Goal: Task Accomplishment & Management: Manage account settings

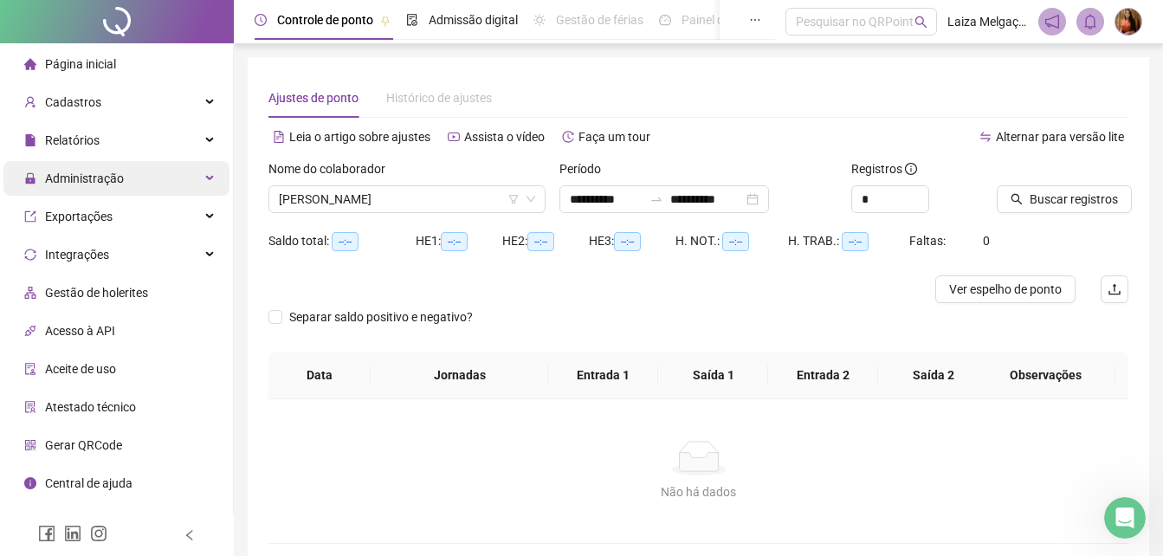
click at [48, 178] on span "Administração" at bounding box center [84, 178] width 79 height 14
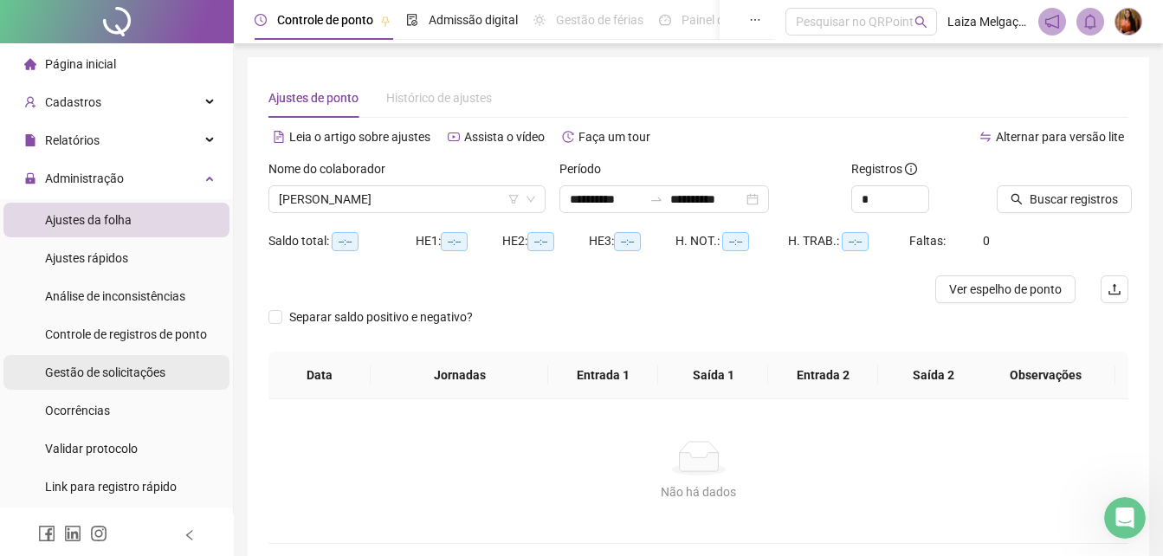
click at [153, 371] on span "Gestão de solicitações" at bounding box center [105, 372] width 120 height 14
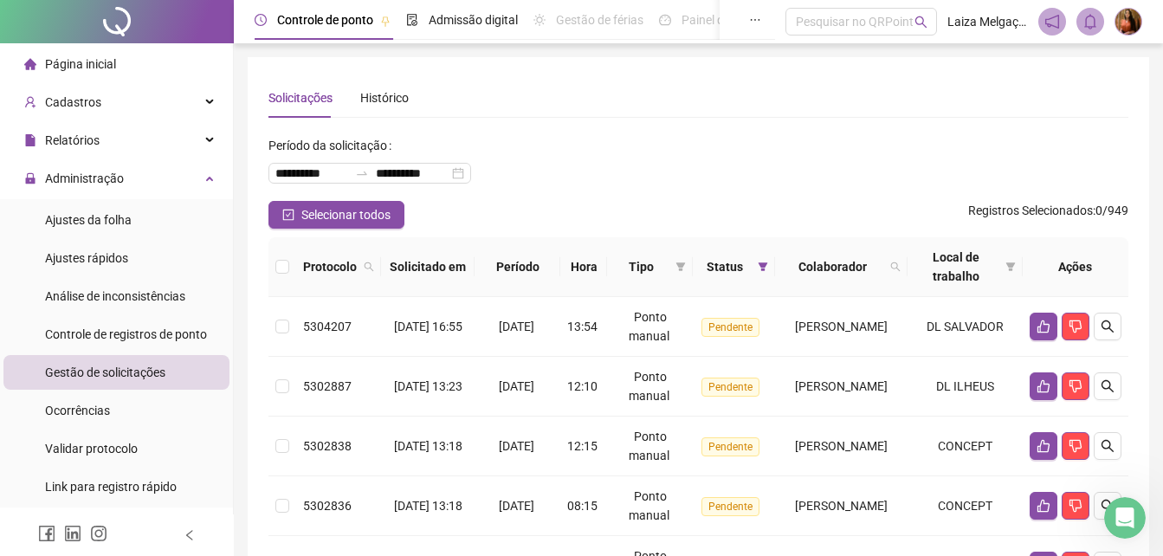
scroll to position [72, 0]
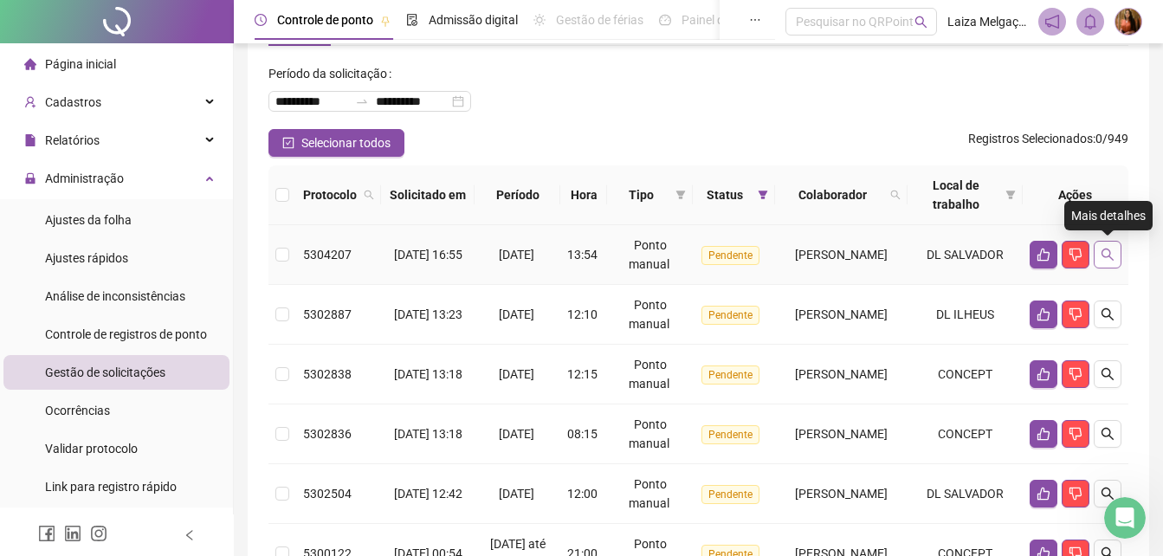
click at [1115, 246] on button "button" at bounding box center [1108, 255] width 28 height 28
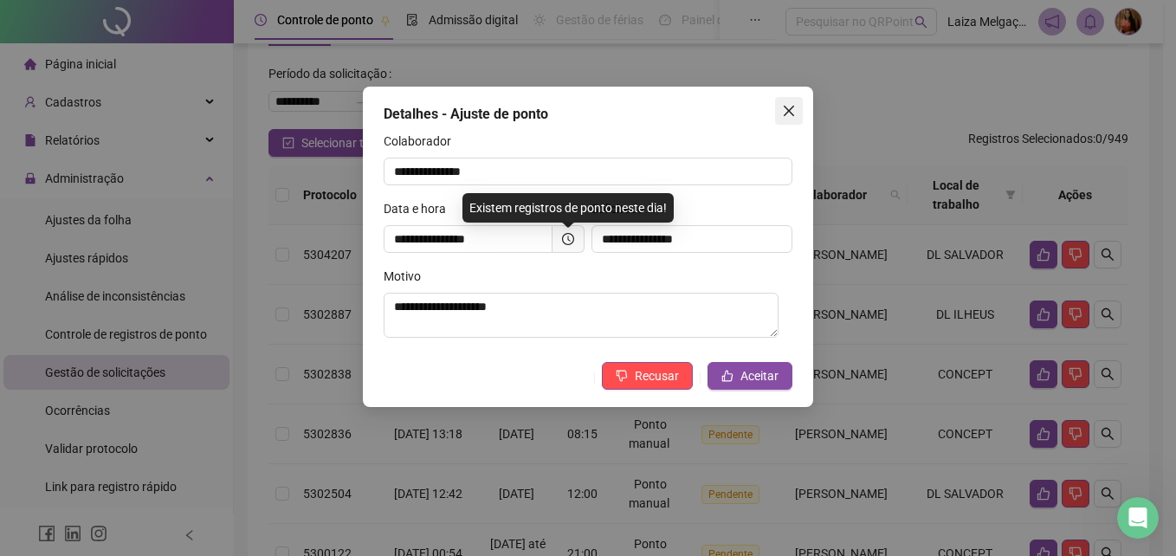
click at [788, 109] on icon "close" at bounding box center [789, 111] width 10 height 10
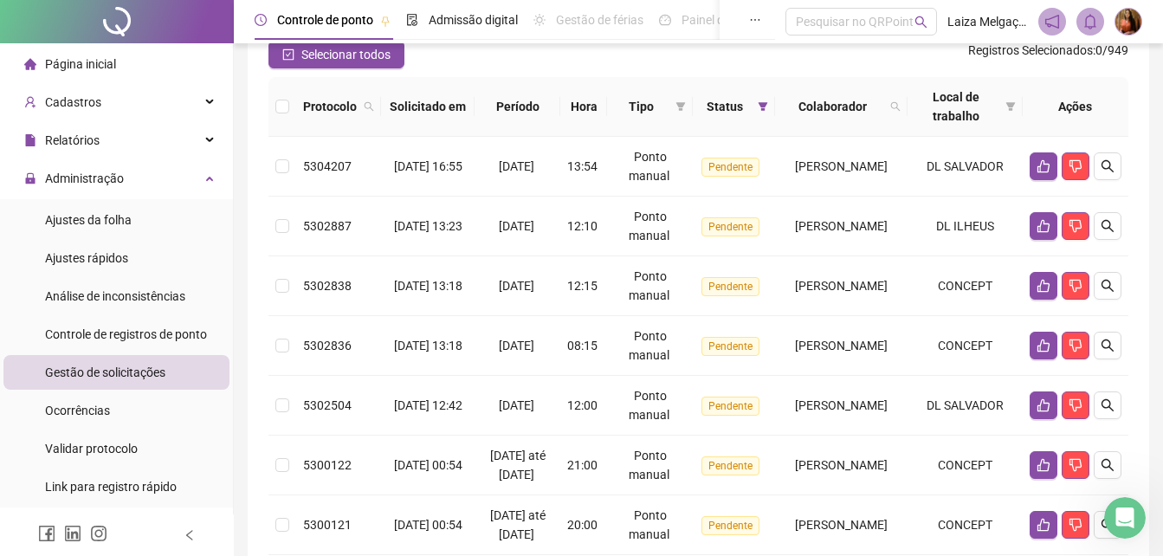
scroll to position [163, 0]
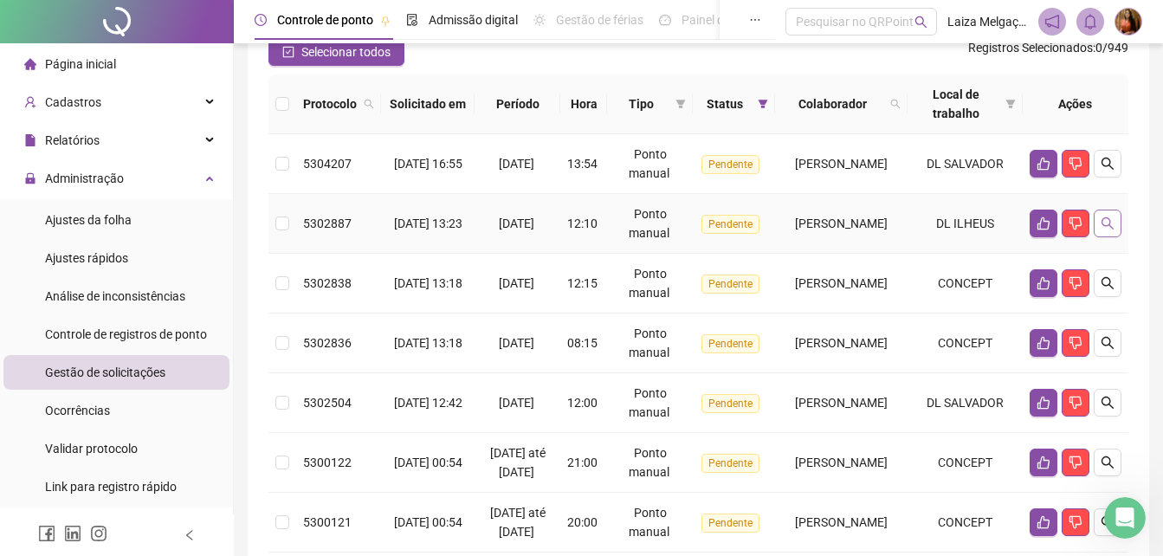
click at [1107, 223] on icon "search" at bounding box center [1107, 223] width 14 height 14
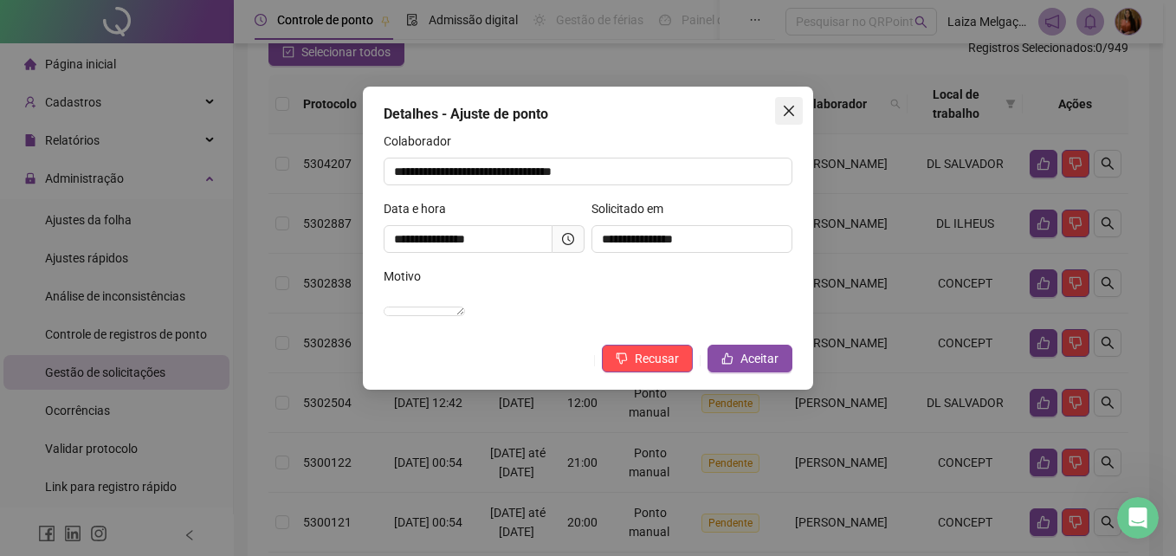
click at [790, 117] on icon "close" at bounding box center [789, 111] width 14 height 14
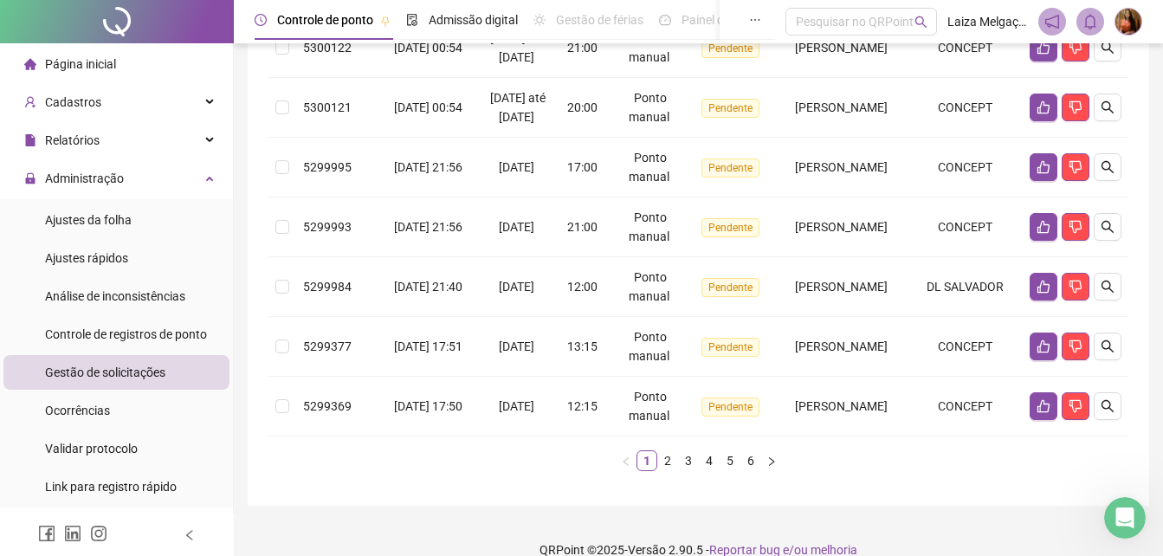
scroll to position [640, 0]
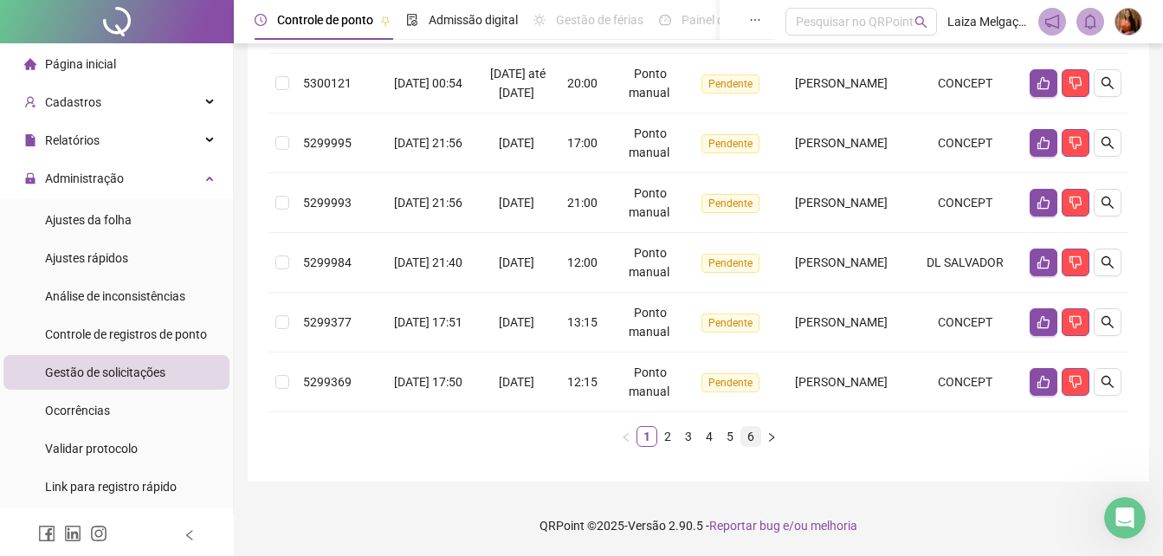
click at [748, 442] on link "6" at bounding box center [750, 436] width 19 height 19
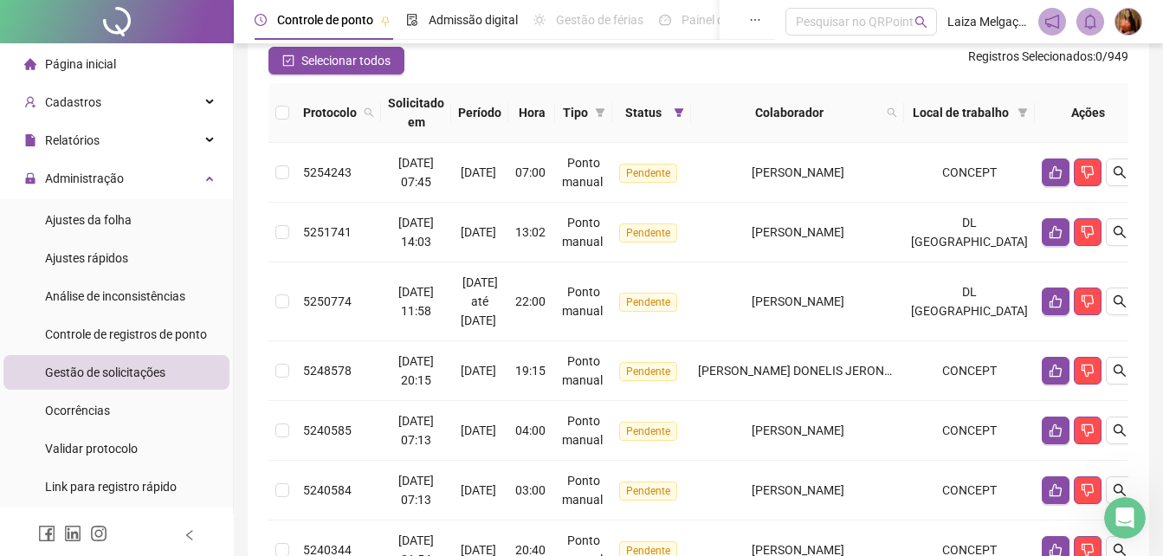
scroll to position [322, 0]
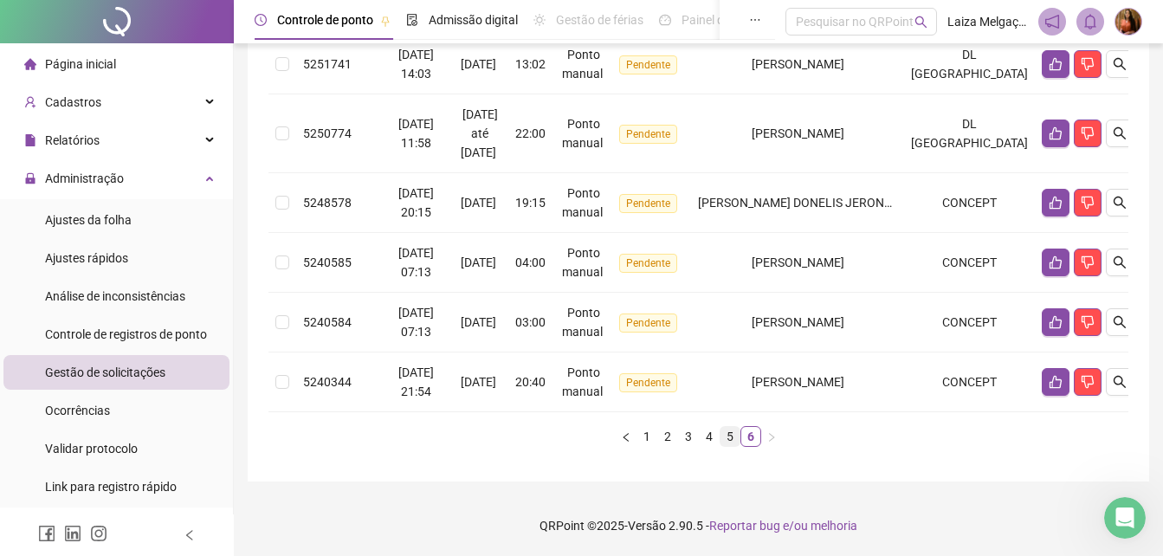
click at [730, 438] on link "5" at bounding box center [729, 436] width 19 height 19
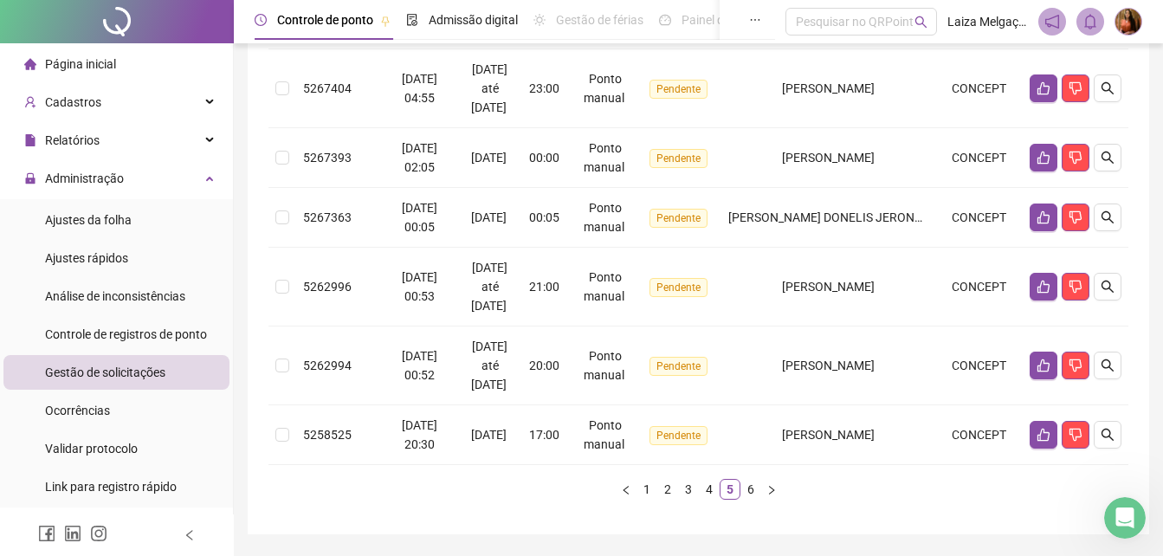
scroll to position [735, 0]
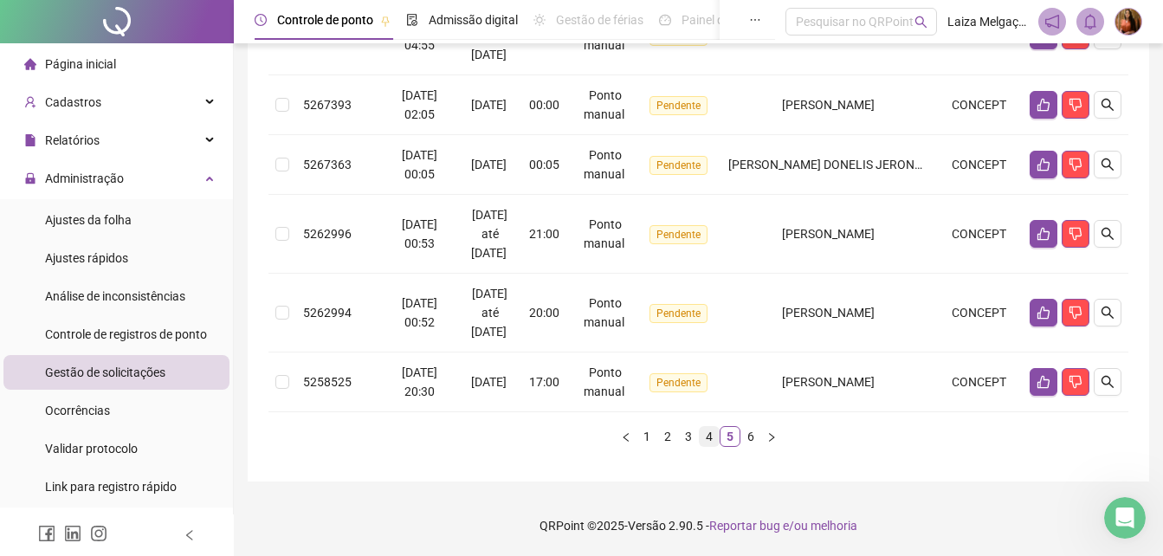
click at [707, 438] on link "4" at bounding box center [709, 436] width 19 height 19
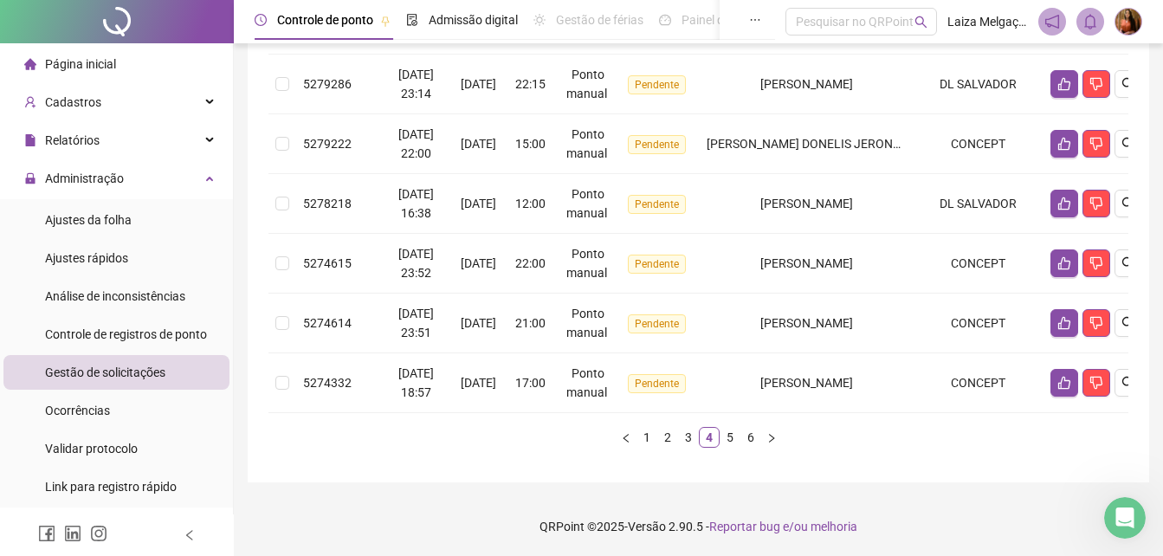
scroll to position [640, 0]
click at [688, 436] on link "3" at bounding box center [688, 436] width 19 height 19
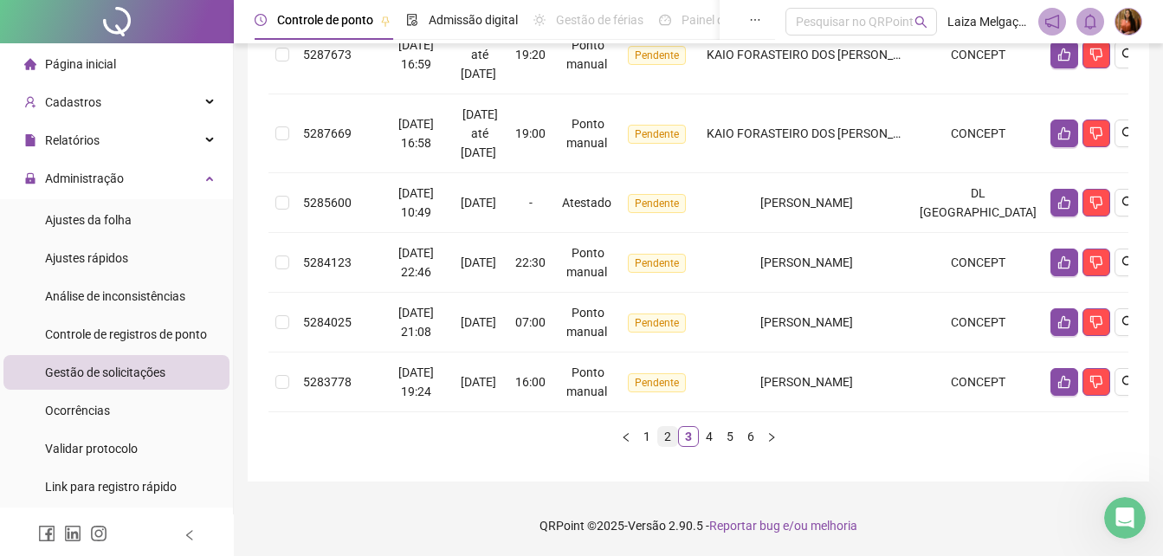
click at [666, 438] on link "2" at bounding box center [667, 436] width 19 height 19
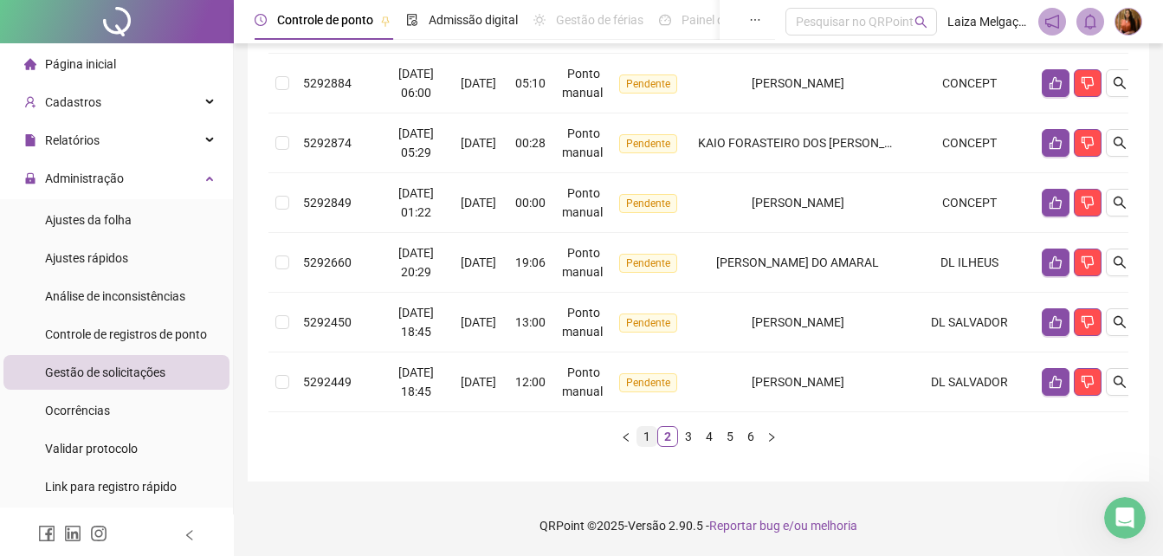
click at [642, 436] on link "1" at bounding box center [646, 436] width 19 height 19
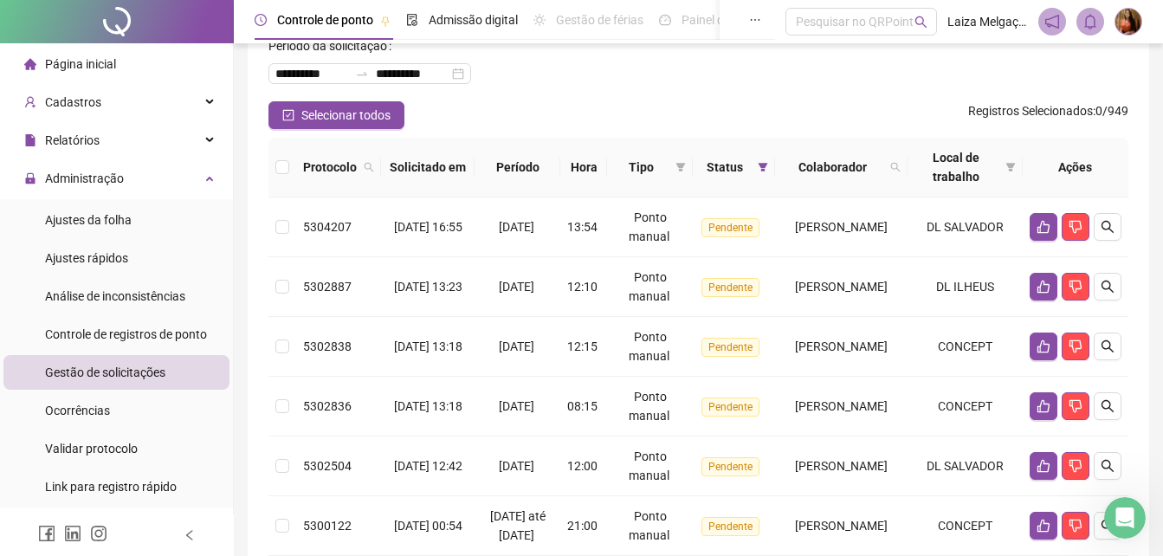
scroll to position [34, 0]
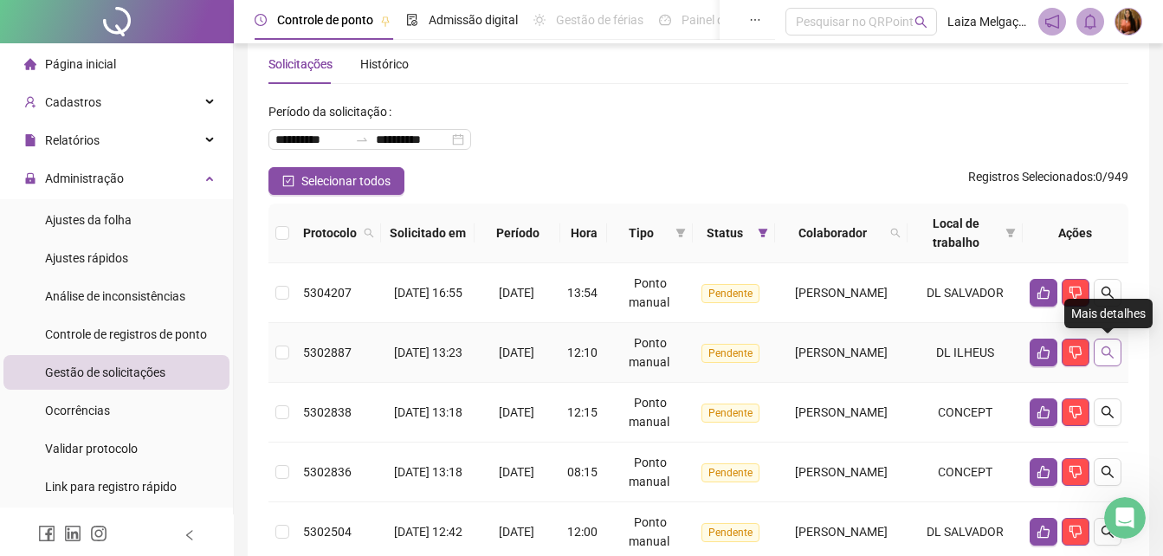
click at [1112, 352] on icon "search" at bounding box center [1107, 352] width 14 height 14
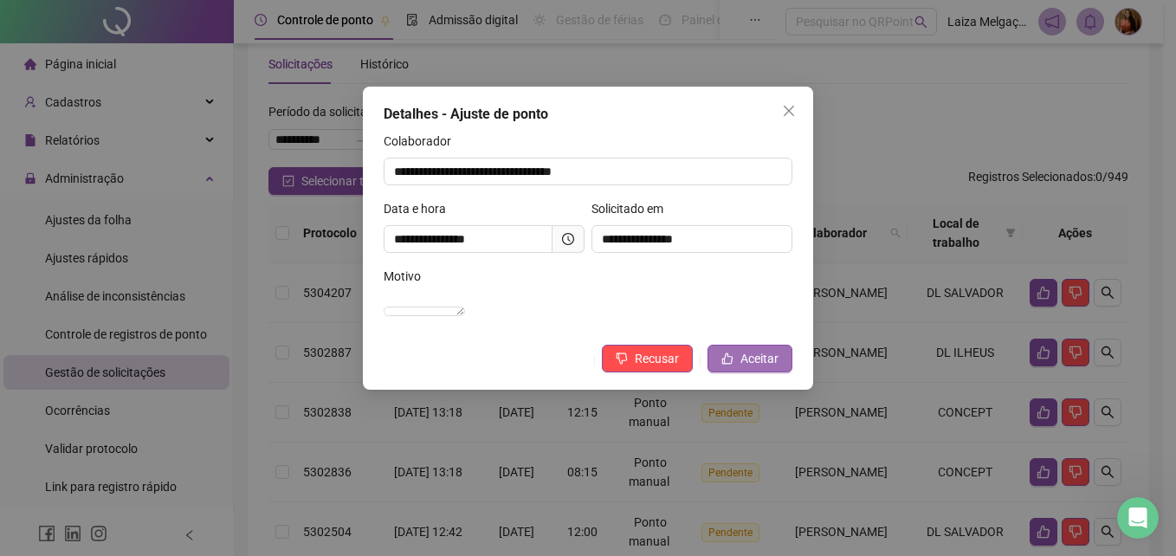
click at [761, 368] on span "Aceitar" at bounding box center [759, 358] width 38 height 19
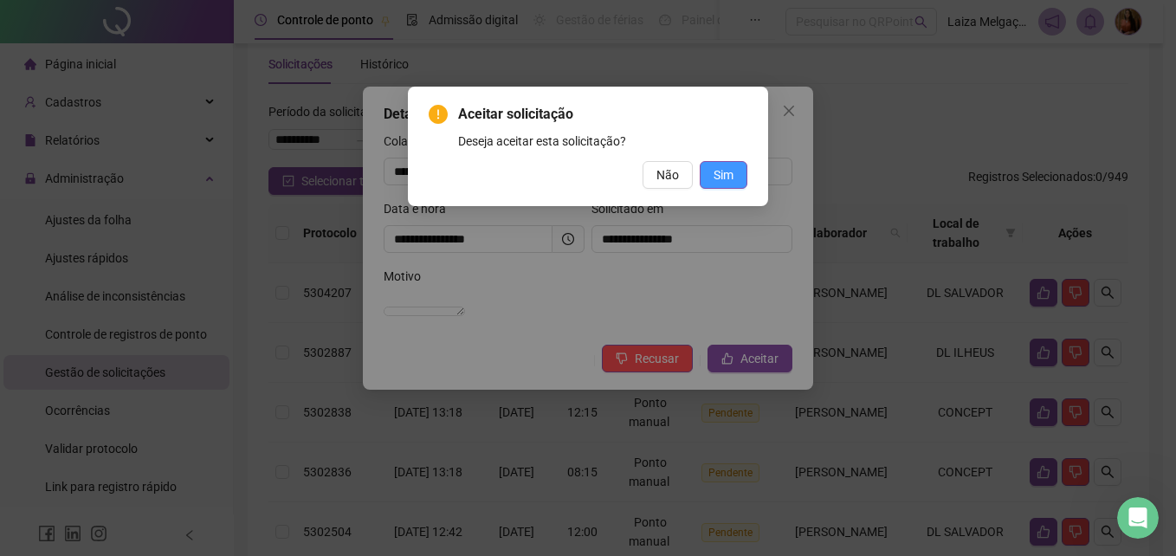
click at [724, 170] on span "Sim" at bounding box center [723, 174] width 20 height 19
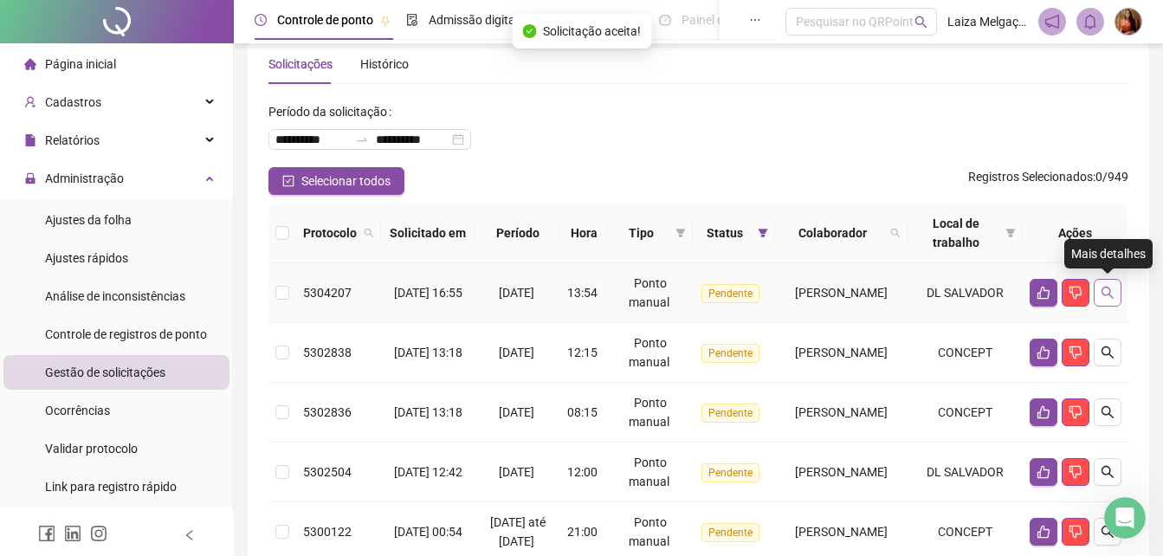
click at [1113, 287] on icon "search" at bounding box center [1107, 293] width 14 height 14
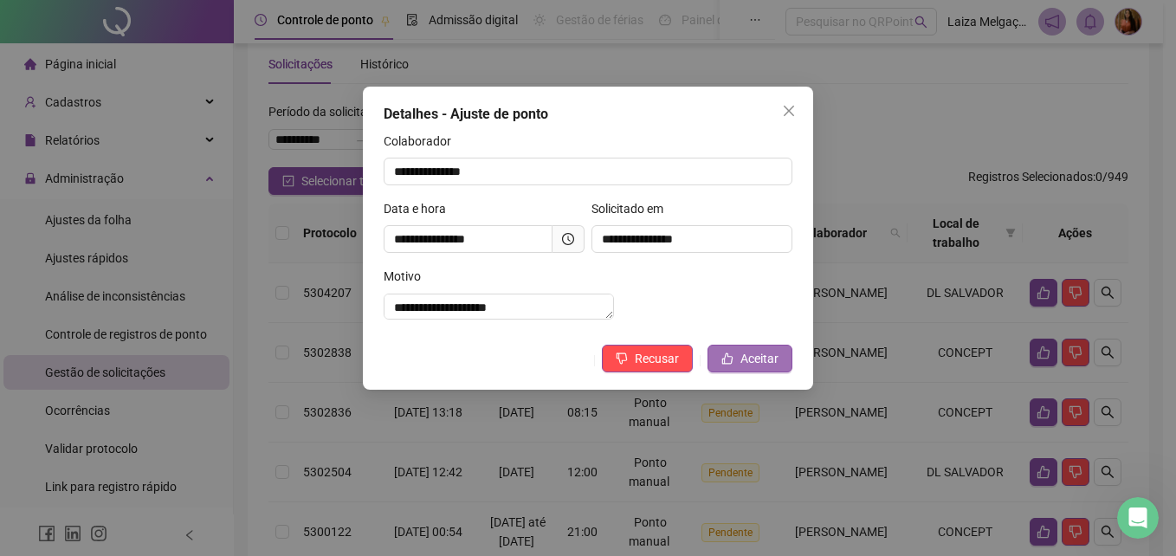
click at [768, 368] on span "Aceitar" at bounding box center [759, 358] width 38 height 19
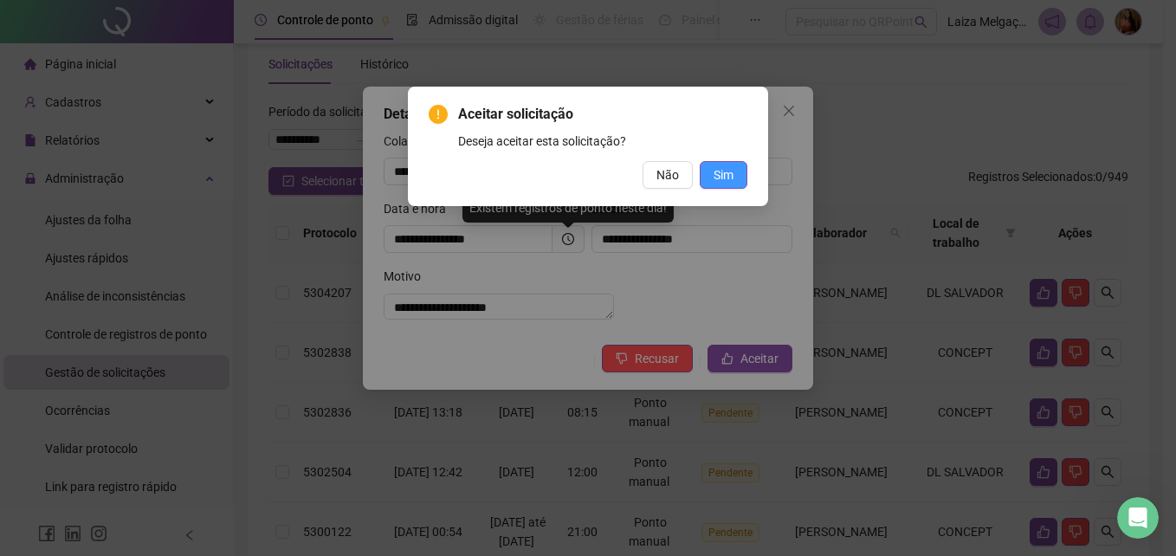
click at [744, 173] on button "Sim" at bounding box center [724, 175] width 48 height 28
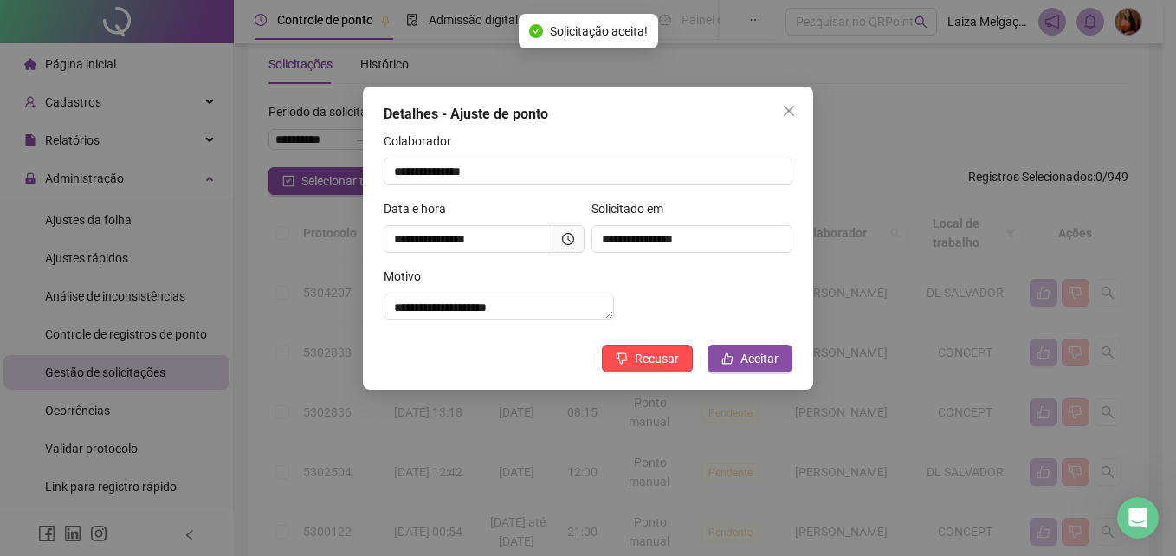
click at [102, 219] on div "**********" at bounding box center [588, 278] width 1176 height 556
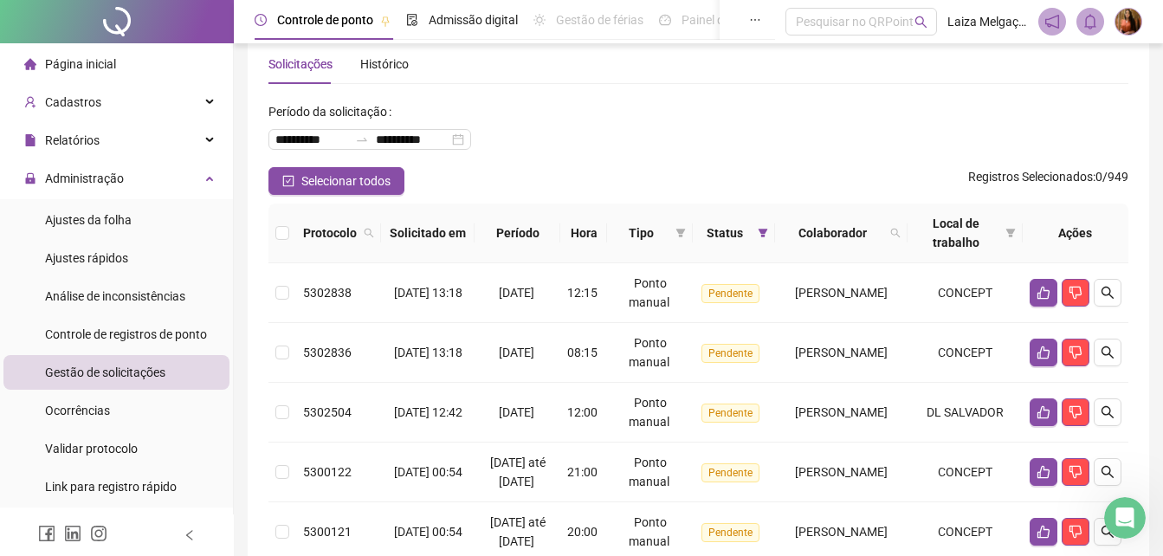
click at [102, 219] on span "Ajustes da folha" at bounding box center [88, 220] width 87 height 14
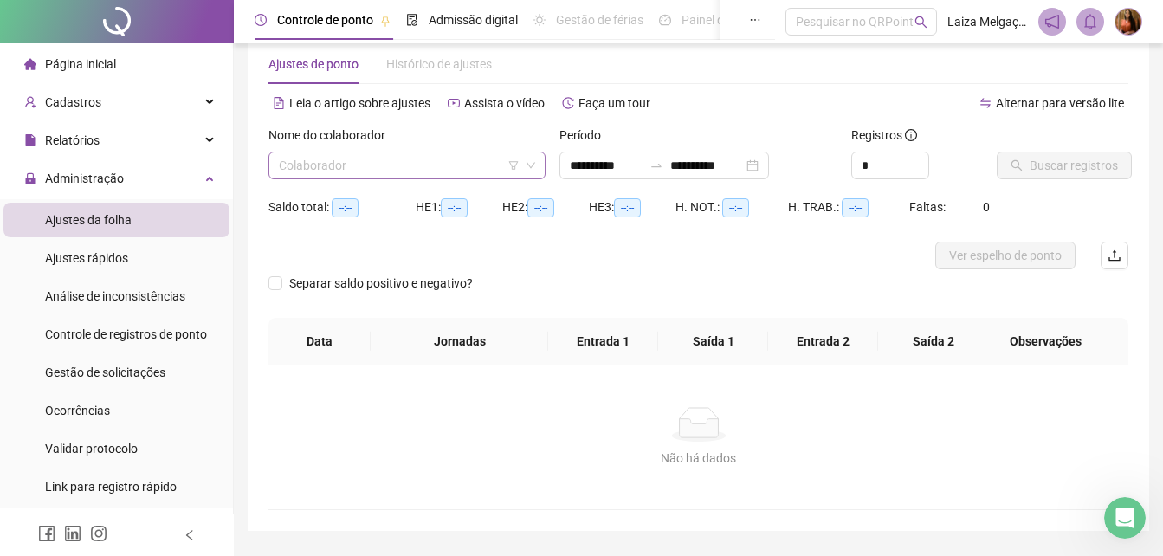
type input "**********"
click at [378, 167] on input "search" at bounding box center [399, 165] width 241 height 26
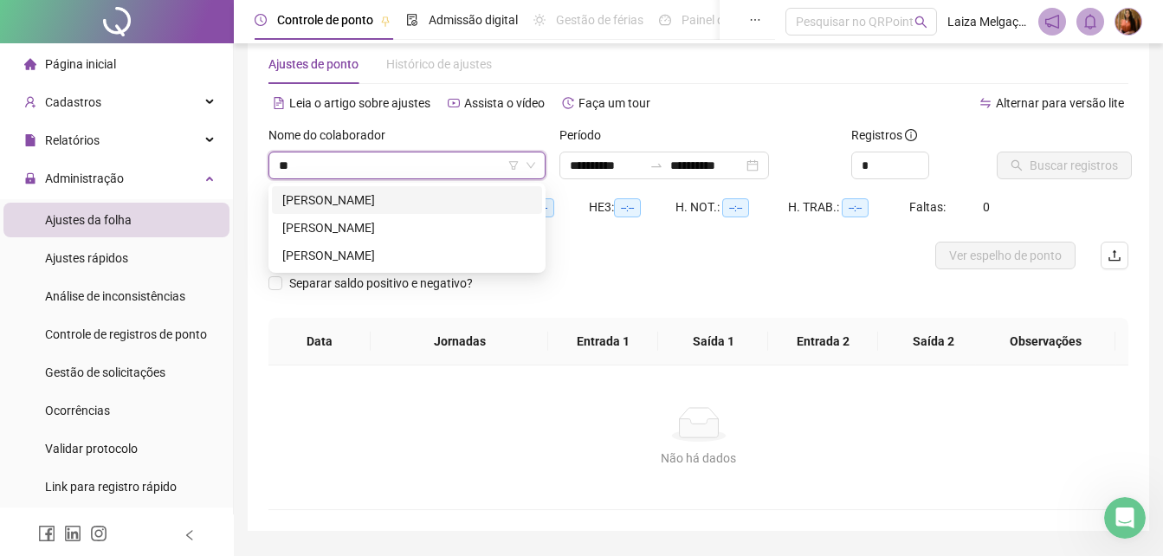
type input "***"
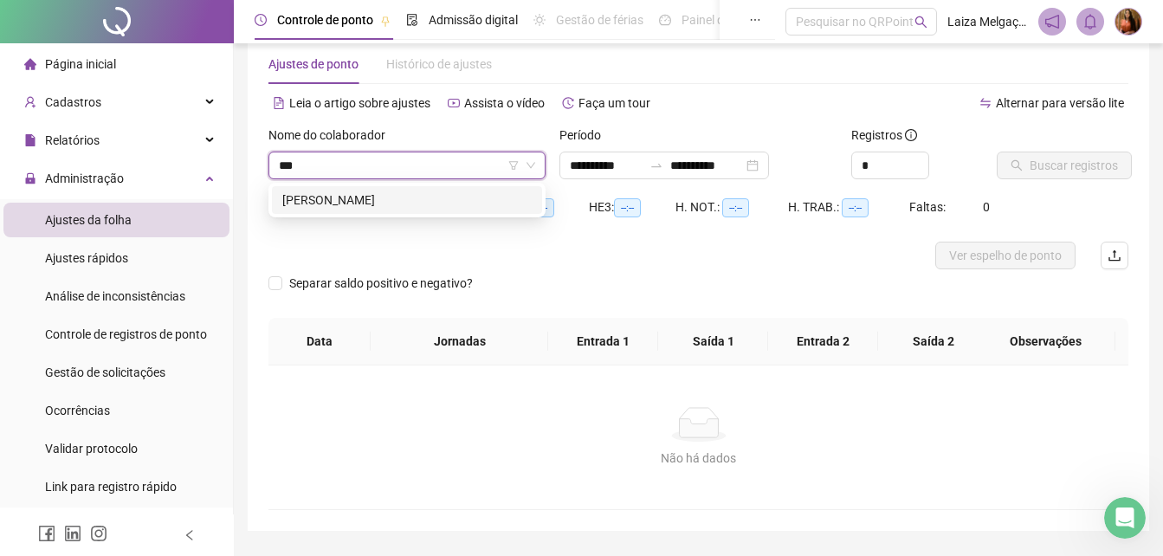
click at [442, 199] on div "[PERSON_NAME]" at bounding box center [406, 199] width 249 height 19
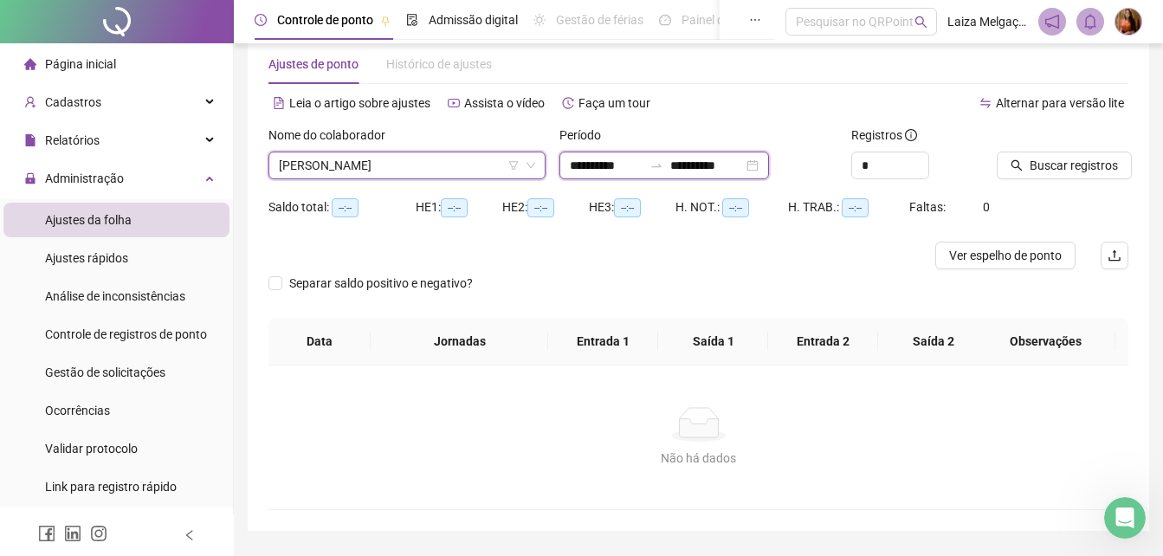
click at [743, 165] on input "**********" at bounding box center [706, 165] width 73 height 19
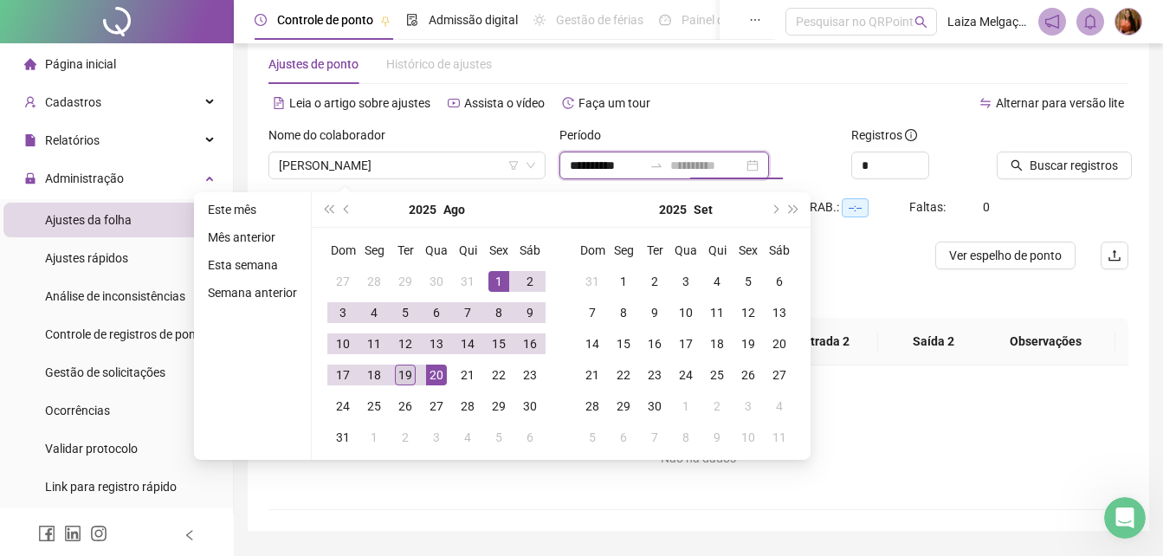
type input "**********"
click at [403, 376] on div "19" at bounding box center [405, 375] width 21 height 21
type input "**********"
click at [1055, 158] on span "Buscar registros" at bounding box center [1073, 165] width 88 height 19
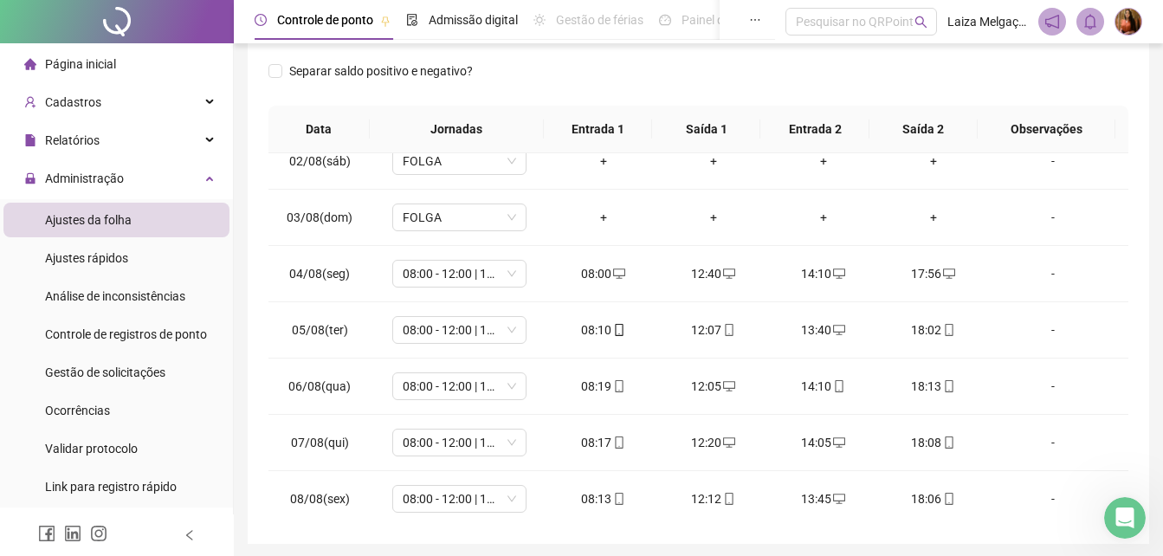
scroll to position [81, 0]
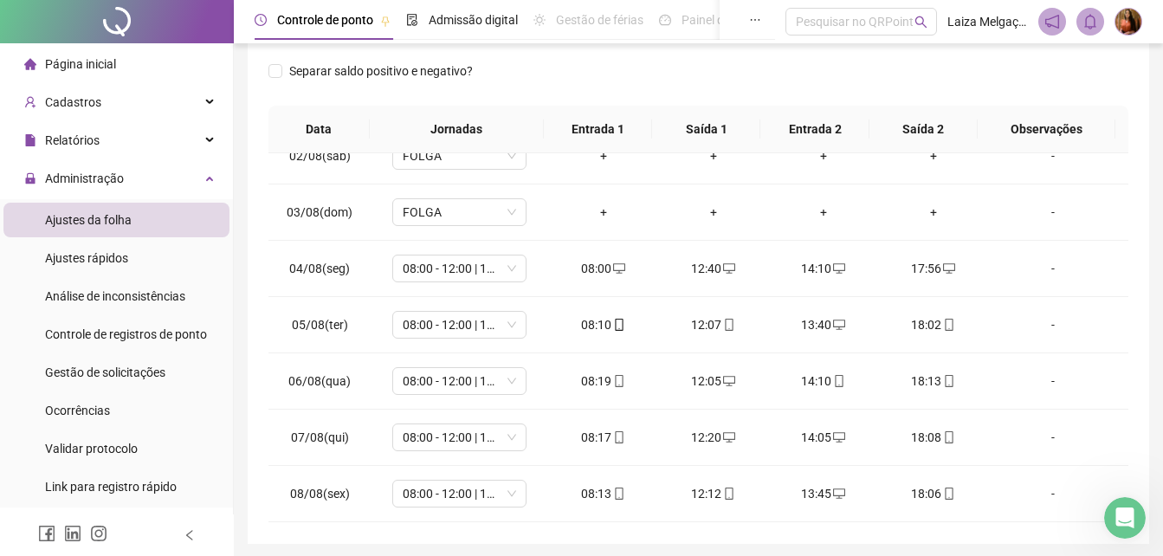
click at [1113, 268] on td "-" at bounding box center [1058, 269] width 140 height 56
drag, startPoint x: 1113, startPoint y: 268, endPoint x: 1113, endPoint y: 289, distance: 21.6
click at [1113, 289] on td "-" at bounding box center [1058, 269] width 140 height 56
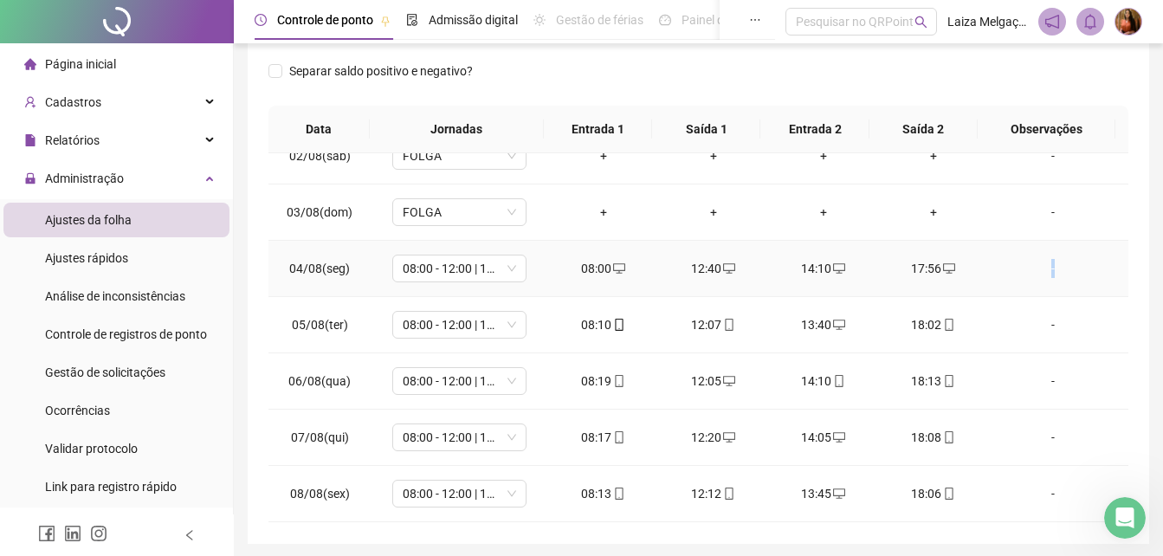
click at [1113, 289] on td "-" at bounding box center [1058, 269] width 140 height 56
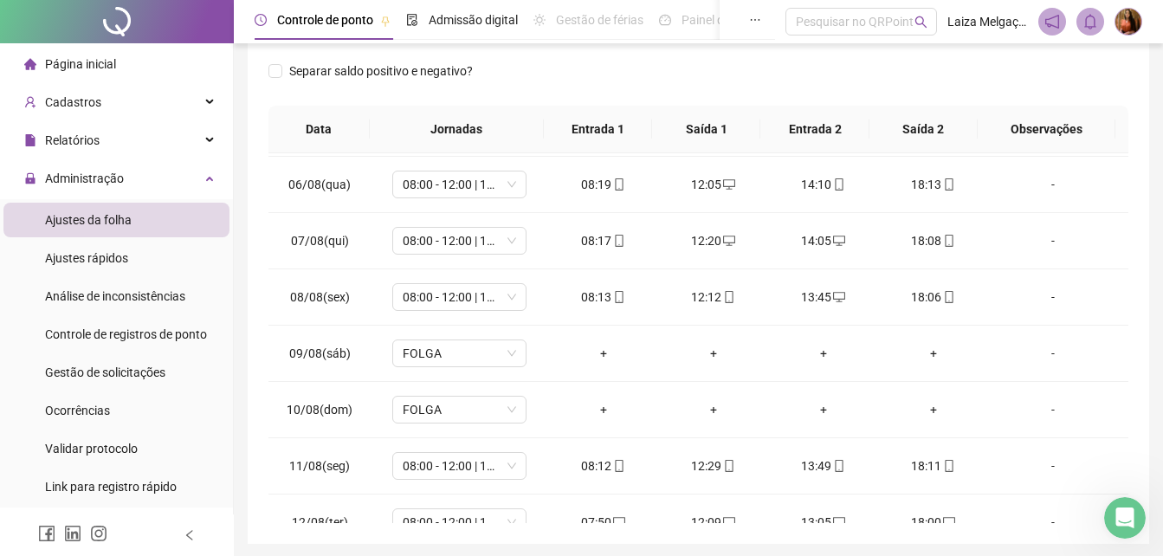
scroll to position [281, 0]
click at [1113, 352] on td "-" at bounding box center [1058, 351] width 140 height 56
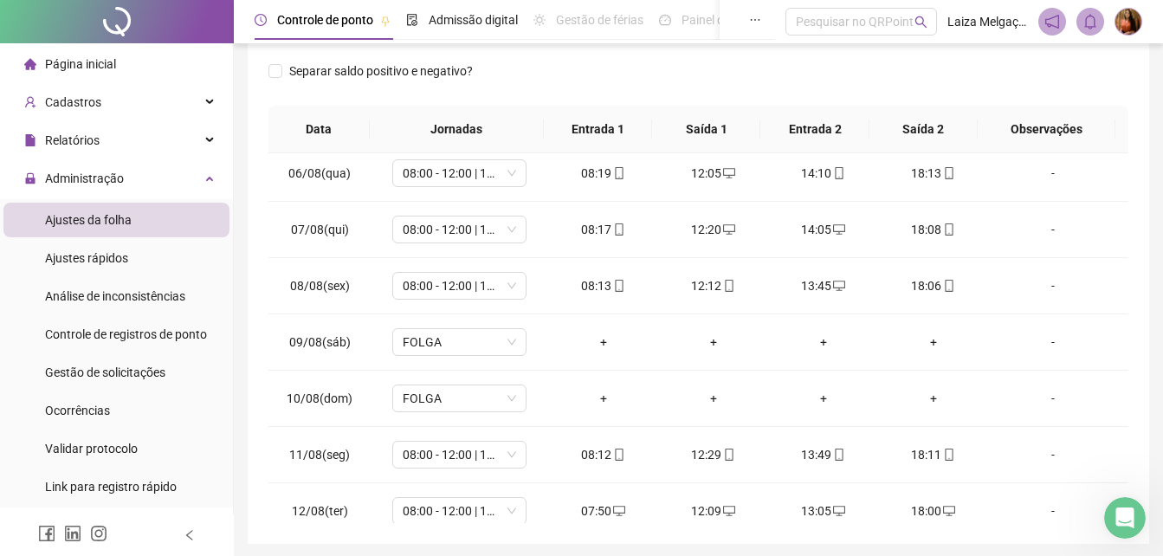
click at [1113, 354] on td "-" at bounding box center [1058, 342] width 140 height 56
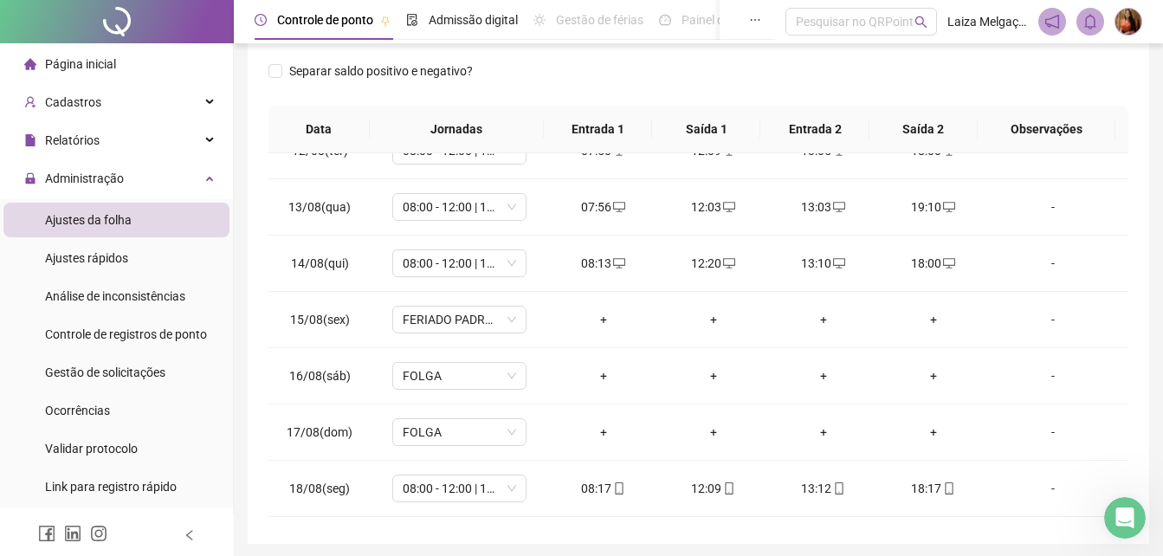
scroll to position [700, 0]
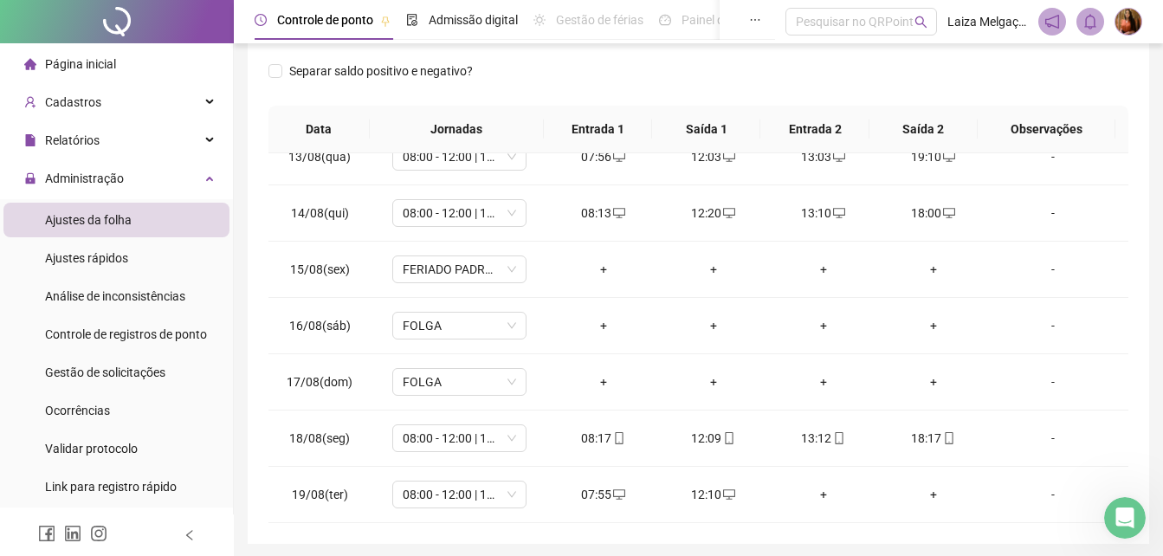
drag, startPoint x: 1119, startPoint y: 342, endPoint x: 1015, endPoint y: 354, distance: 104.6
click at [1107, 445] on td "-" at bounding box center [1058, 438] width 140 height 56
click at [613, 494] on icon "desktop" at bounding box center [619, 494] width 12 height 12
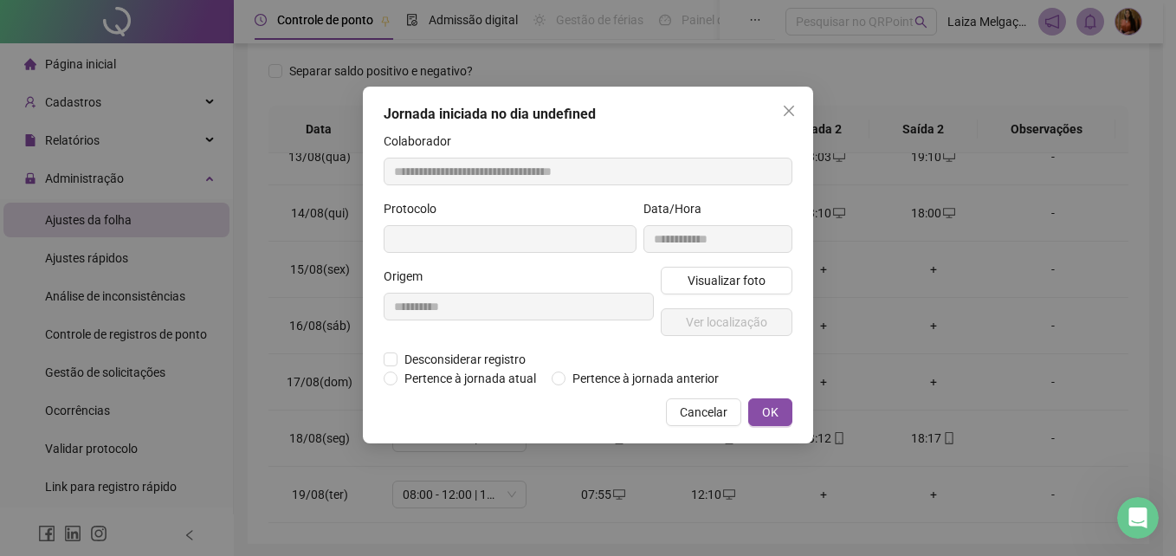
type input "**********"
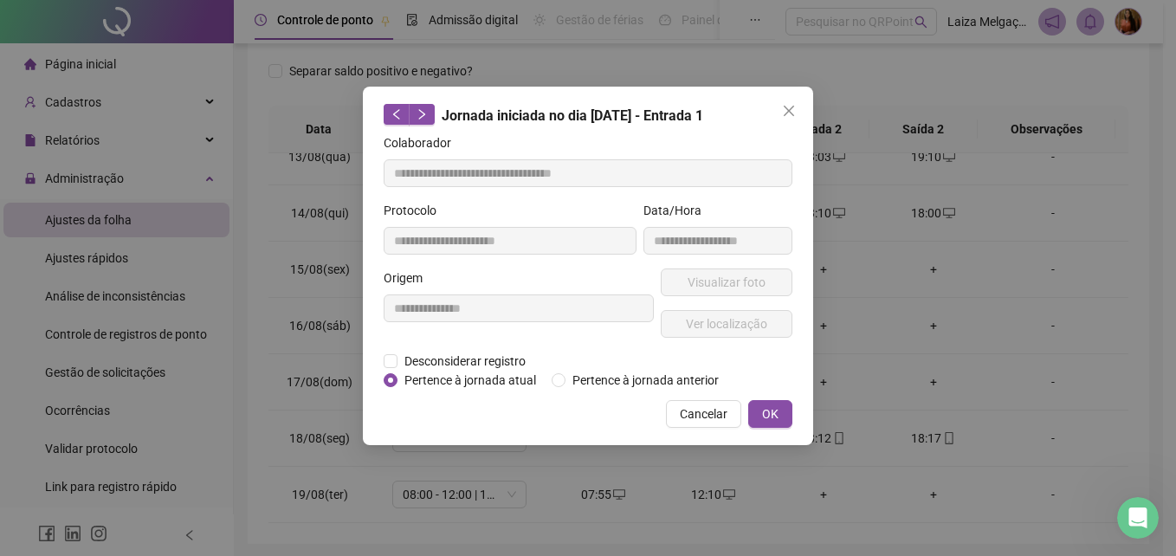
click at [791, 106] on icon "close" at bounding box center [789, 111] width 14 height 14
click at [791, 106] on div "**********" at bounding box center [588, 278] width 1176 height 556
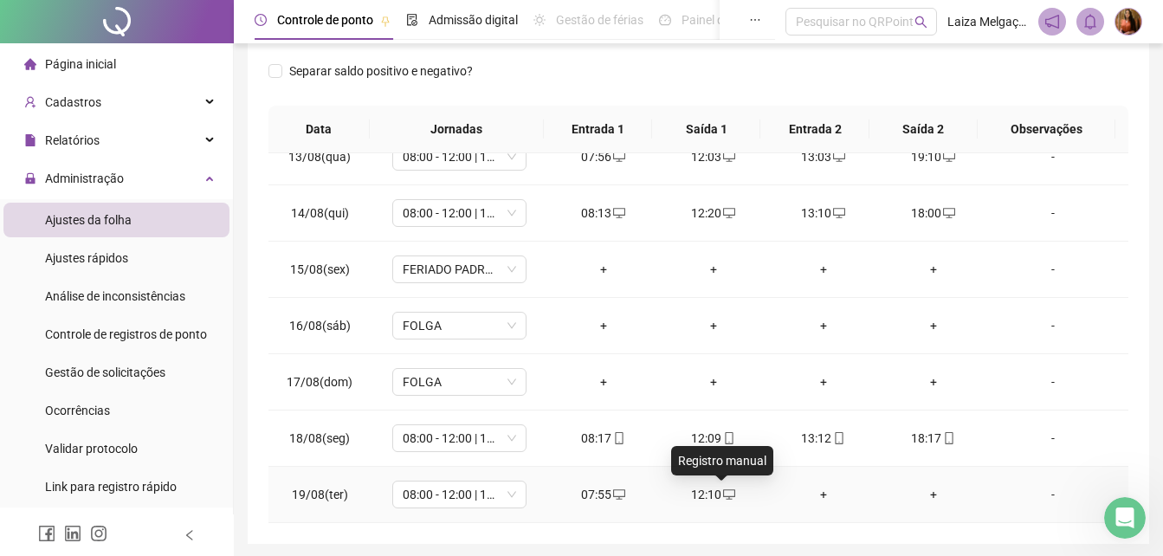
click at [724, 494] on icon "desktop" at bounding box center [729, 494] width 12 height 12
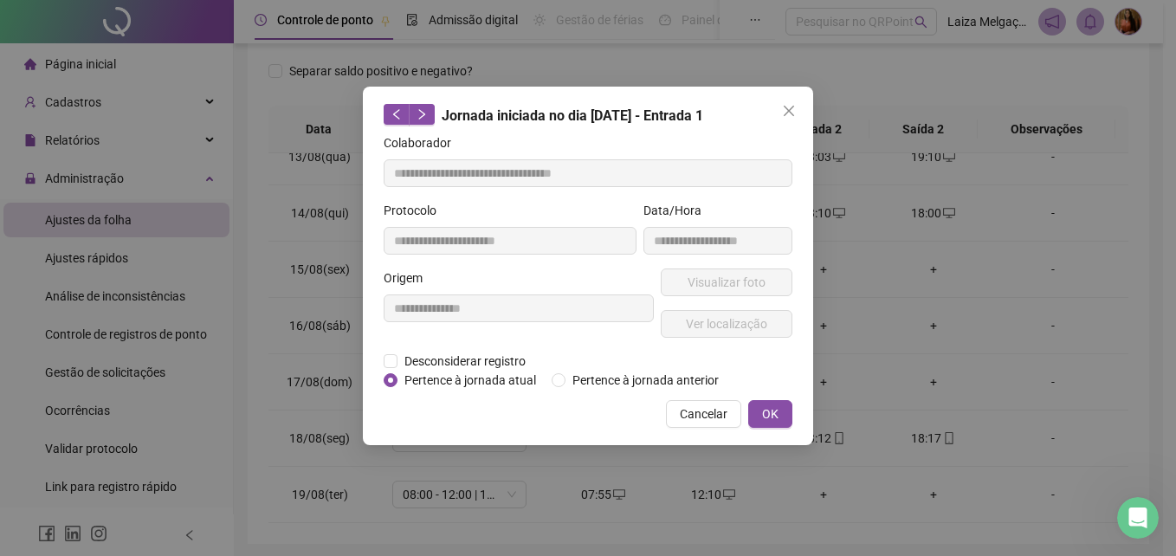
type input "**********"
click at [790, 107] on icon "close" at bounding box center [789, 111] width 14 height 14
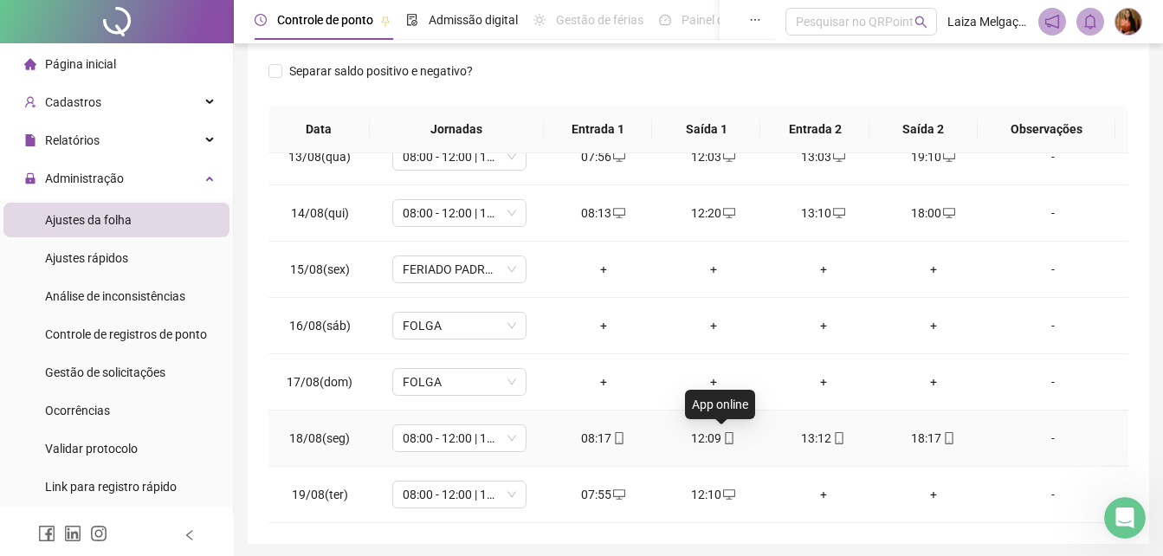
click at [723, 437] on icon "mobile" at bounding box center [729, 438] width 12 height 12
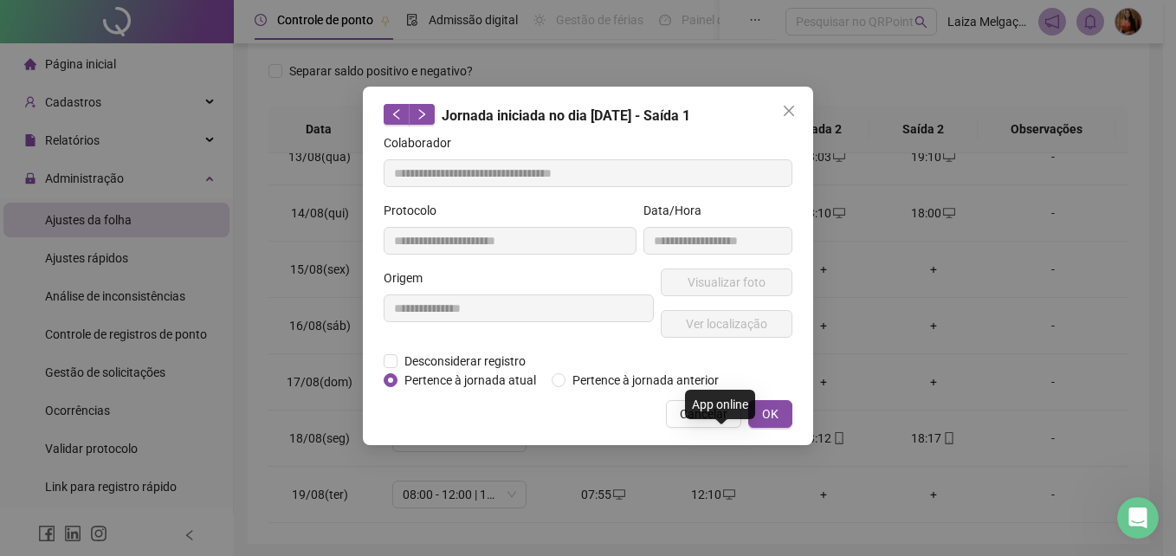
type input "**********"
click at [698, 280] on span "Visualizar foto" at bounding box center [726, 282] width 78 height 19
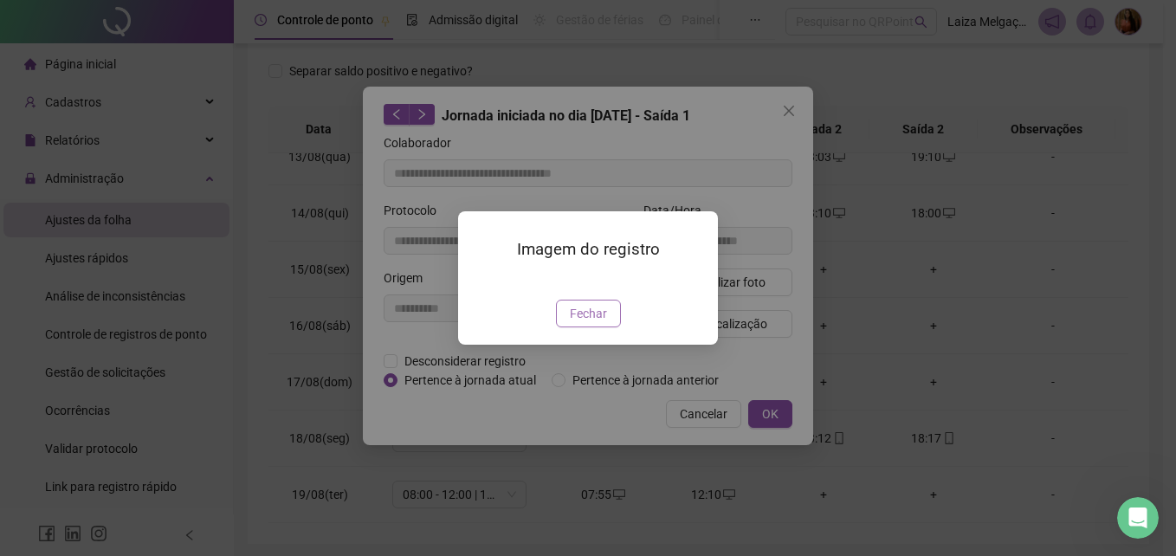
click at [580, 323] on span "Fechar" at bounding box center [588, 313] width 37 height 19
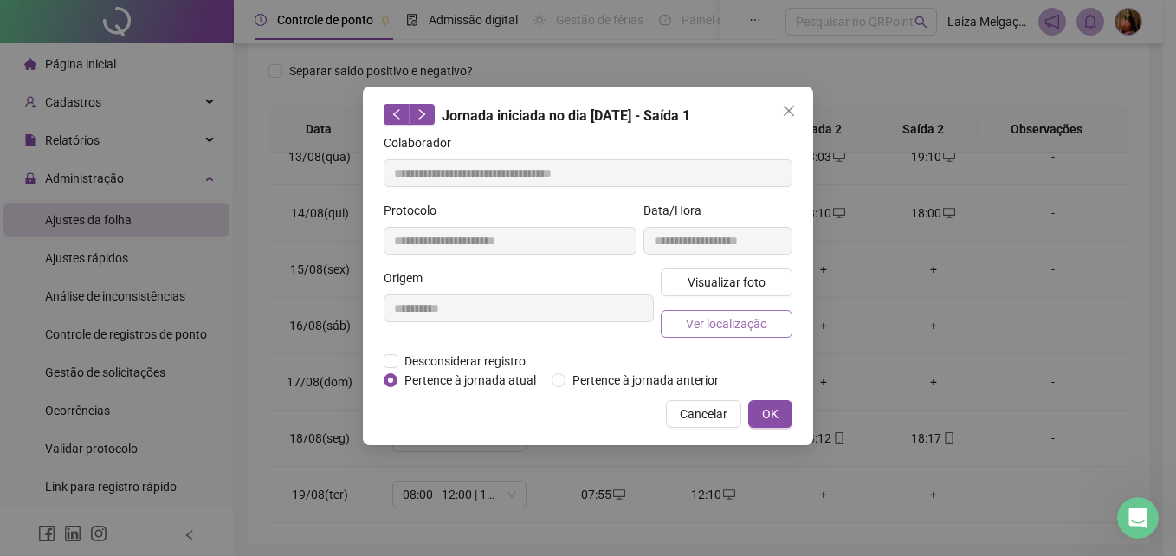
click at [726, 316] on span "Ver localização" at bounding box center [726, 323] width 81 height 19
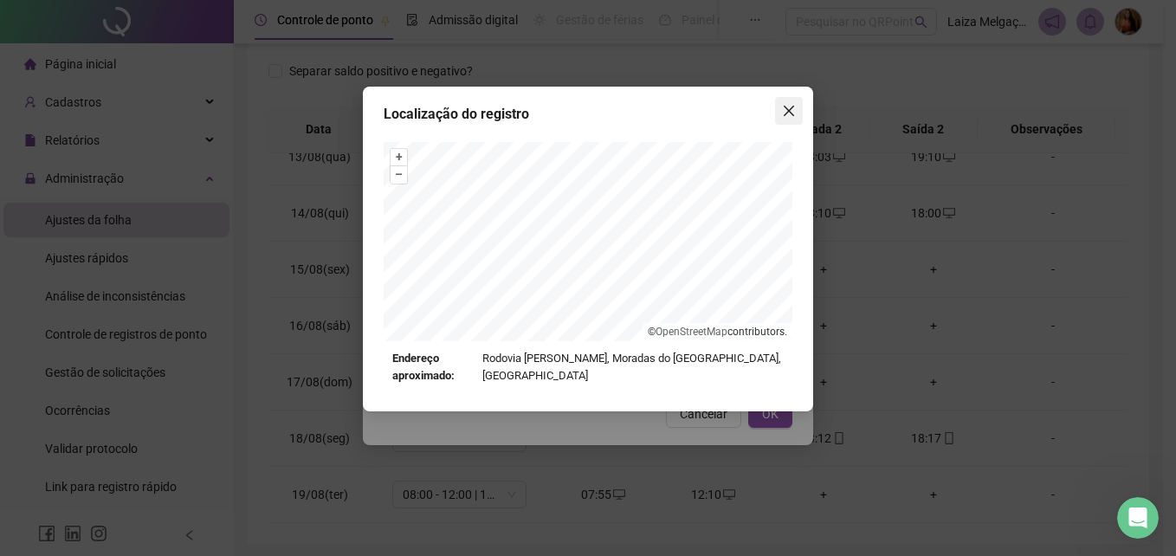
click at [790, 108] on icon "close" at bounding box center [789, 111] width 14 height 14
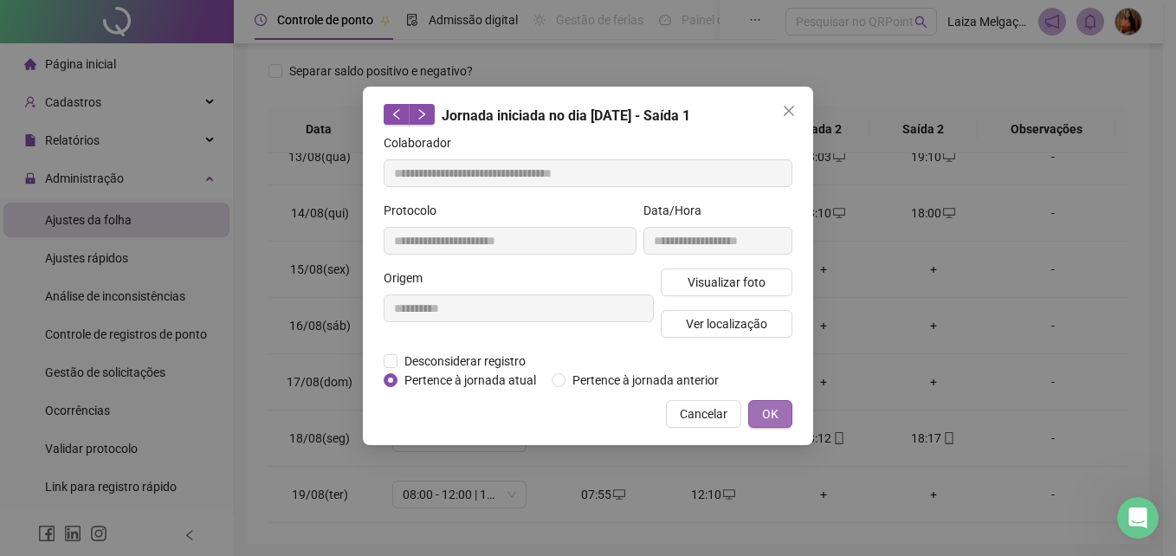
click at [782, 410] on button "OK" at bounding box center [770, 414] width 44 height 28
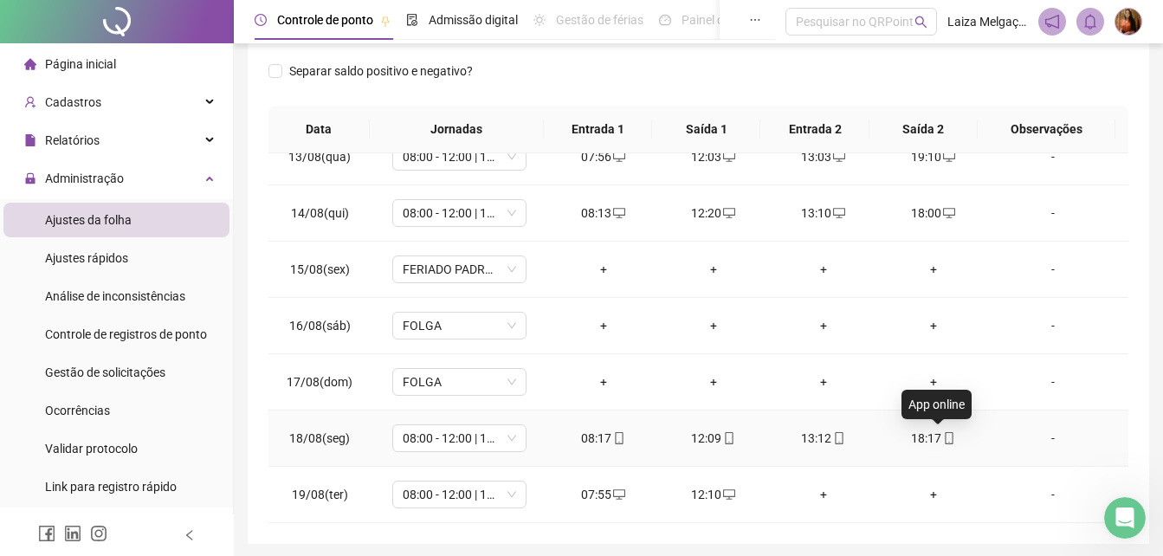
click at [943, 442] on icon "mobile" at bounding box center [949, 438] width 12 height 12
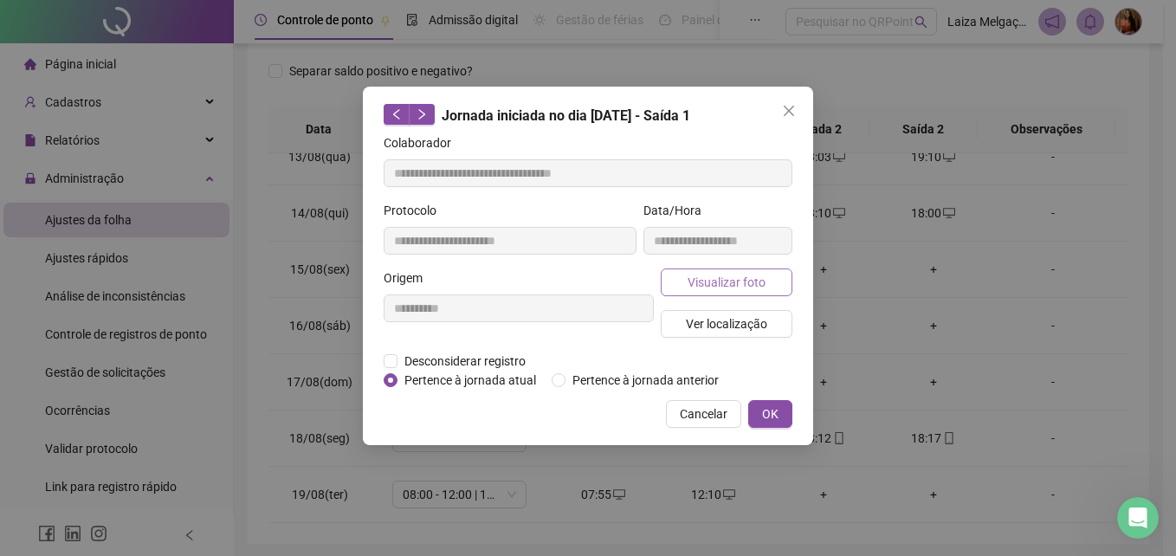
type input "**********"
click at [731, 276] on span "Visualizar foto" at bounding box center [726, 282] width 78 height 19
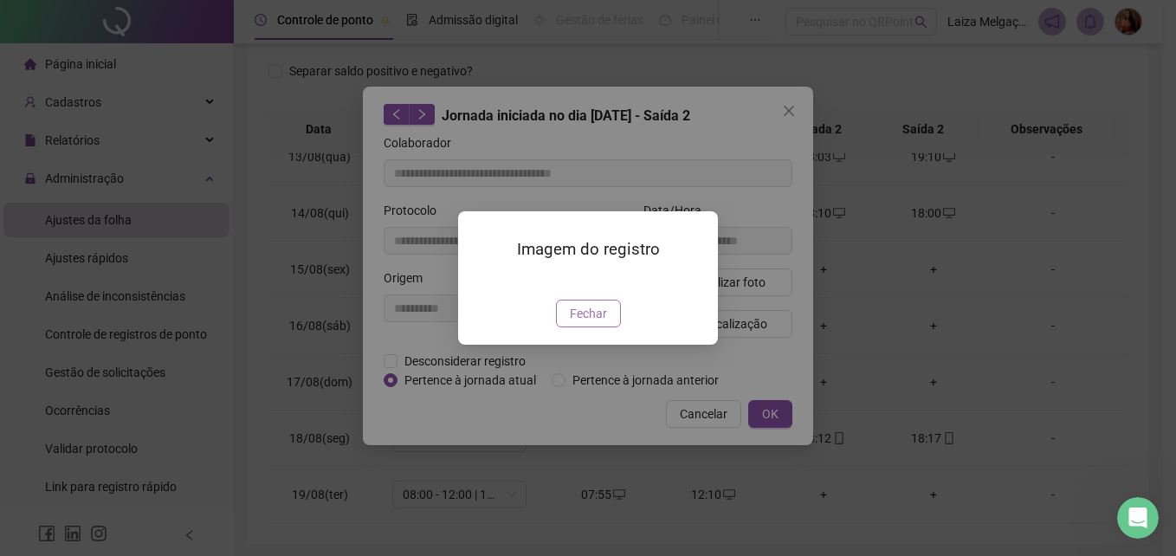
click at [606, 327] on button "Fechar" at bounding box center [588, 314] width 65 height 28
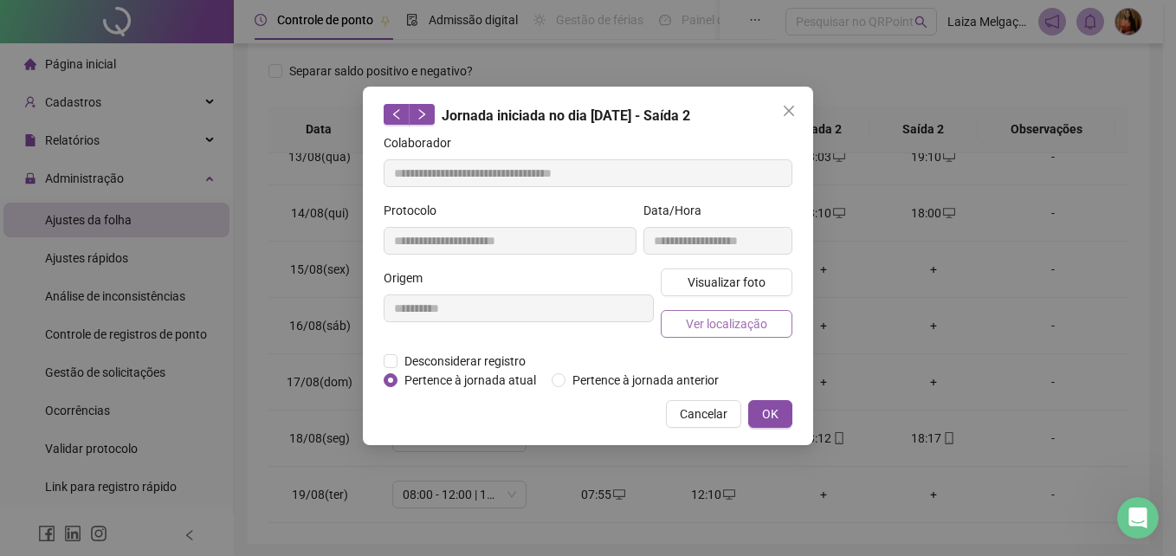
click at [739, 315] on span "Ver localização" at bounding box center [726, 323] width 81 height 19
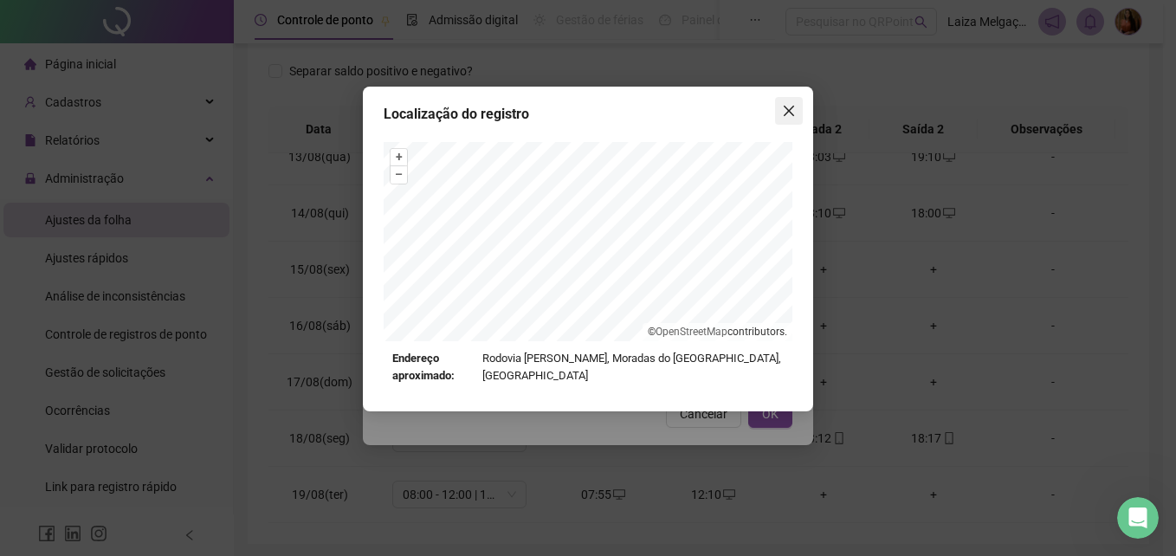
click at [791, 107] on icon "close" at bounding box center [789, 111] width 14 height 14
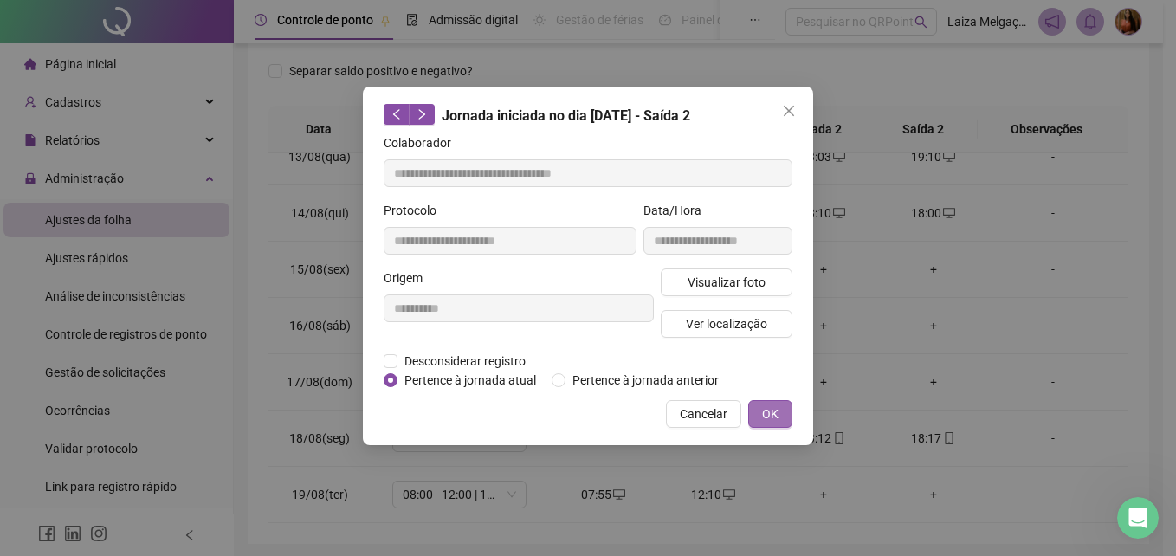
click at [787, 409] on button "OK" at bounding box center [770, 414] width 44 height 28
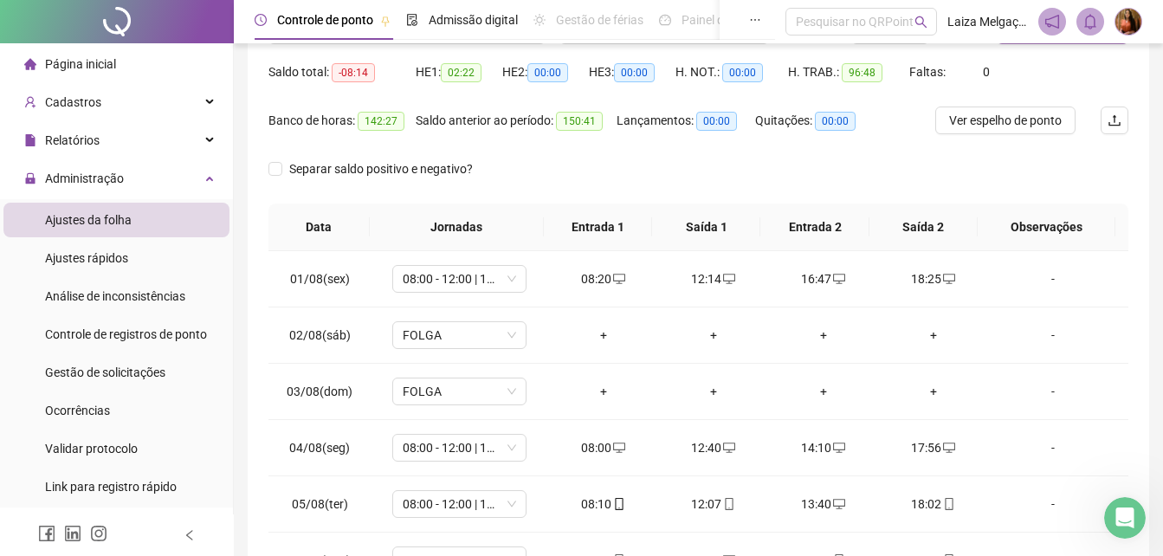
scroll to position [0, 0]
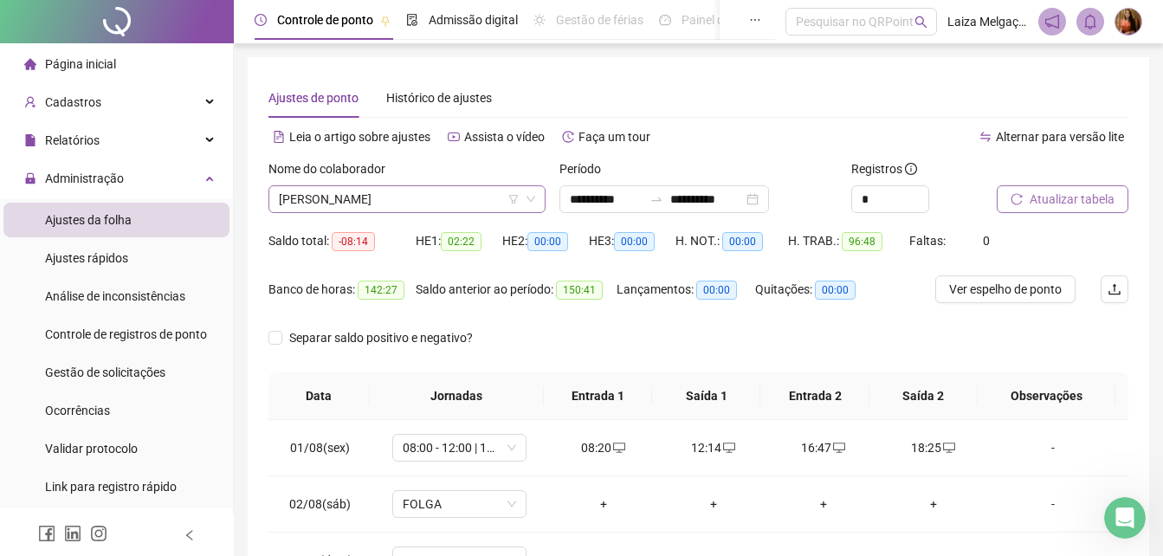
click at [467, 188] on span "[PERSON_NAME]" at bounding box center [407, 199] width 256 height 26
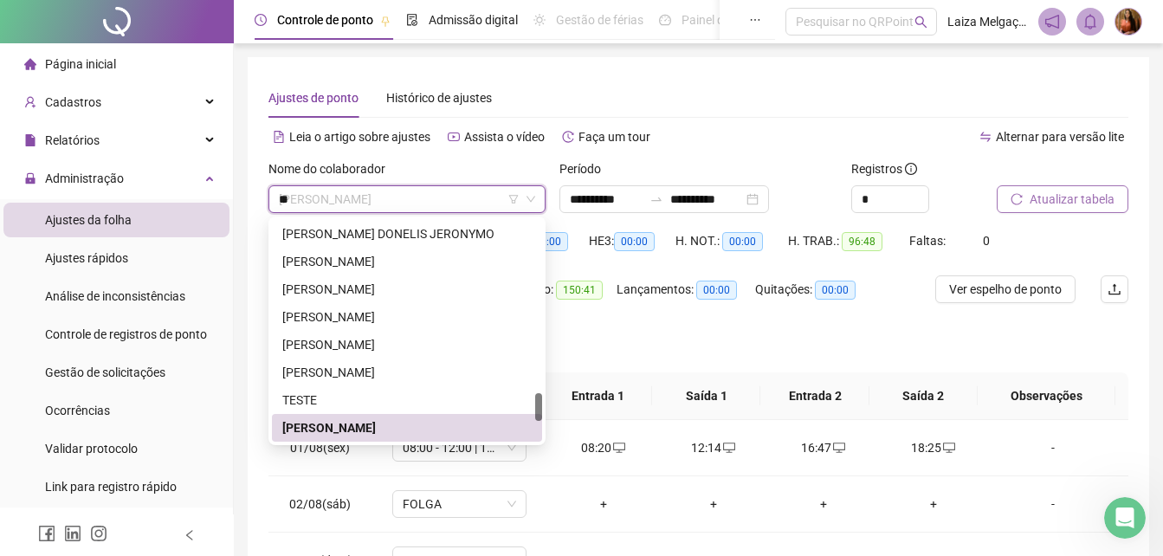
scroll to position [554, 0]
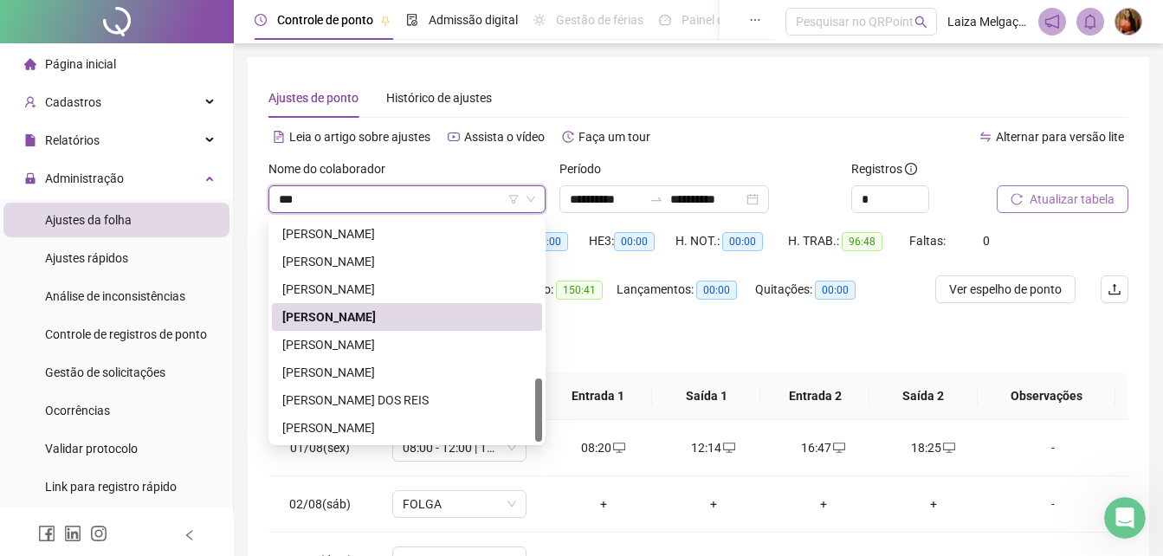
type input "****"
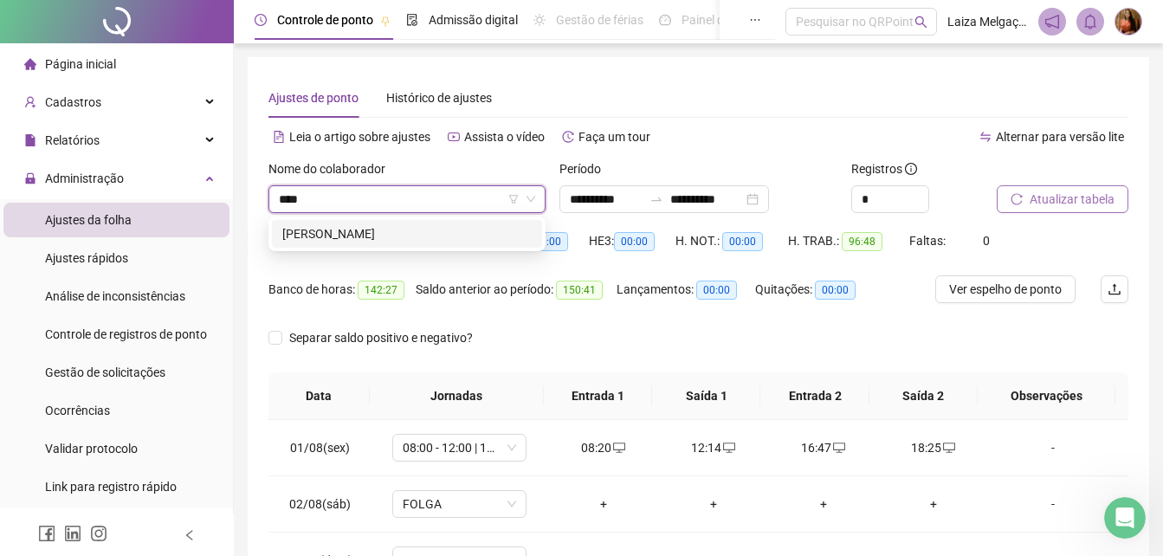
click at [397, 222] on div "[PERSON_NAME]" at bounding box center [407, 234] width 270 height 28
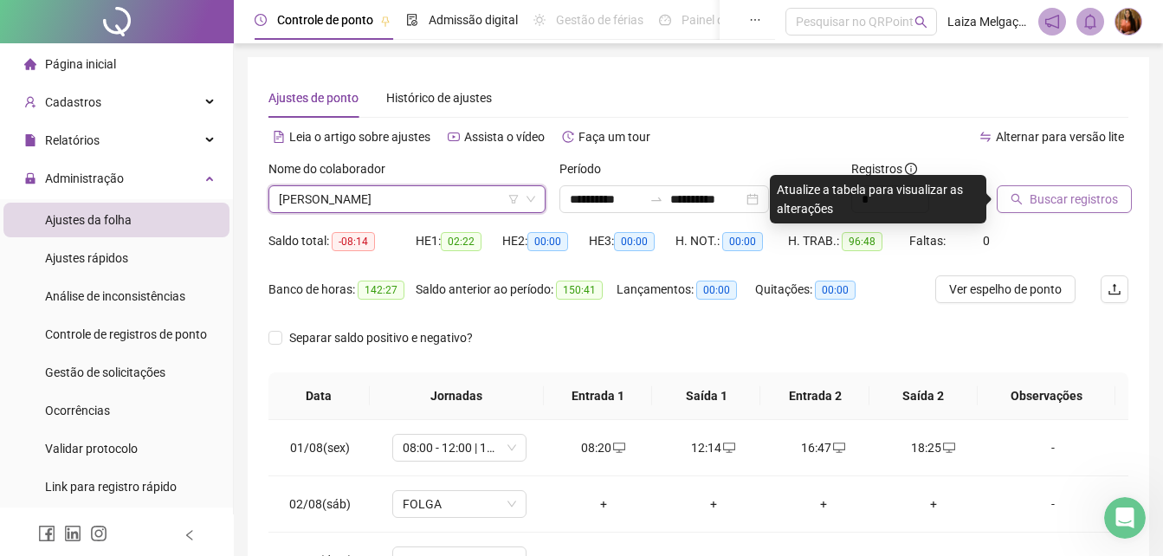
click at [1057, 189] on button "Buscar registros" at bounding box center [1064, 199] width 135 height 28
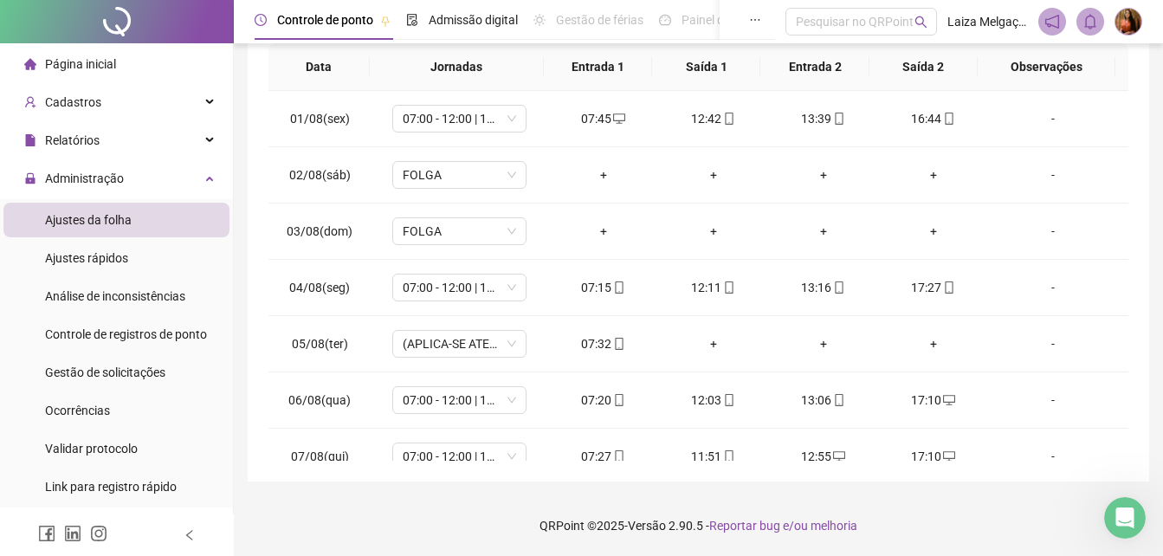
scroll to position [700, 0]
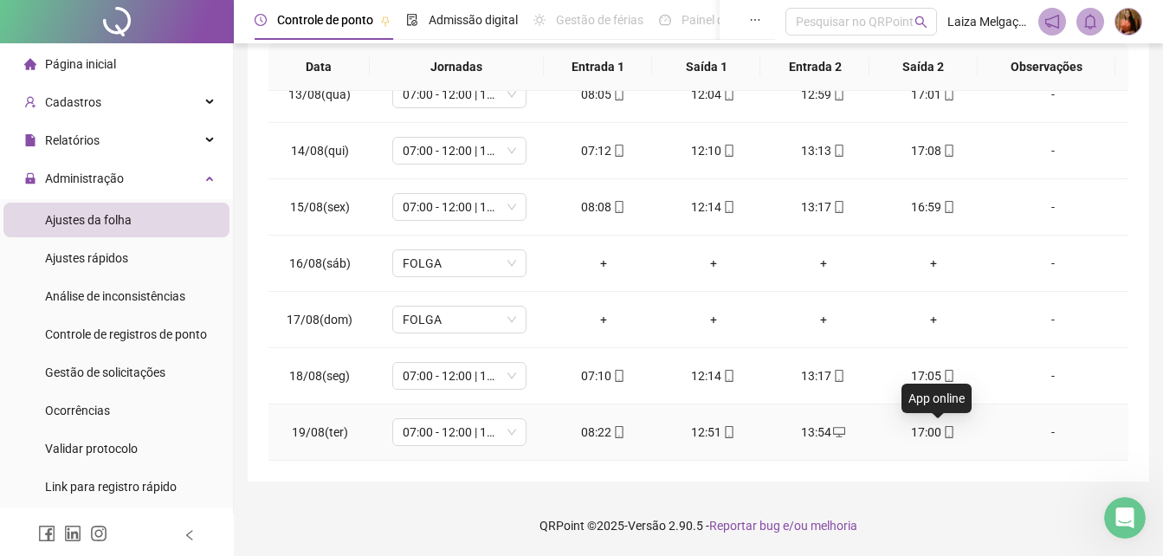
click at [946, 434] on icon "mobile" at bounding box center [950, 432] width 8 height 12
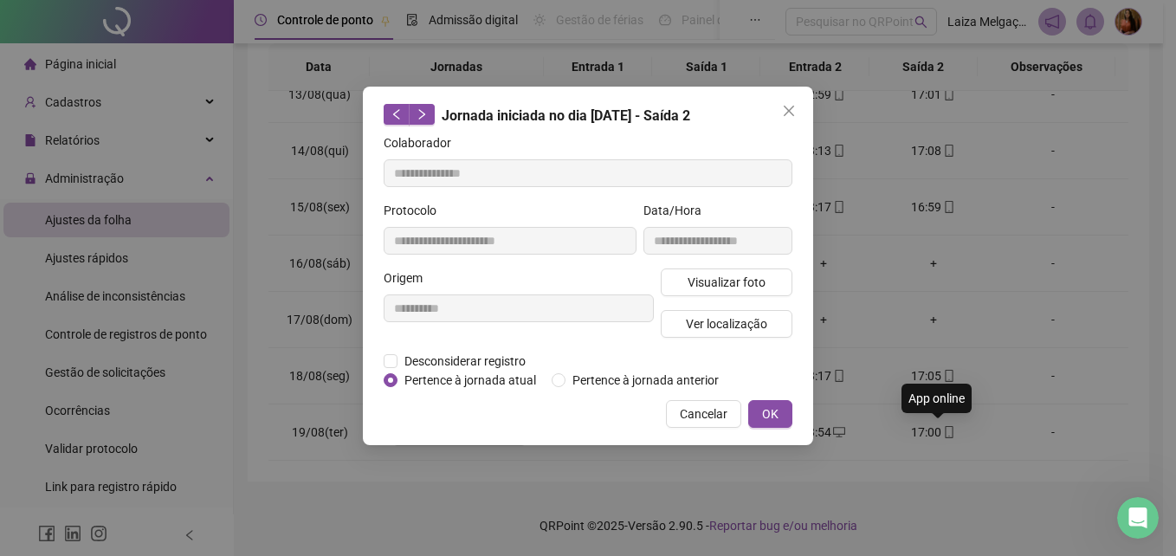
type input "**********"
click at [715, 278] on span "Visualizar foto" at bounding box center [726, 282] width 78 height 19
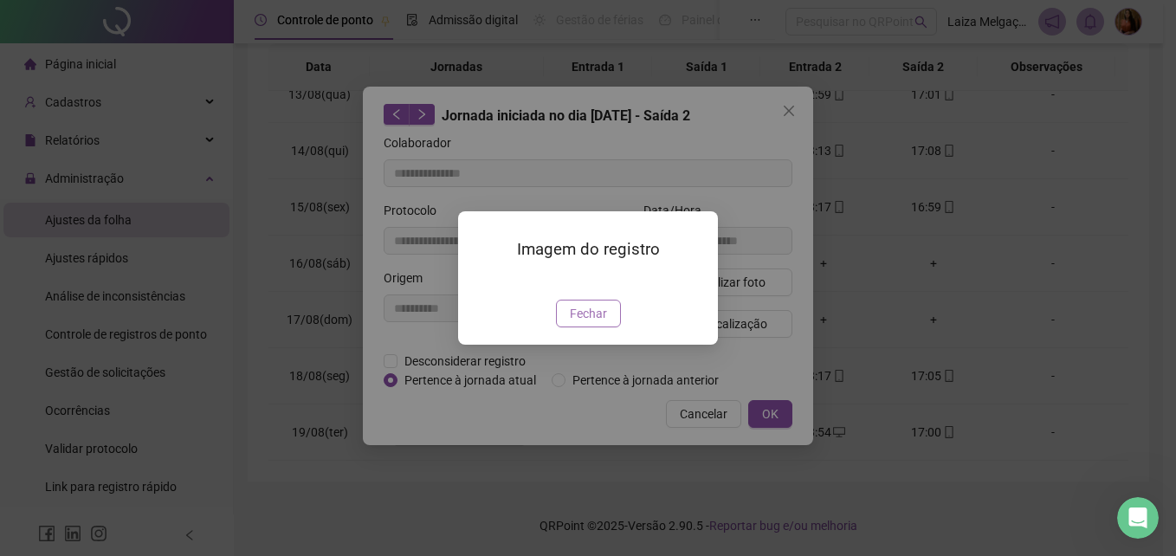
click at [594, 323] on span "Fechar" at bounding box center [588, 313] width 37 height 19
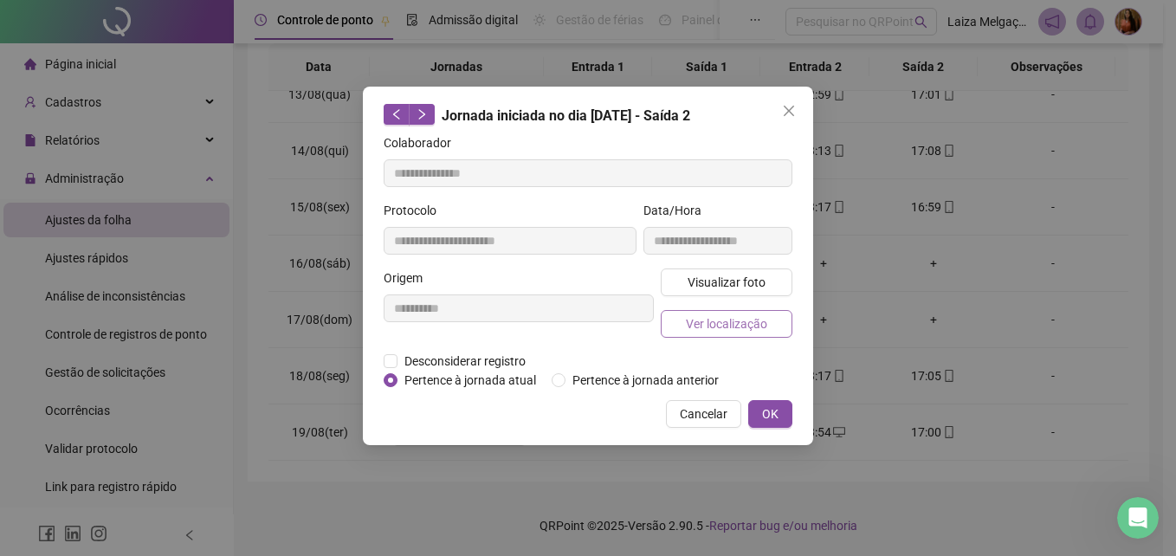
click at [733, 324] on span "Ver localização" at bounding box center [726, 323] width 81 height 19
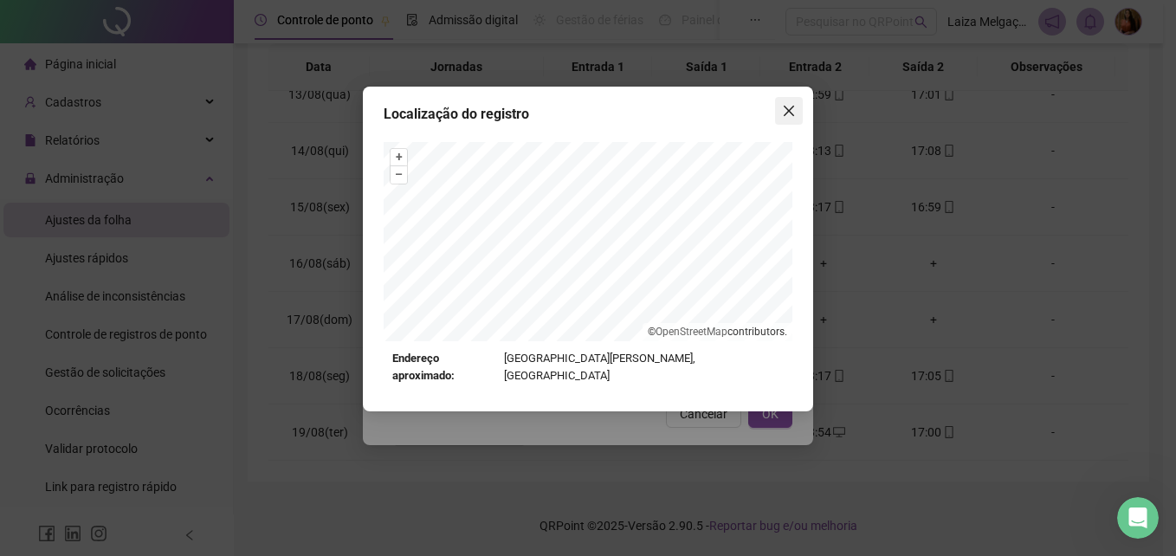
click at [786, 106] on icon "close" at bounding box center [789, 111] width 14 height 14
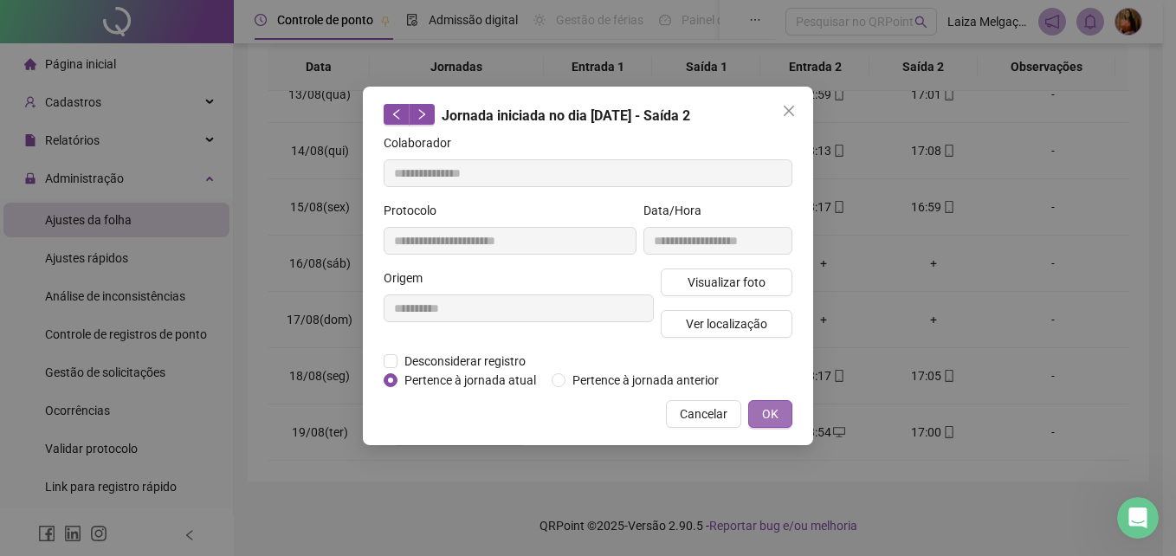
click at [775, 410] on span "OK" at bounding box center [770, 413] width 16 height 19
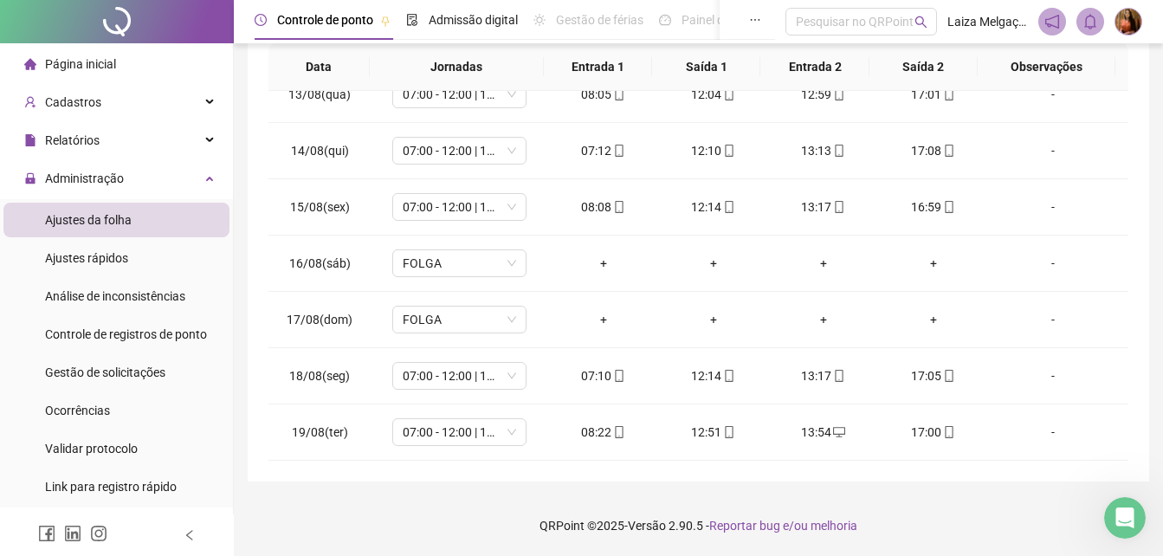
scroll to position [0, 0]
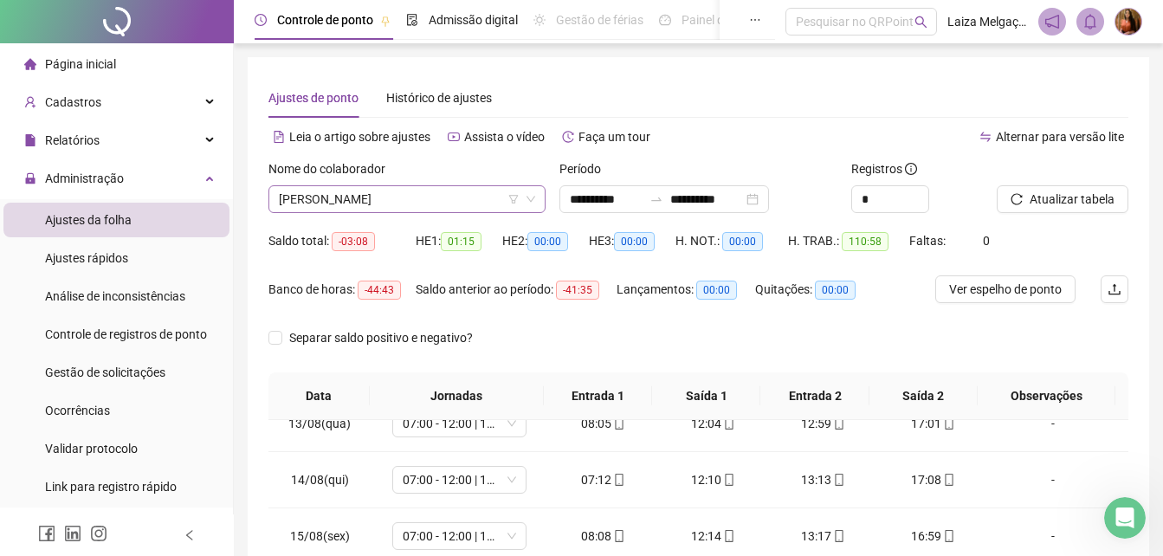
click at [389, 194] on span "[PERSON_NAME]" at bounding box center [407, 199] width 256 height 26
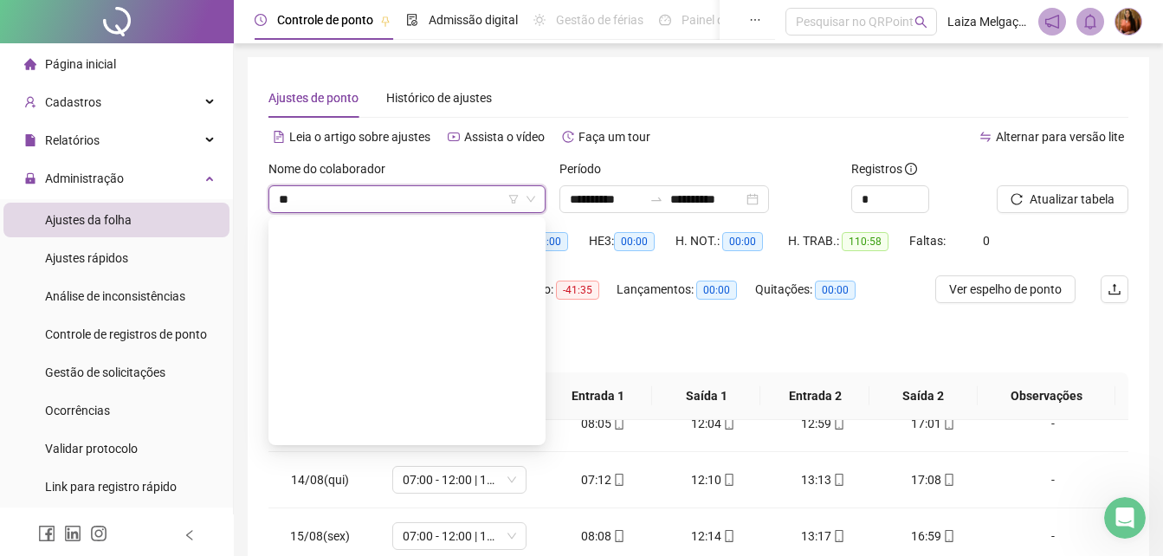
scroll to position [360, 0]
type input "****"
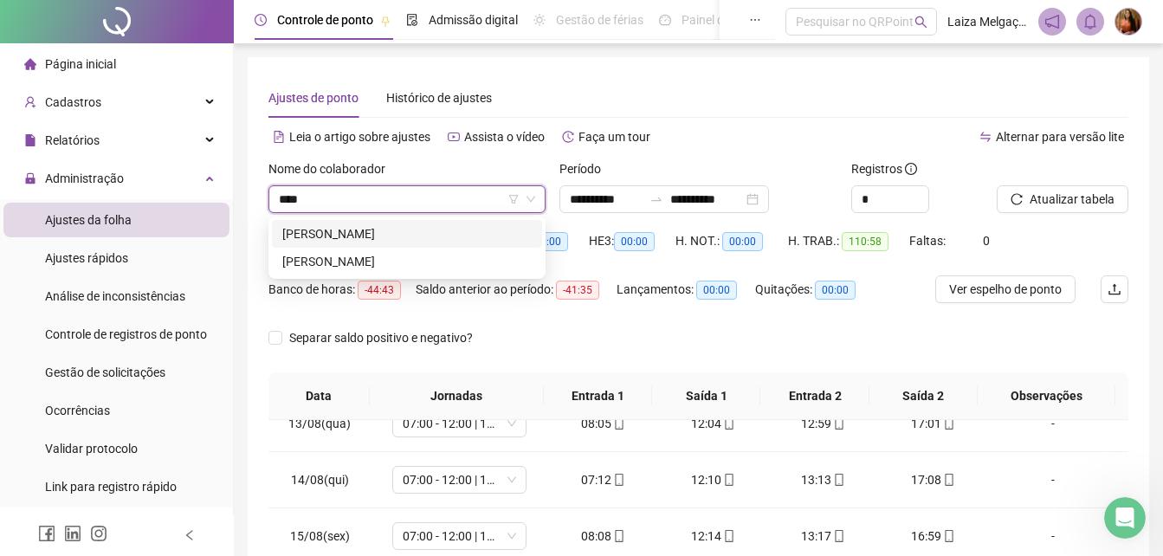
click at [394, 233] on div "[PERSON_NAME]" at bounding box center [406, 233] width 249 height 19
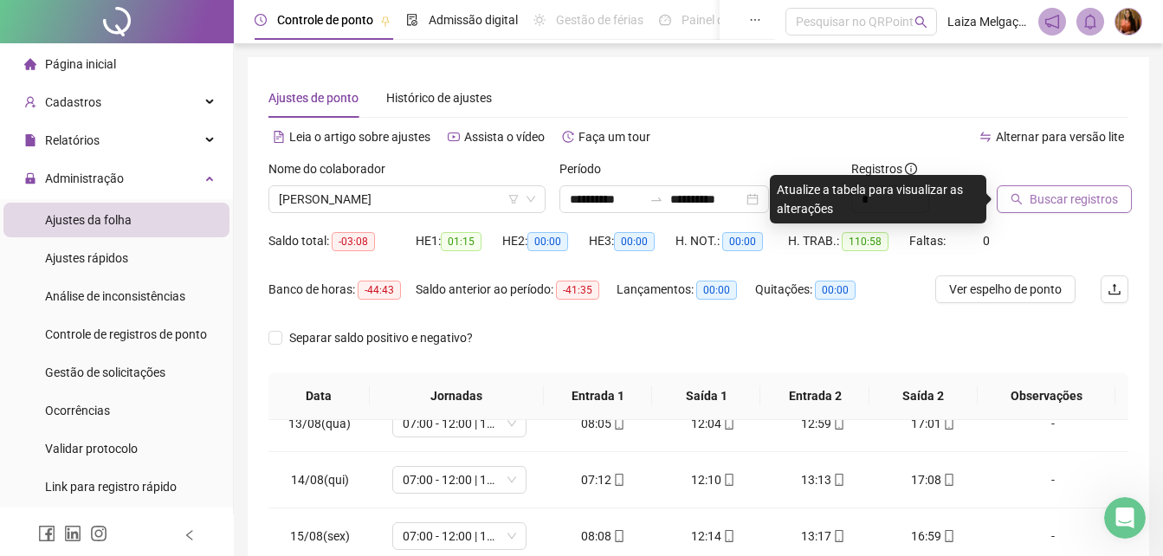
click at [1056, 193] on span "Buscar registros" at bounding box center [1073, 199] width 88 height 19
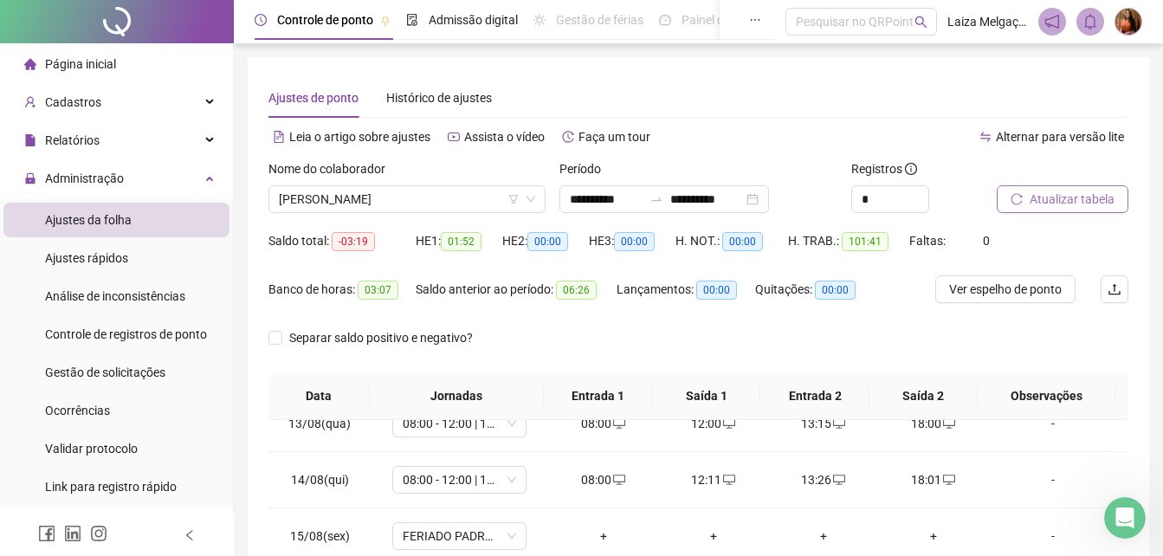
scroll to position [329, 0]
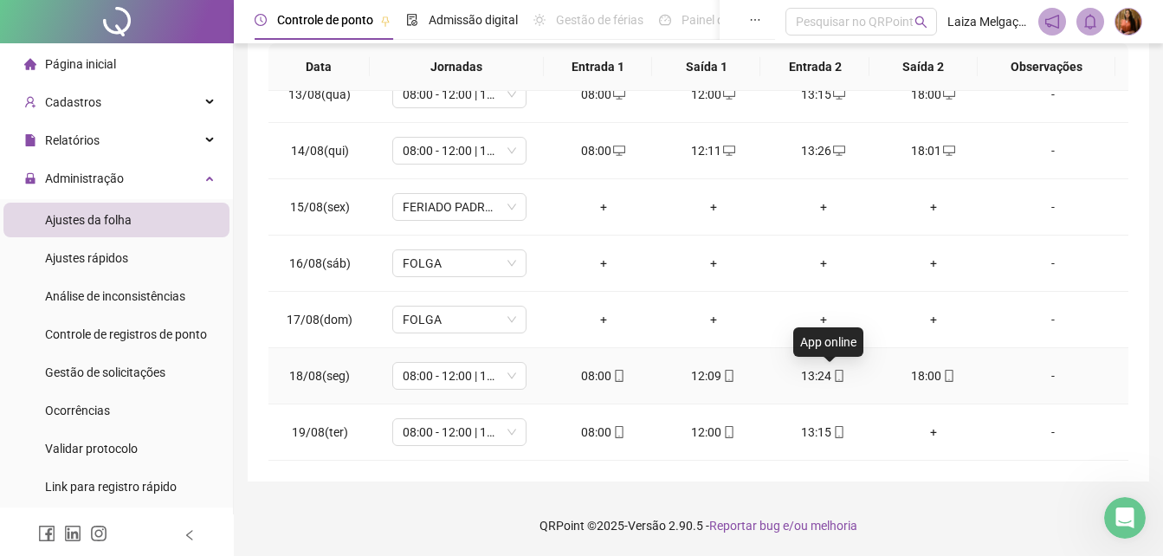
click at [833, 372] on icon "mobile" at bounding box center [839, 376] width 12 height 12
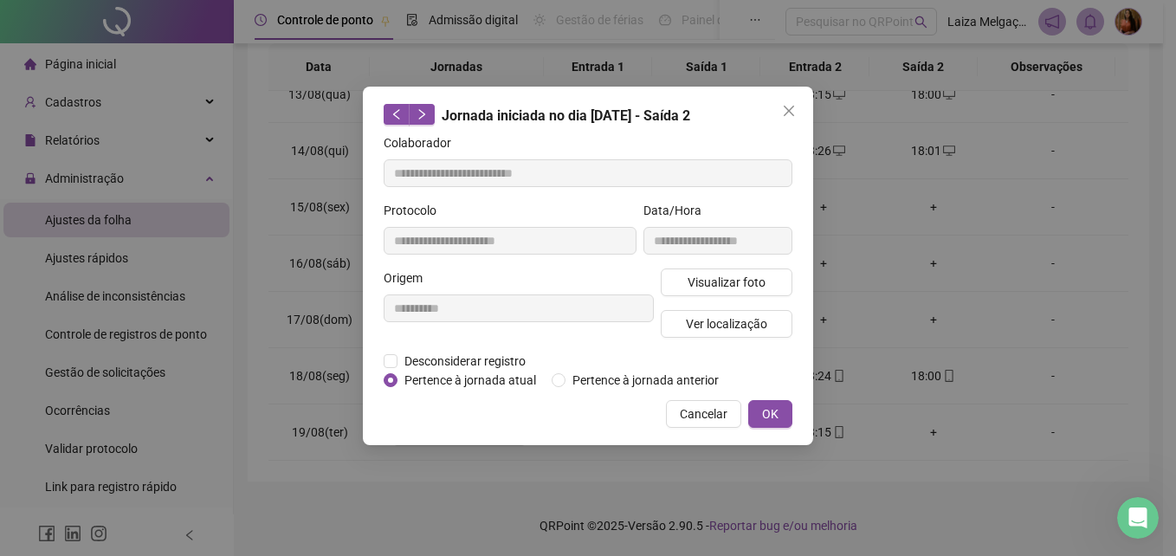
type input "**********"
click at [753, 284] on span "Visualizar foto" at bounding box center [726, 282] width 78 height 19
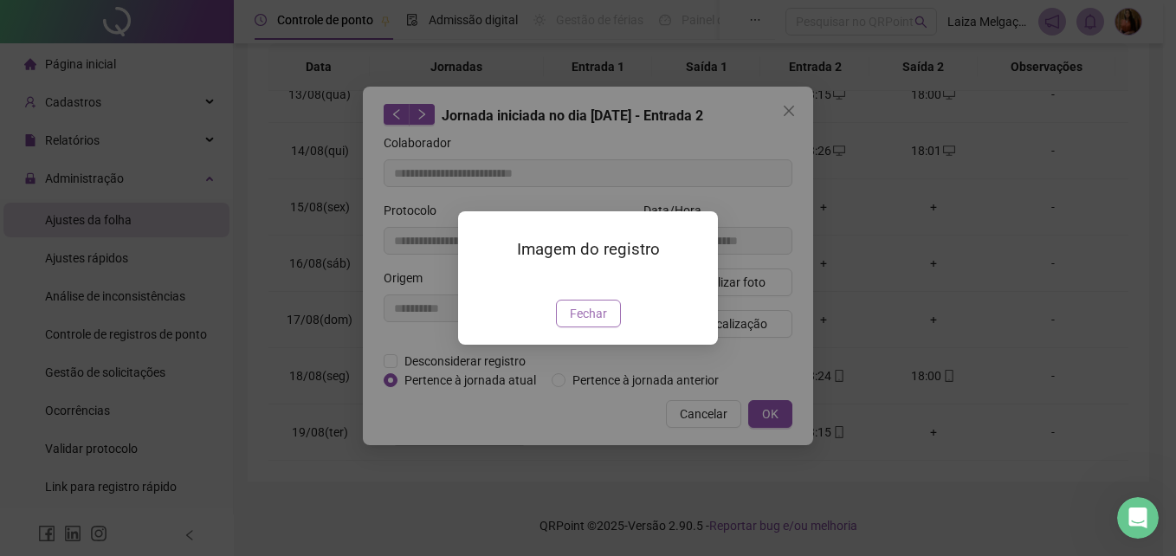
click at [599, 323] on span "Fechar" at bounding box center [588, 313] width 37 height 19
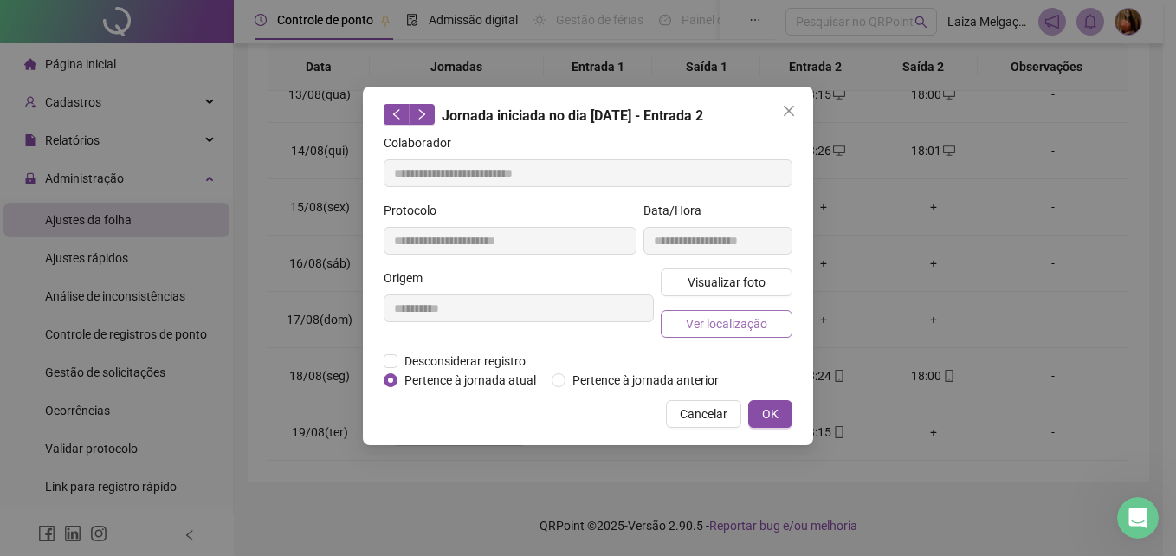
click at [731, 320] on span "Ver localização" at bounding box center [726, 323] width 81 height 19
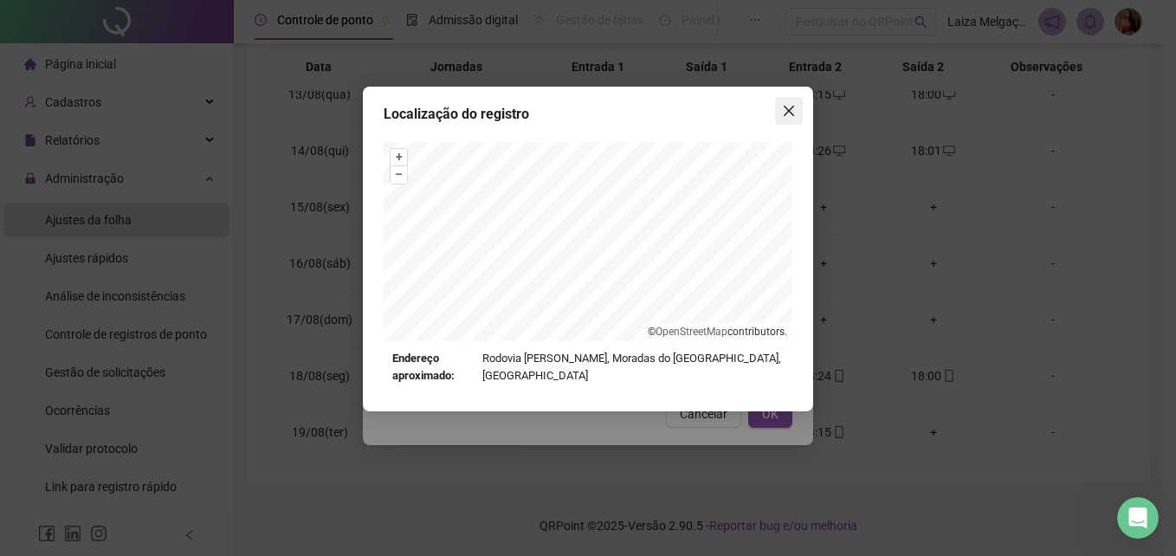
click at [793, 106] on icon "close" at bounding box center [789, 111] width 10 height 10
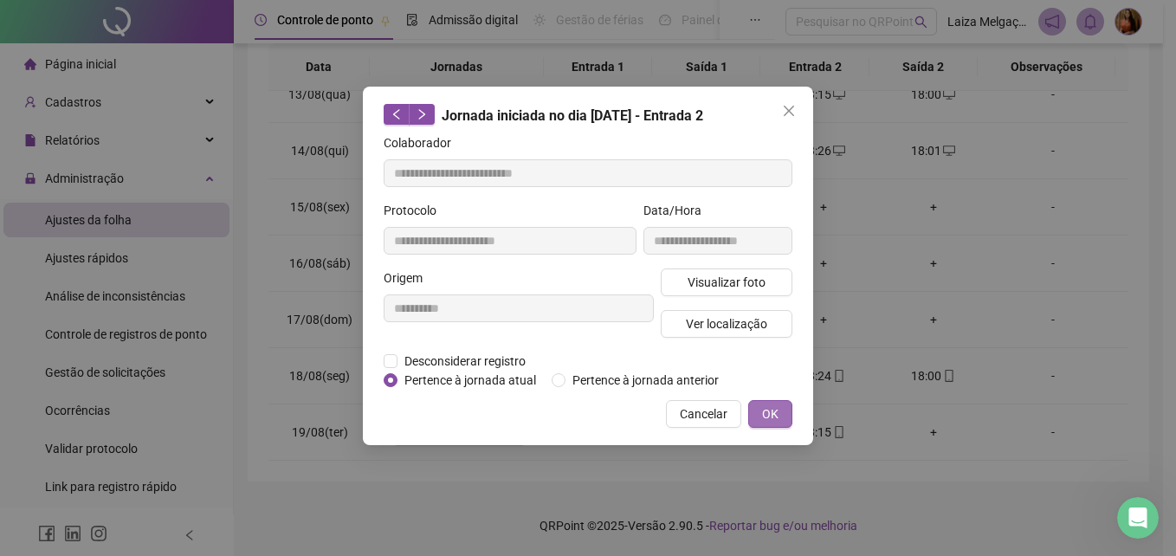
click at [770, 416] on span "OK" at bounding box center [770, 413] width 16 height 19
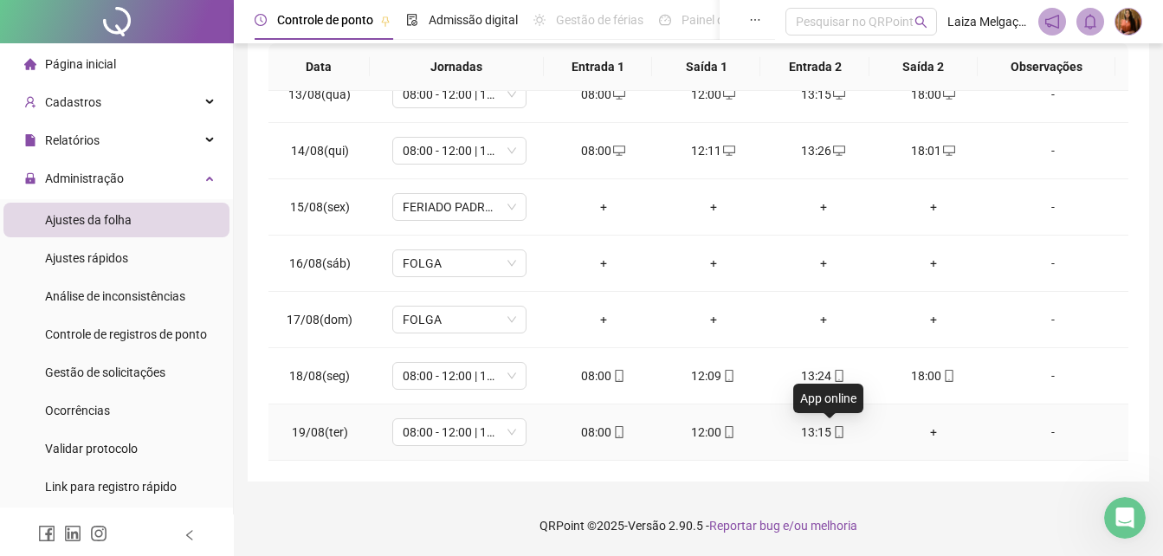
click at [833, 432] on icon "mobile" at bounding box center [839, 432] width 12 height 12
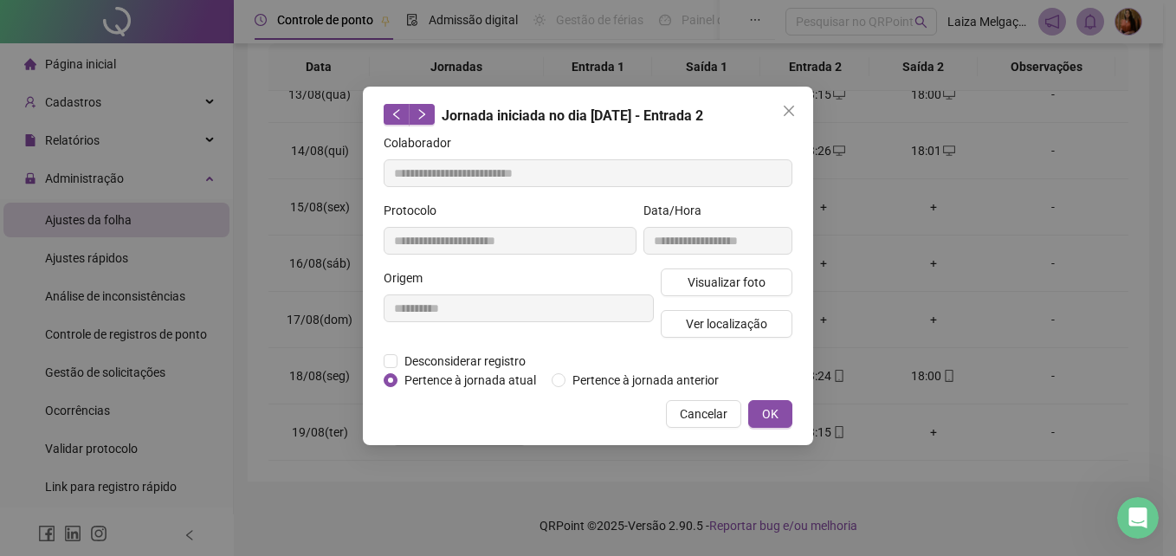
type input "**********"
click at [733, 277] on span "Visualizar foto" at bounding box center [726, 282] width 78 height 19
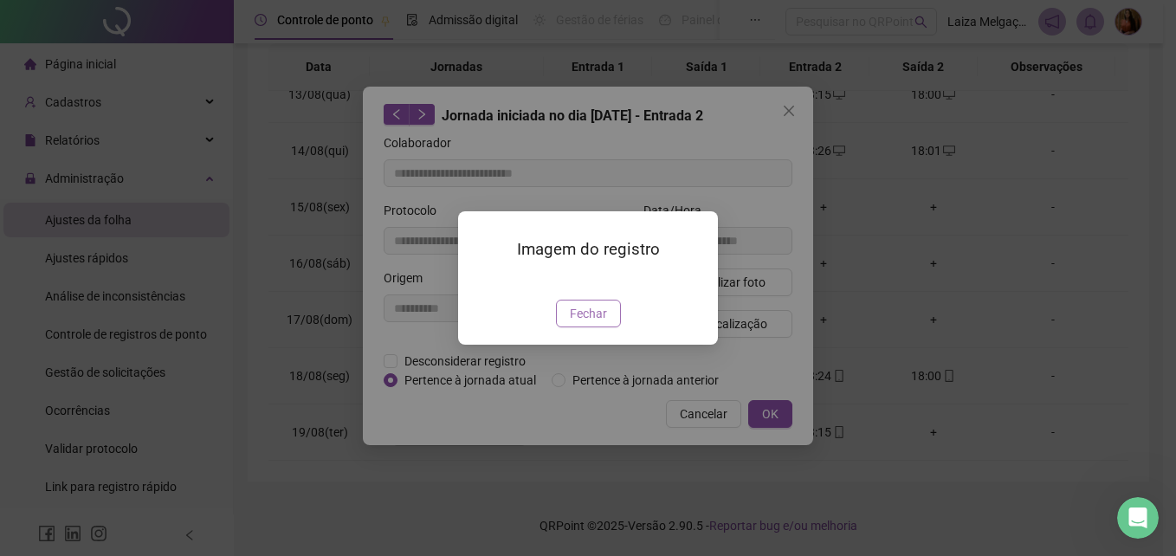
click at [602, 323] on span "Fechar" at bounding box center [588, 313] width 37 height 19
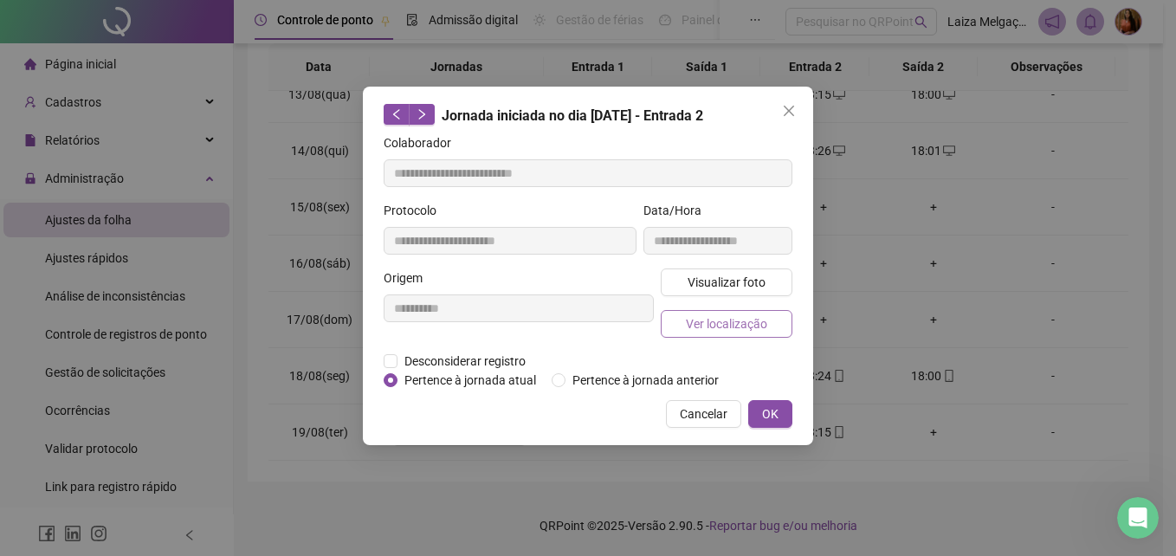
click at [745, 315] on span "Ver localização" at bounding box center [726, 323] width 81 height 19
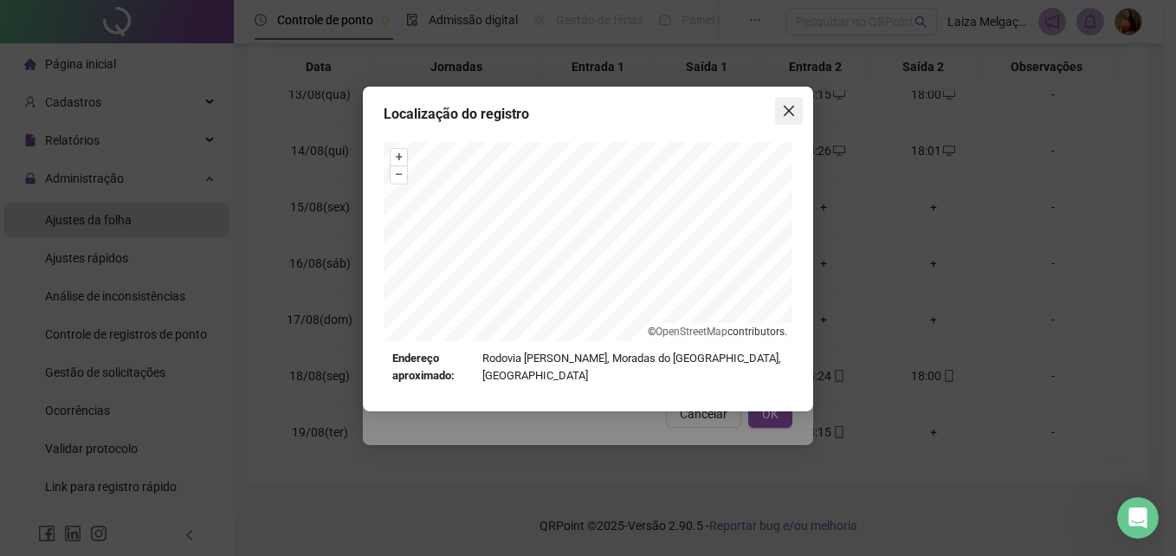
click at [794, 113] on icon "close" at bounding box center [789, 111] width 14 height 14
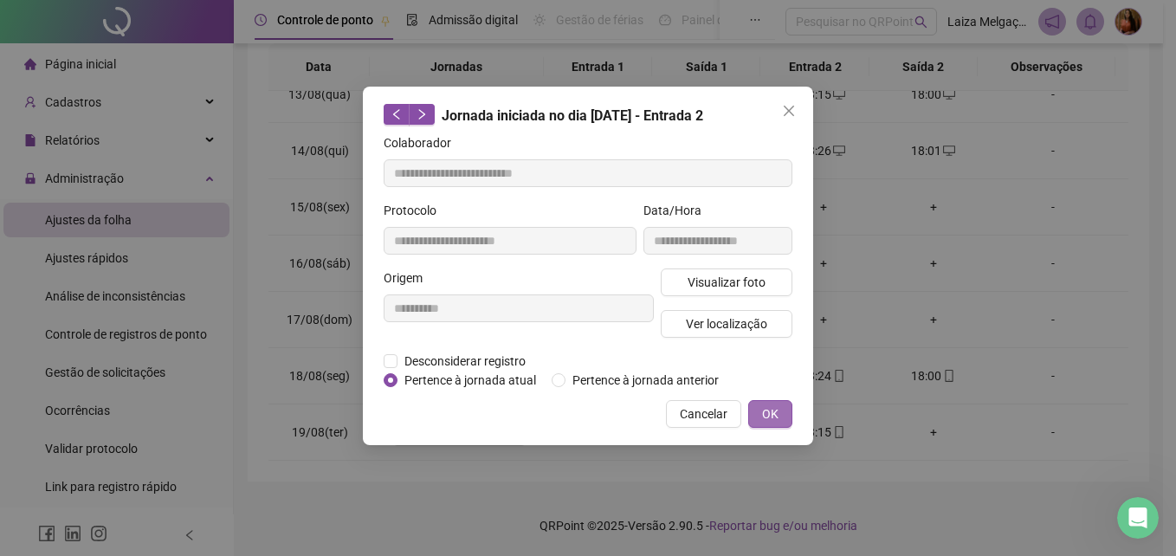
click at [778, 407] on button "OK" at bounding box center [770, 414] width 44 height 28
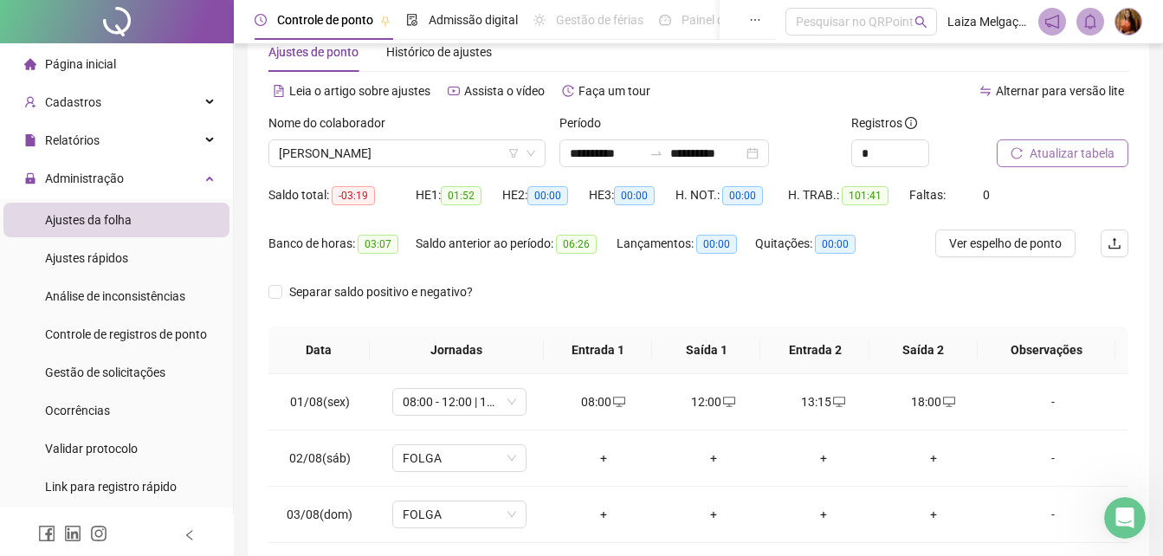
scroll to position [0, 0]
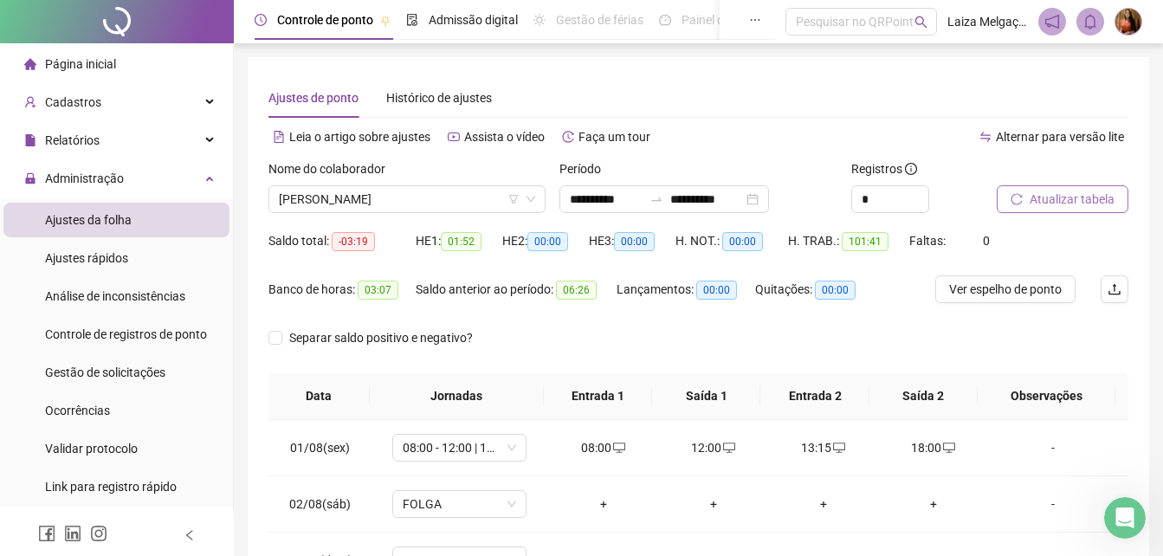
click at [147, 213] on li "Ajustes da folha" at bounding box center [116, 220] width 226 height 35
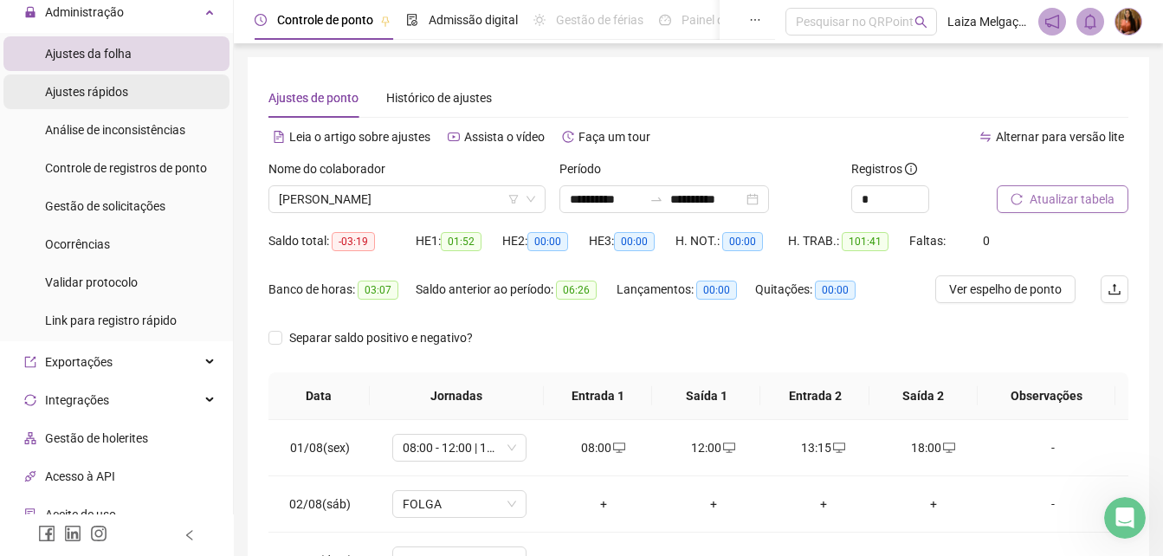
scroll to position [173, 0]
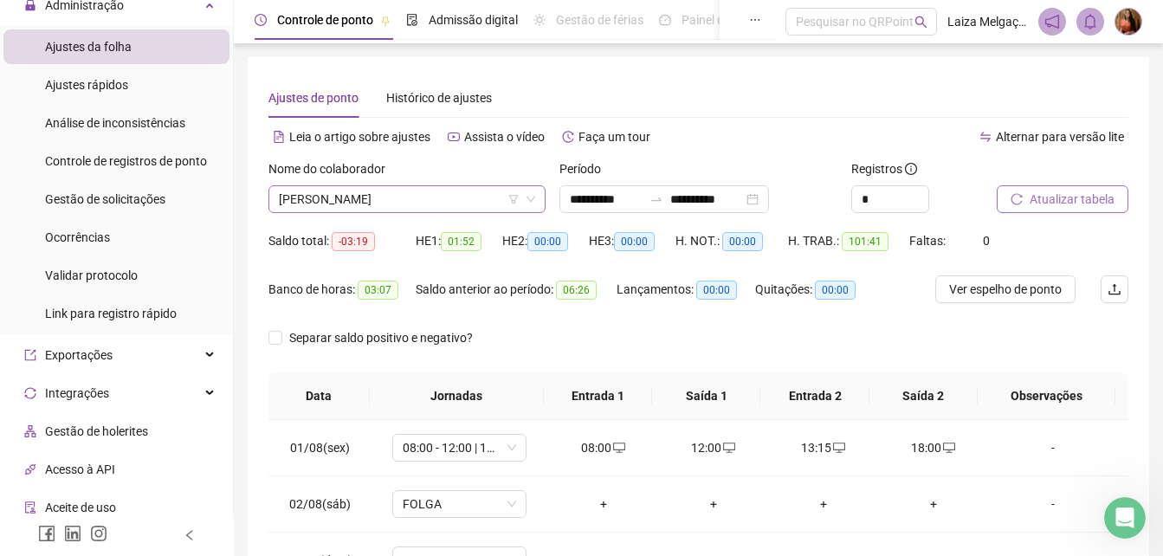
click at [473, 190] on span "[PERSON_NAME]" at bounding box center [407, 199] width 256 height 26
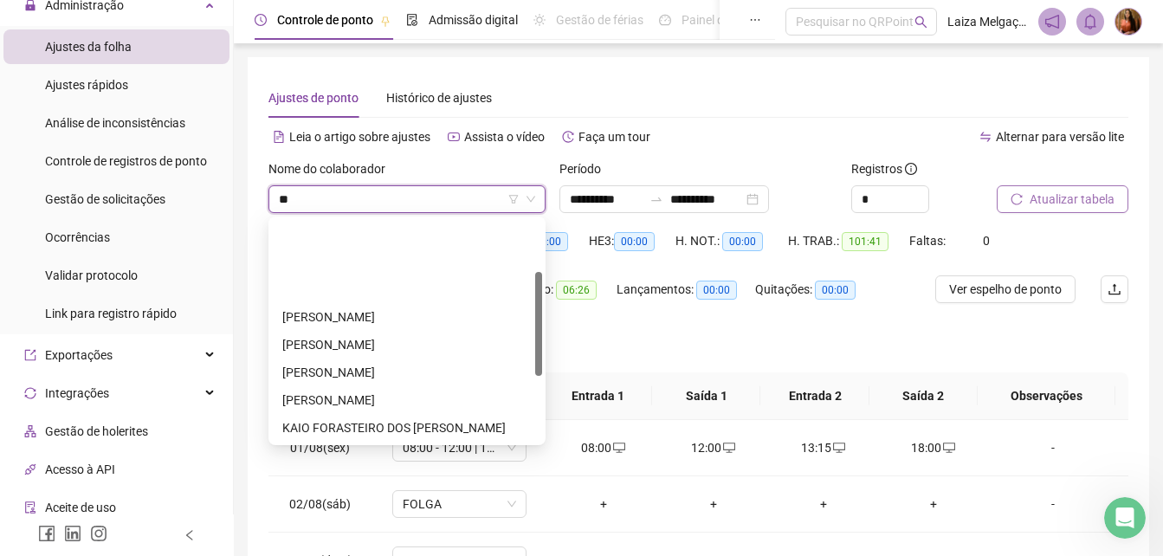
scroll to position [111, 0]
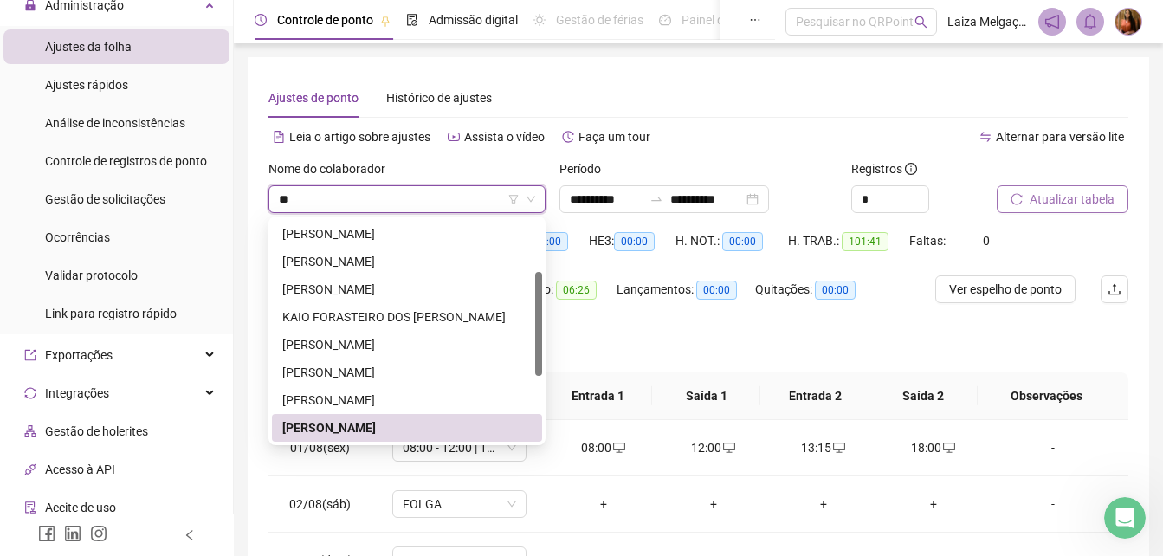
type input "***"
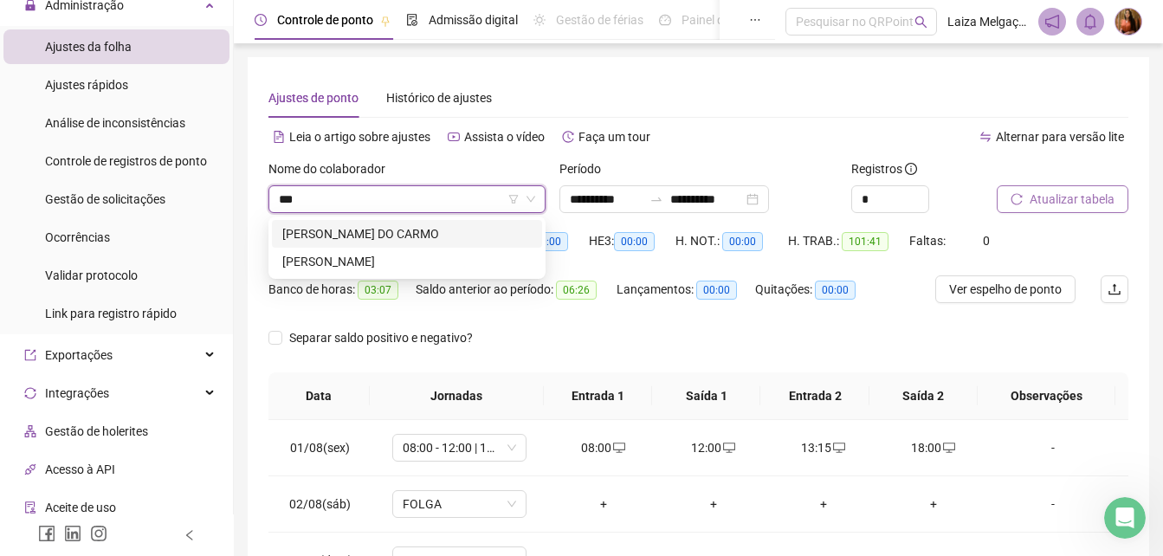
scroll to position [0, 0]
click at [436, 236] on div "[PERSON_NAME] DO CARMO" at bounding box center [406, 233] width 249 height 19
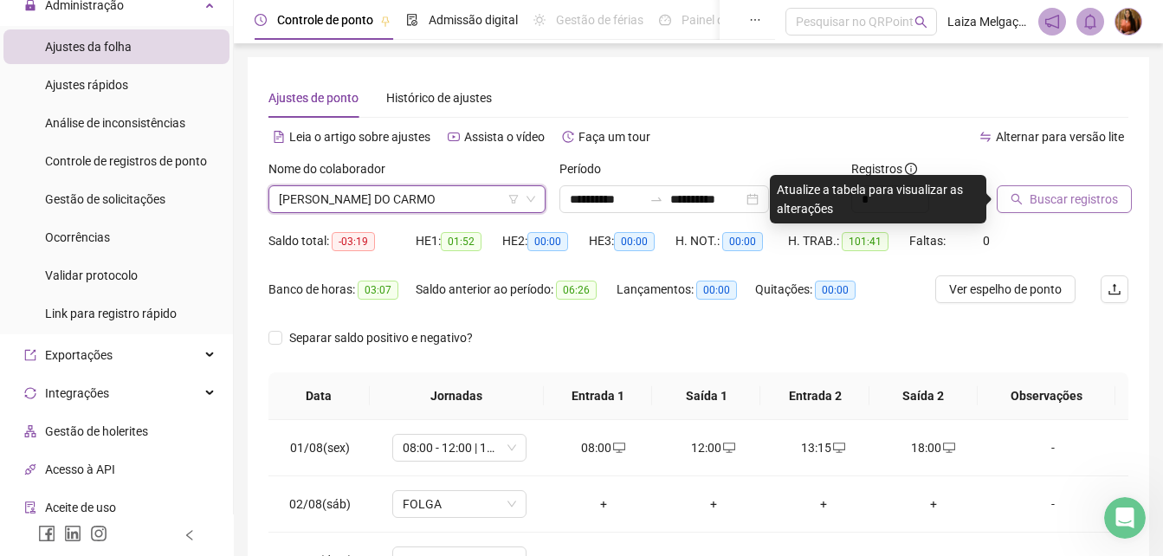
click at [1058, 196] on span "Buscar registros" at bounding box center [1073, 199] width 88 height 19
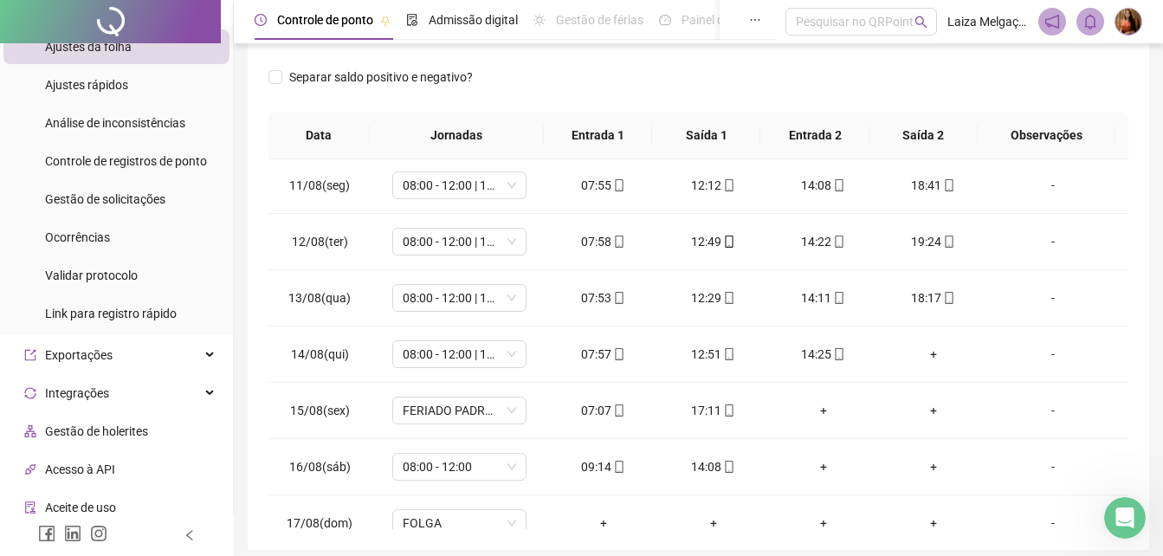
scroll to position [571, 0]
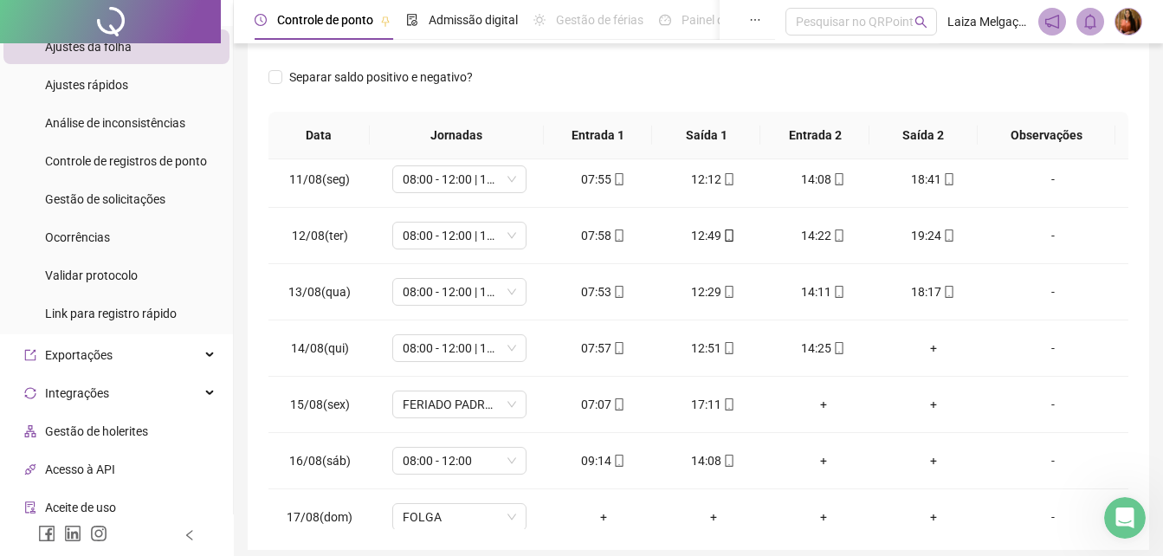
click at [1095, 397] on span "-" at bounding box center [1058, 404] width 113 height 19
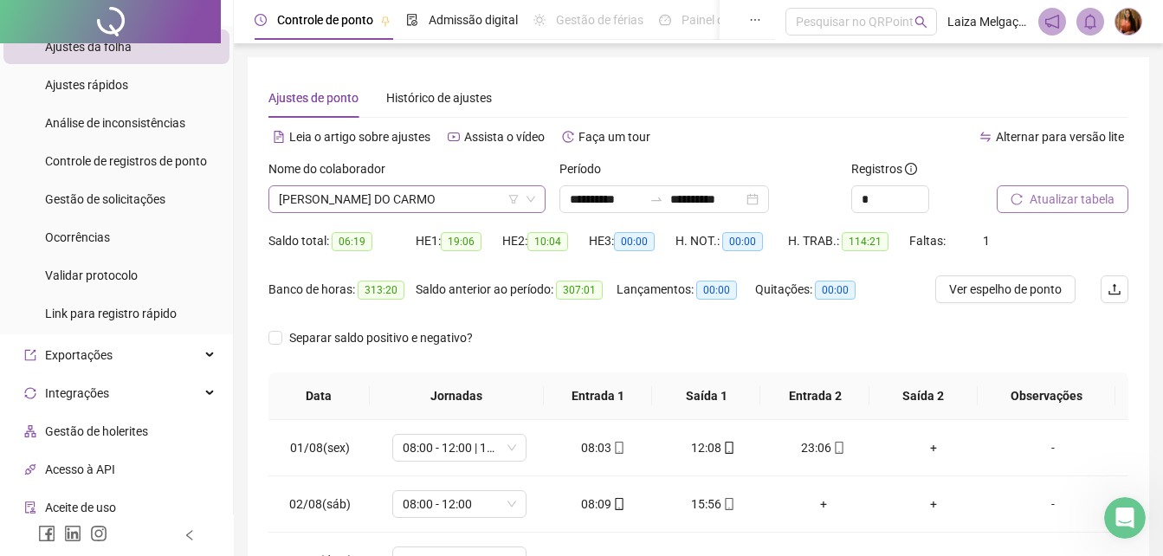
scroll to position [1053, 0]
click at [482, 195] on span "[PERSON_NAME] DO CARMO" at bounding box center [407, 199] width 256 height 26
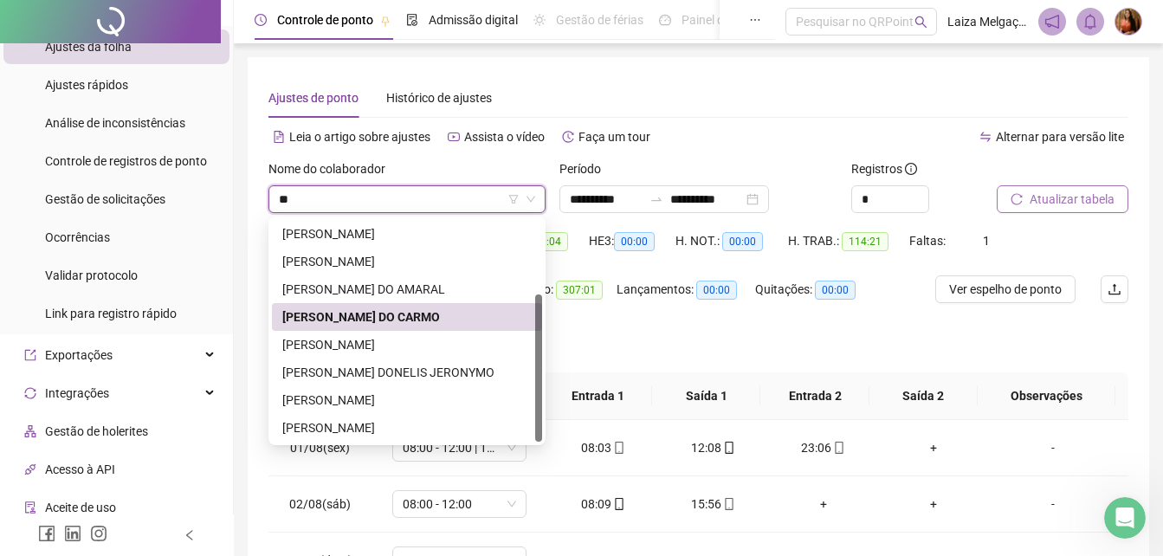
scroll to position [111, 0]
type input "***"
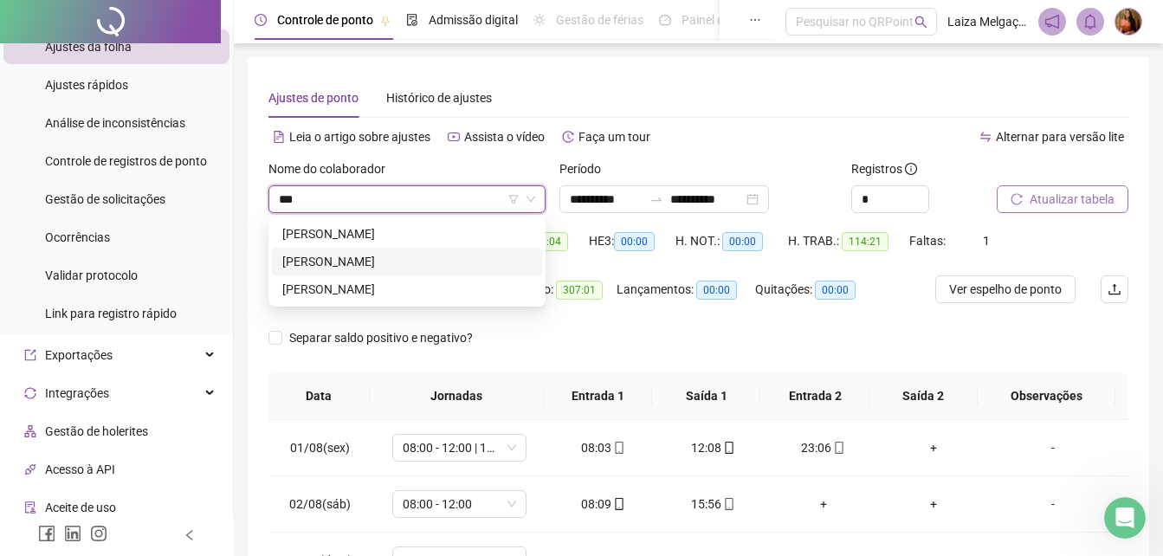
click at [390, 269] on div "[PERSON_NAME]" at bounding box center [406, 261] width 249 height 19
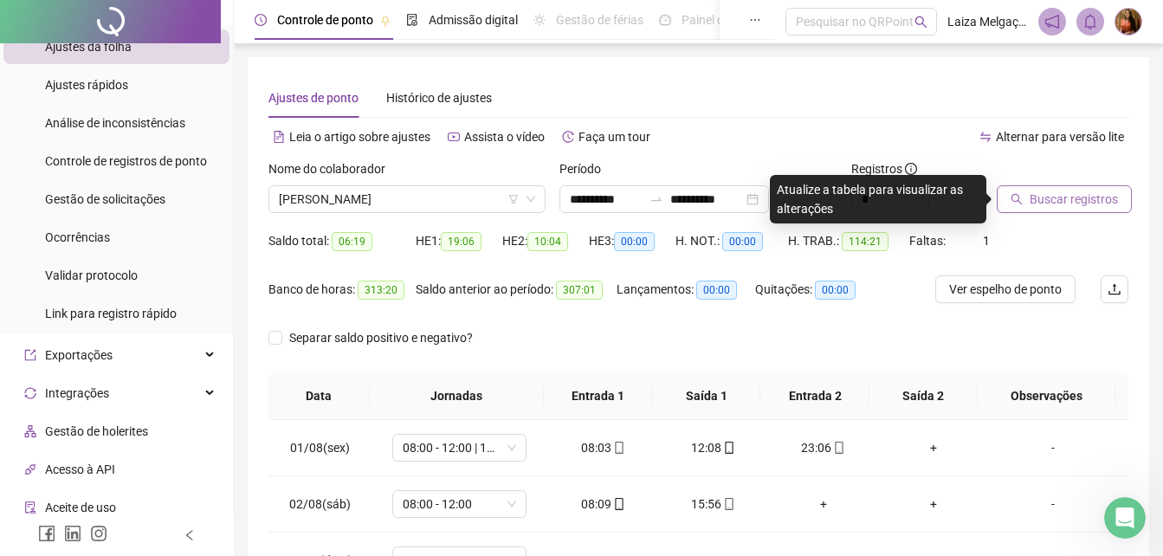
click at [1062, 195] on span "Buscar registros" at bounding box center [1073, 199] width 88 height 19
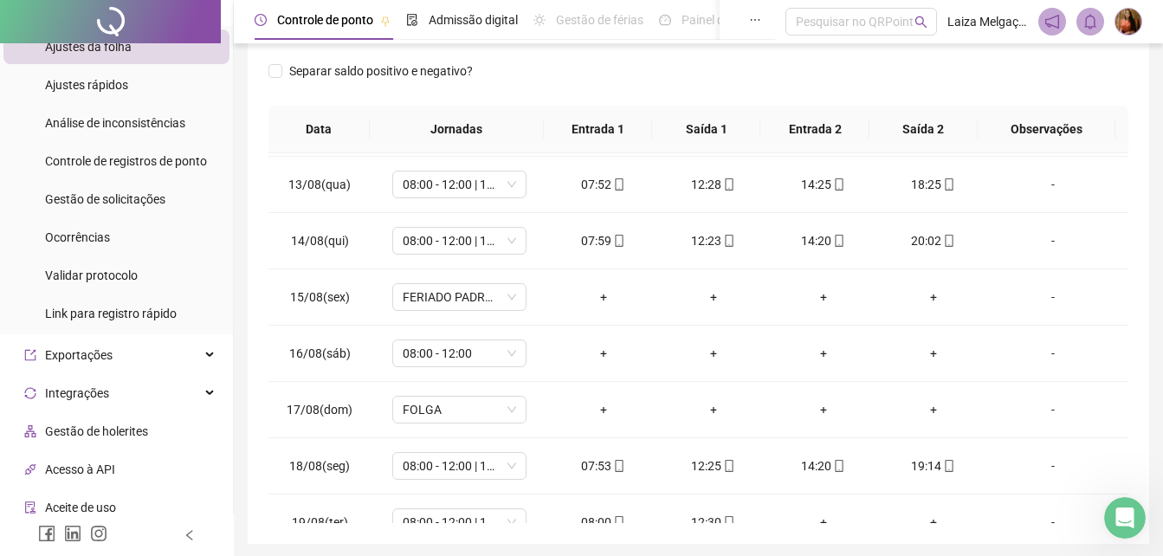
scroll to position [674, 0]
click at [1144, 270] on div "**********" at bounding box center [698, 166] width 901 height 753
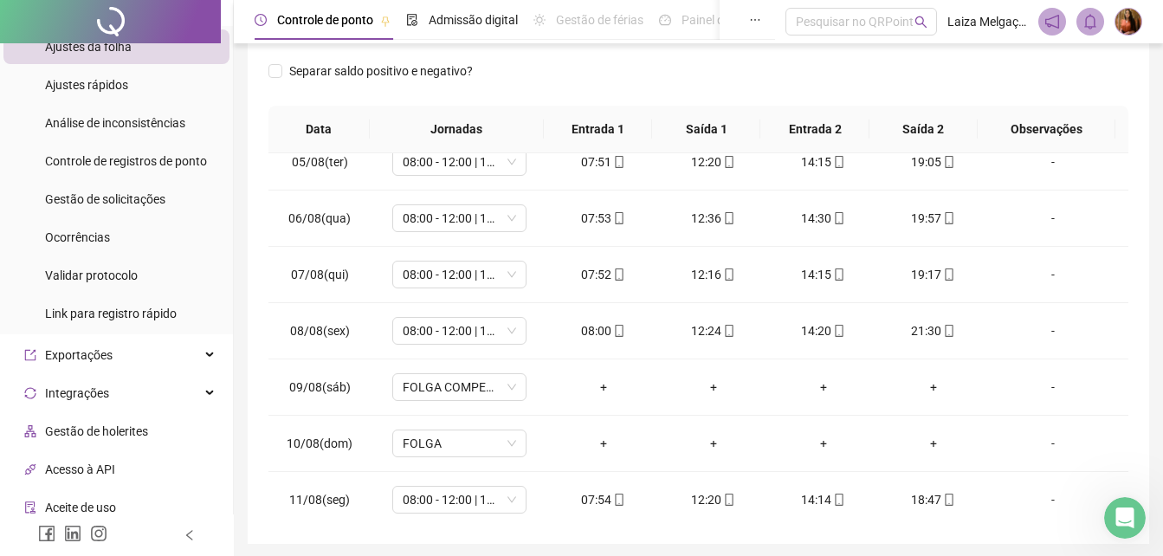
drag, startPoint x: 1135, startPoint y: 210, endPoint x: 1128, endPoint y: 131, distance: 80.0
click at [1128, 132] on div "**********" at bounding box center [698, 166] width 901 height 753
click at [1144, 260] on div "**********" at bounding box center [698, 166] width 901 height 753
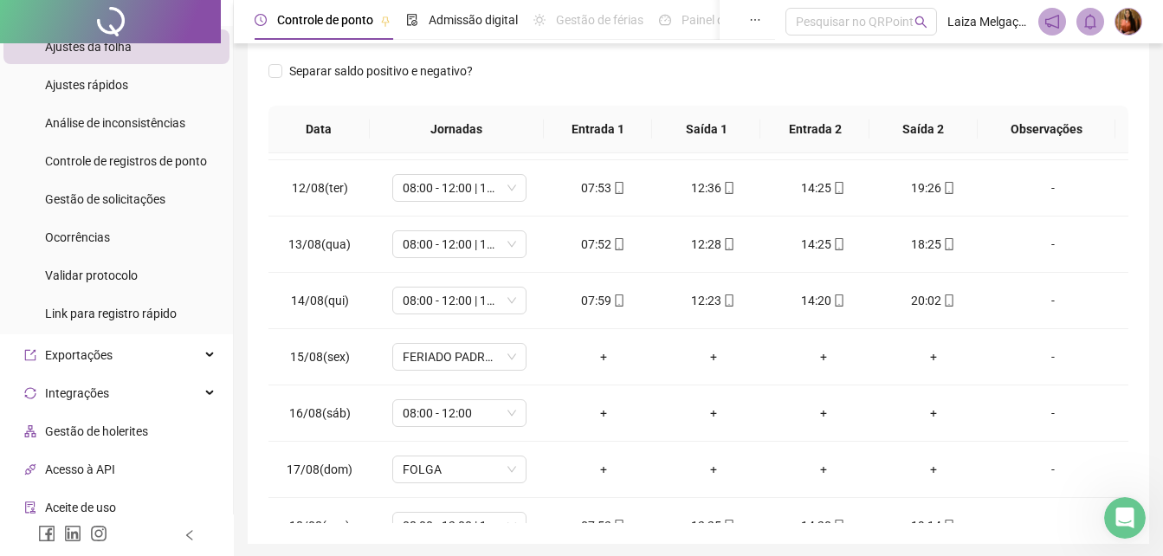
scroll to position [680, 0]
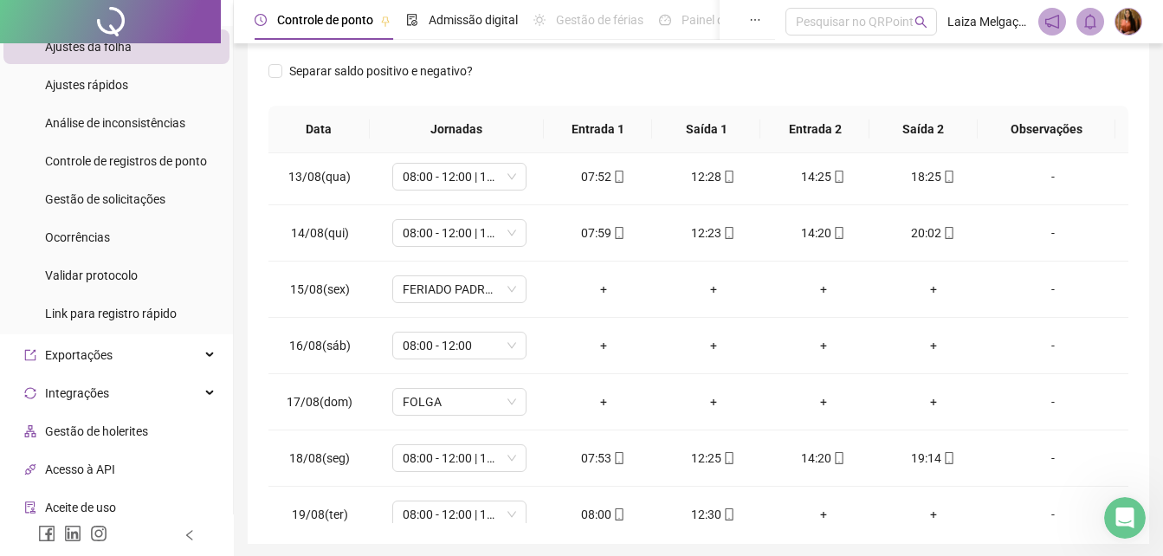
drag, startPoint x: 1122, startPoint y: 279, endPoint x: 1109, endPoint y: 413, distance: 134.8
click at [1109, 413] on td "-" at bounding box center [1058, 402] width 140 height 56
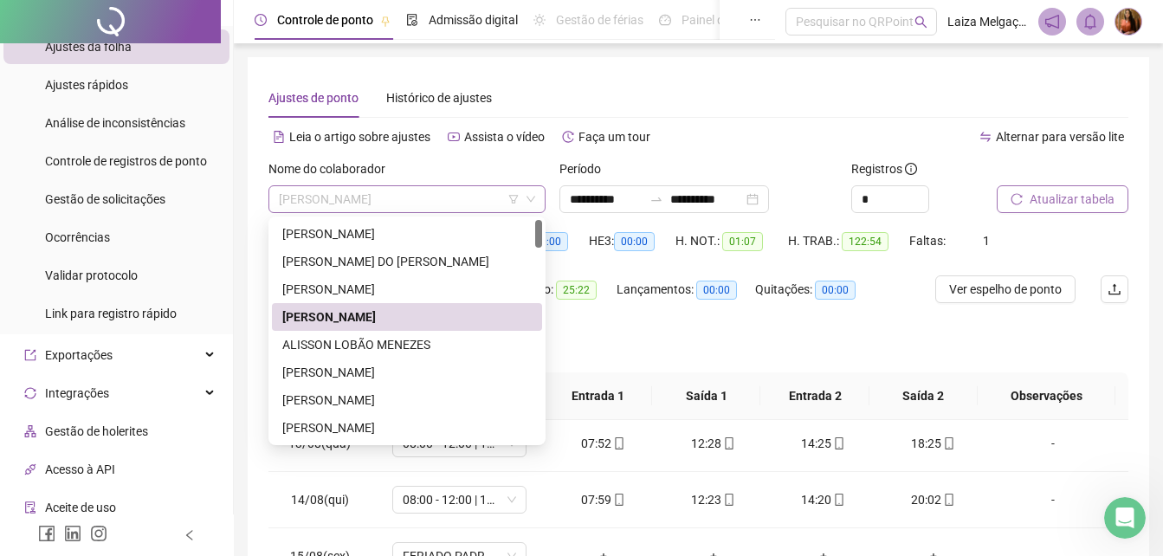
click at [357, 203] on span "[PERSON_NAME]" at bounding box center [407, 199] width 256 height 26
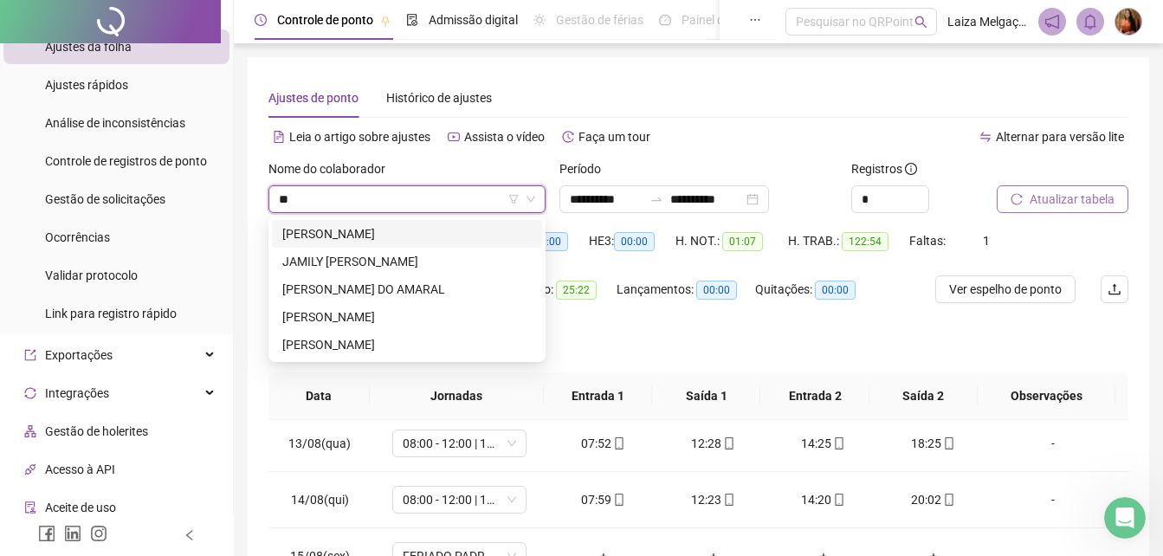
type input "***"
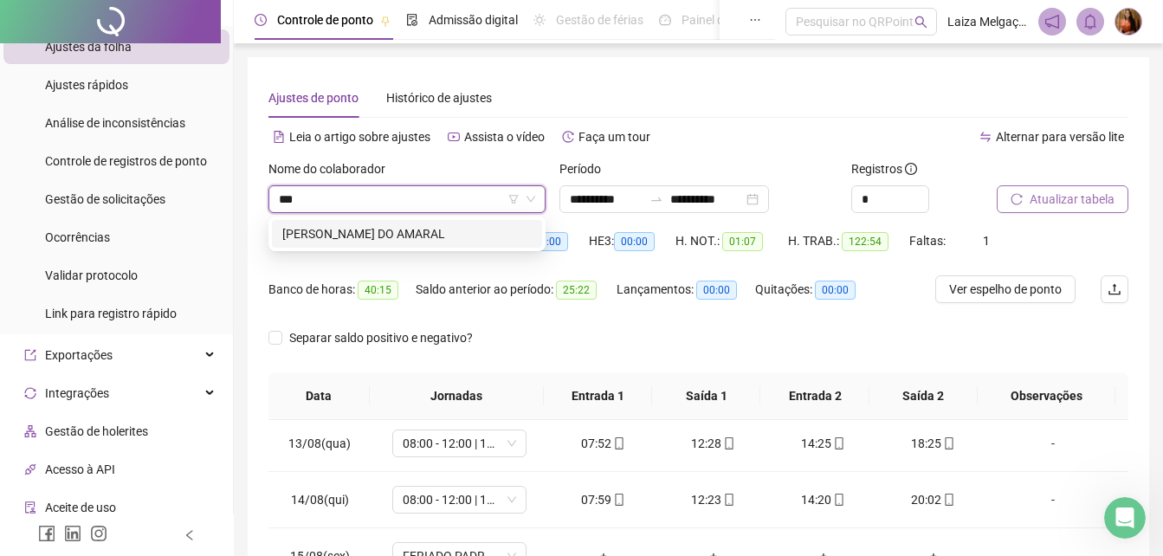
click at [303, 236] on div "[PERSON_NAME] DO AMARAL" at bounding box center [406, 233] width 249 height 19
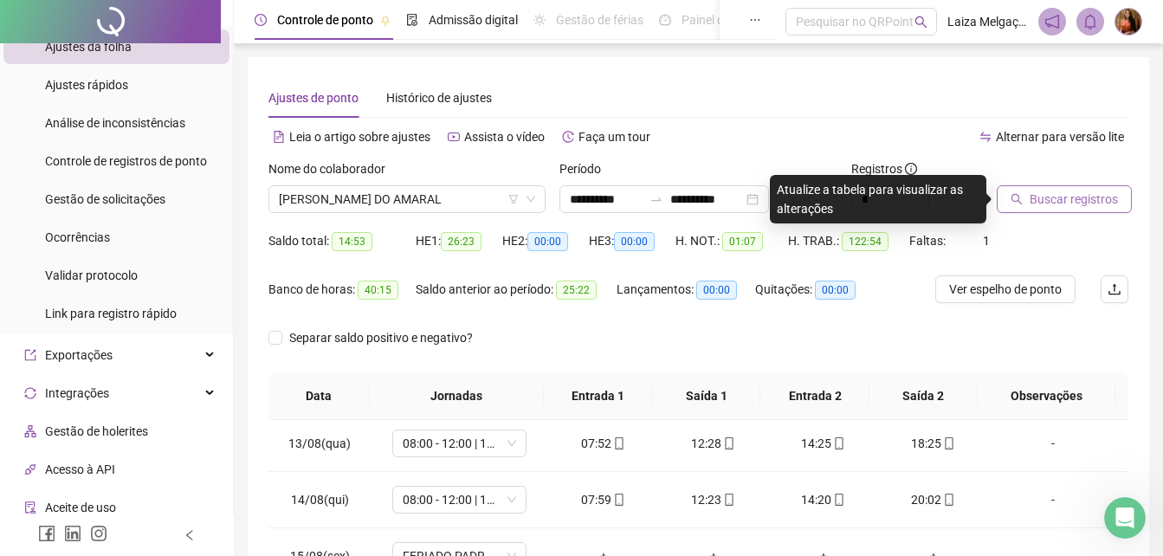
click at [1037, 193] on span "Buscar registros" at bounding box center [1073, 199] width 88 height 19
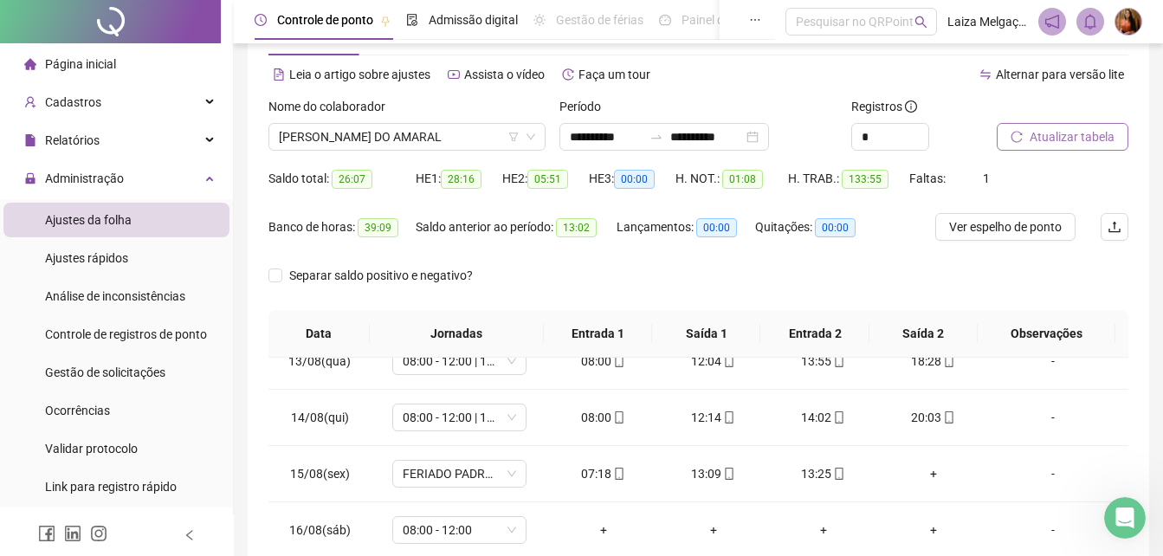
click at [263, 98] on div "Nome do colaborador [PERSON_NAME] DO AMARAL" at bounding box center [406, 131] width 291 height 68
click at [75, 92] on span "Cadastros" at bounding box center [62, 102] width 77 height 35
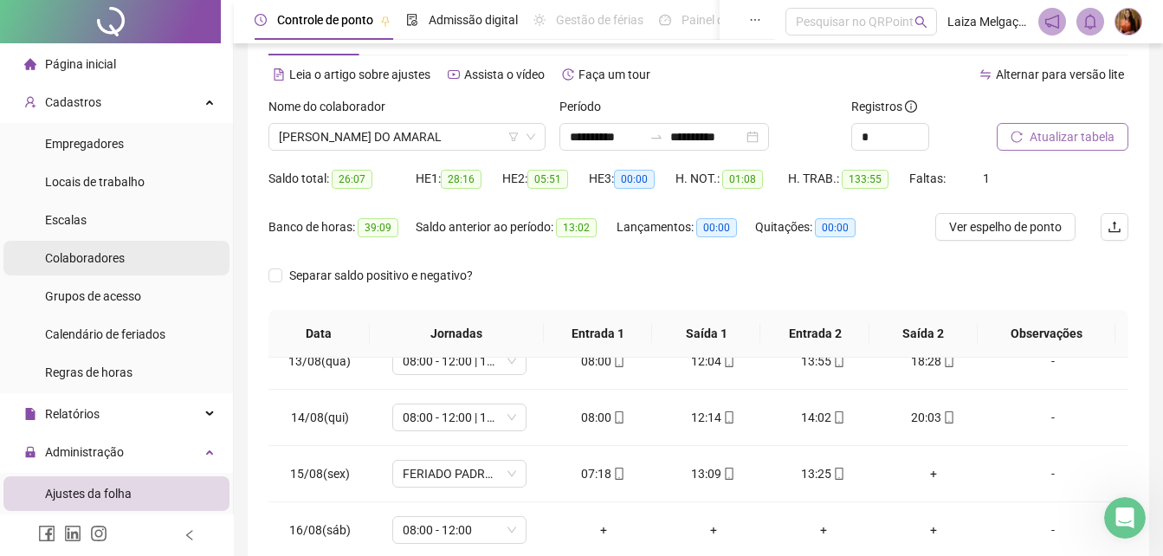
click at [116, 258] on span "Colaboradores" at bounding box center [85, 258] width 80 height 14
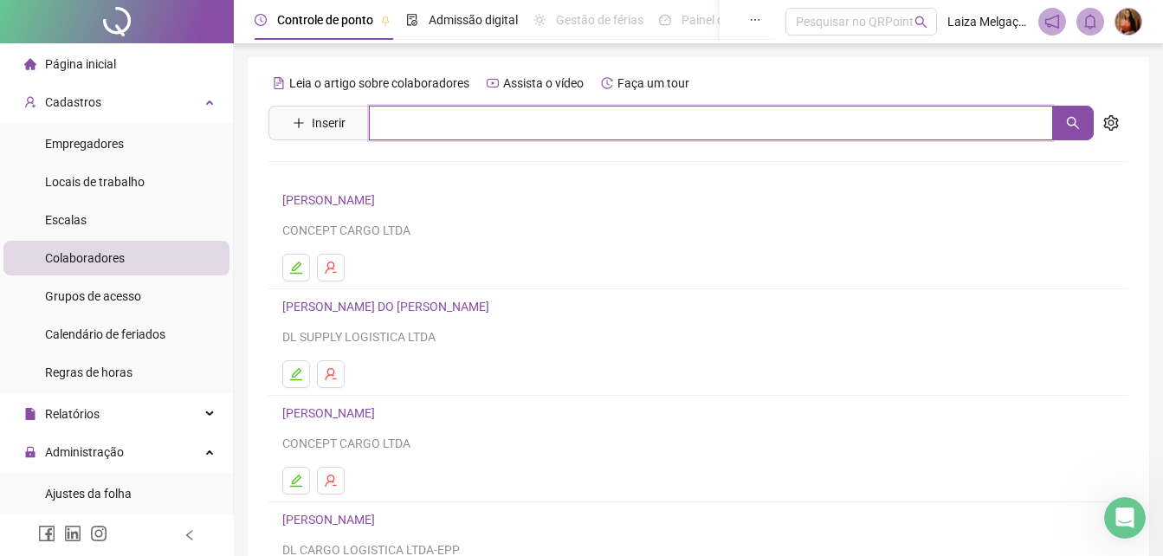
click at [407, 121] on input "text" at bounding box center [711, 123] width 684 height 35
type input "******"
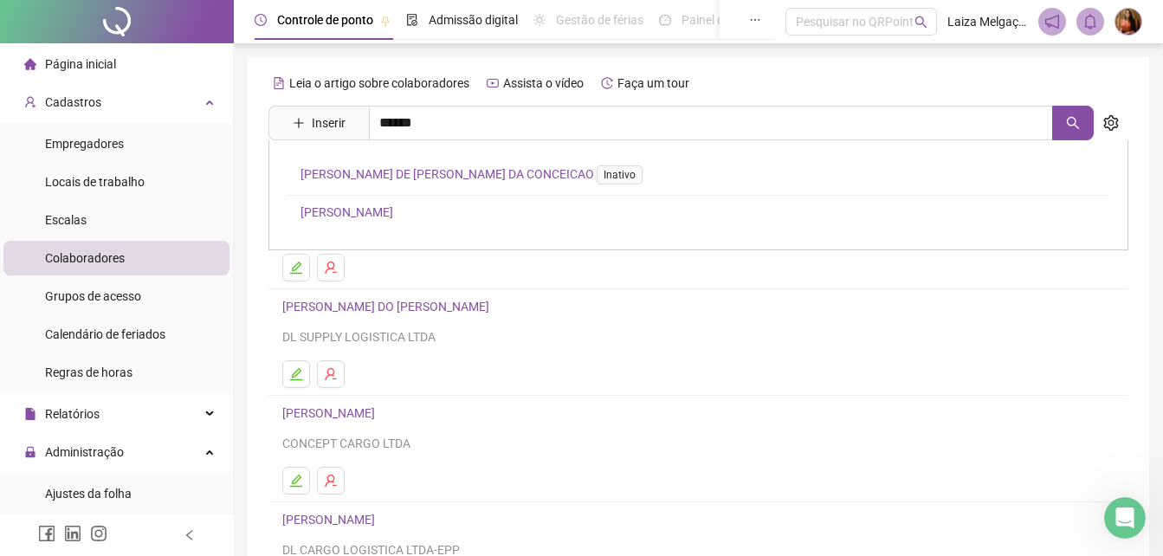
click at [393, 211] on link "[PERSON_NAME]" at bounding box center [346, 212] width 93 height 14
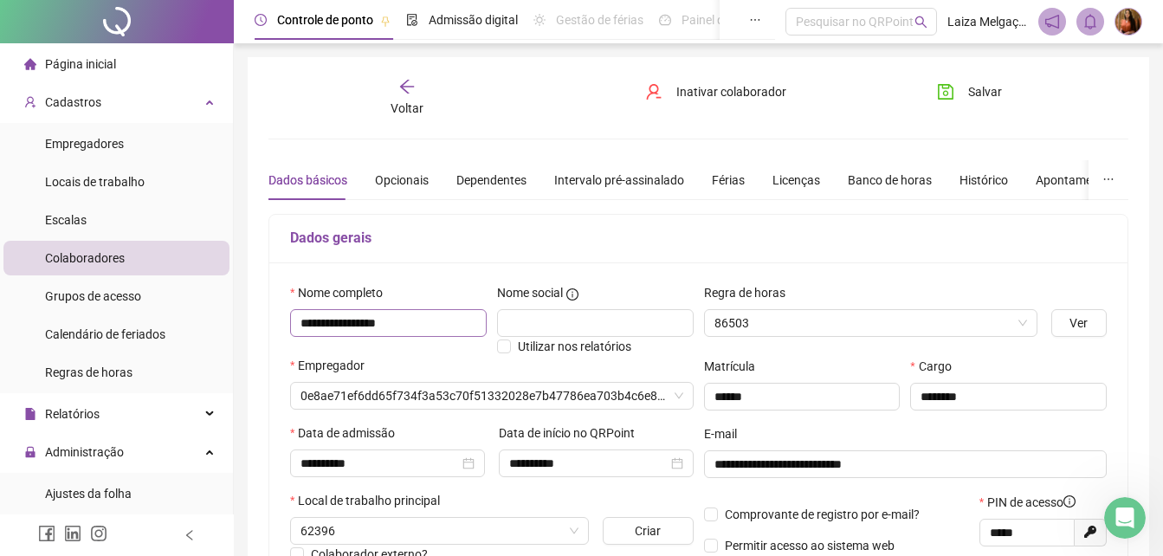
type input "**********"
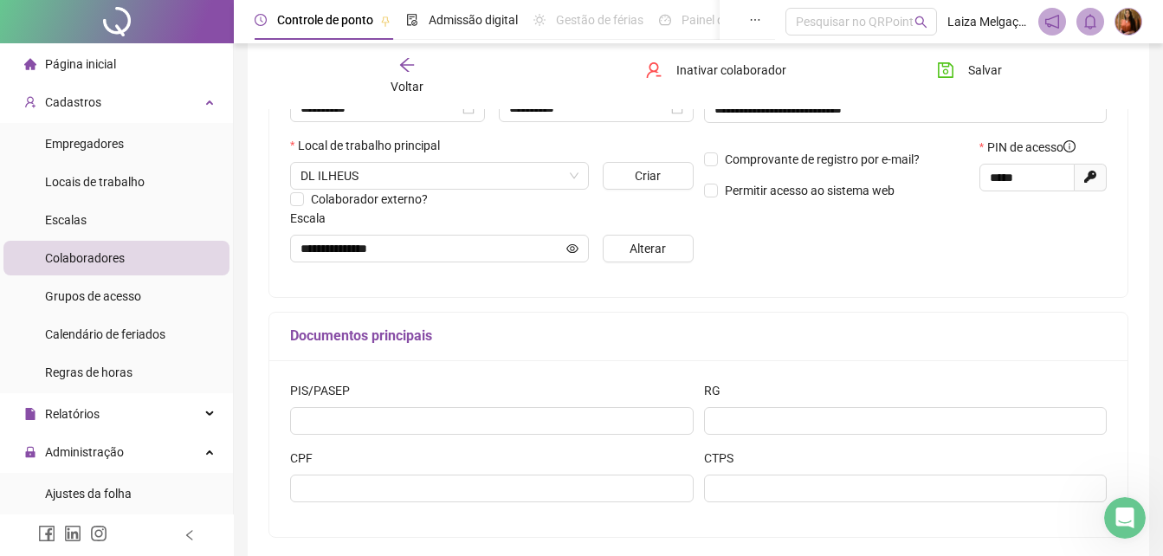
scroll to position [384, 0]
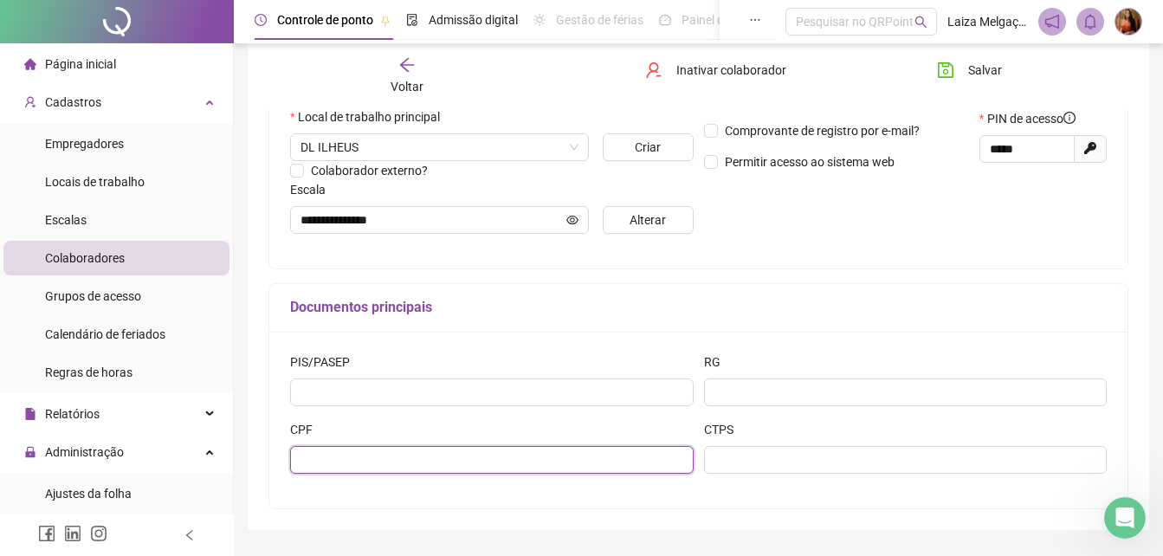
click at [454, 461] on input "text" at bounding box center [491, 460] width 403 height 28
type input "**********"
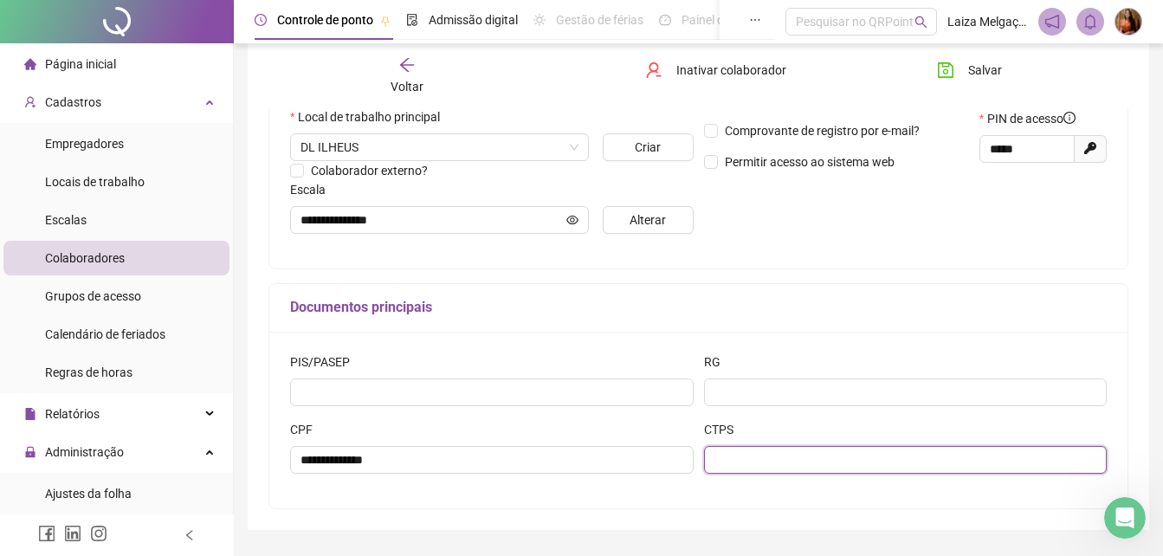
click at [722, 458] on input "text" at bounding box center [905, 460] width 403 height 28
type input "**********"
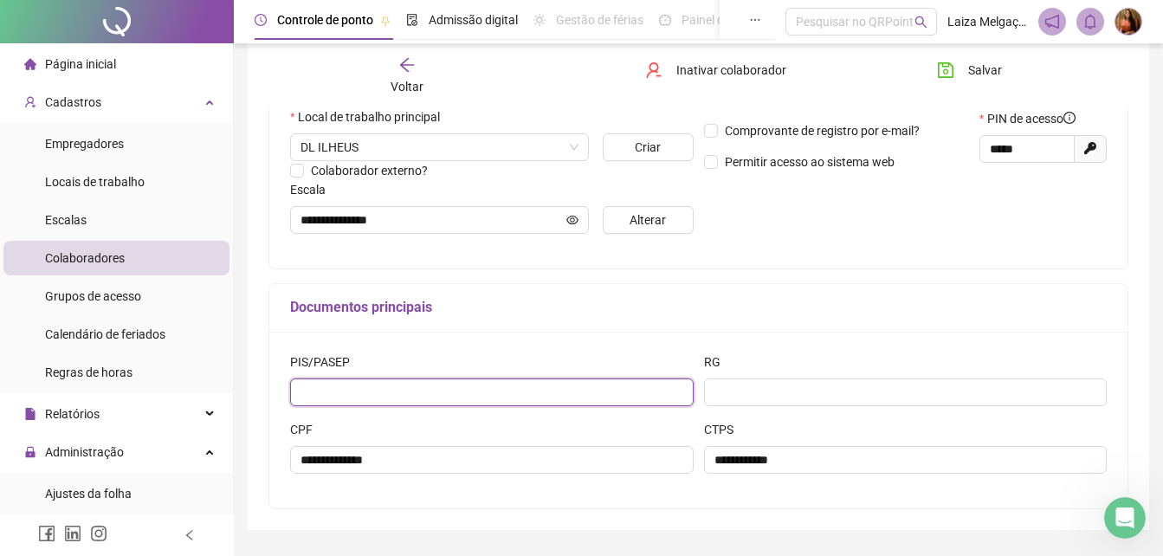
click at [496, 397] on input "text" at bounding box center [491, 392] width 403 height 28
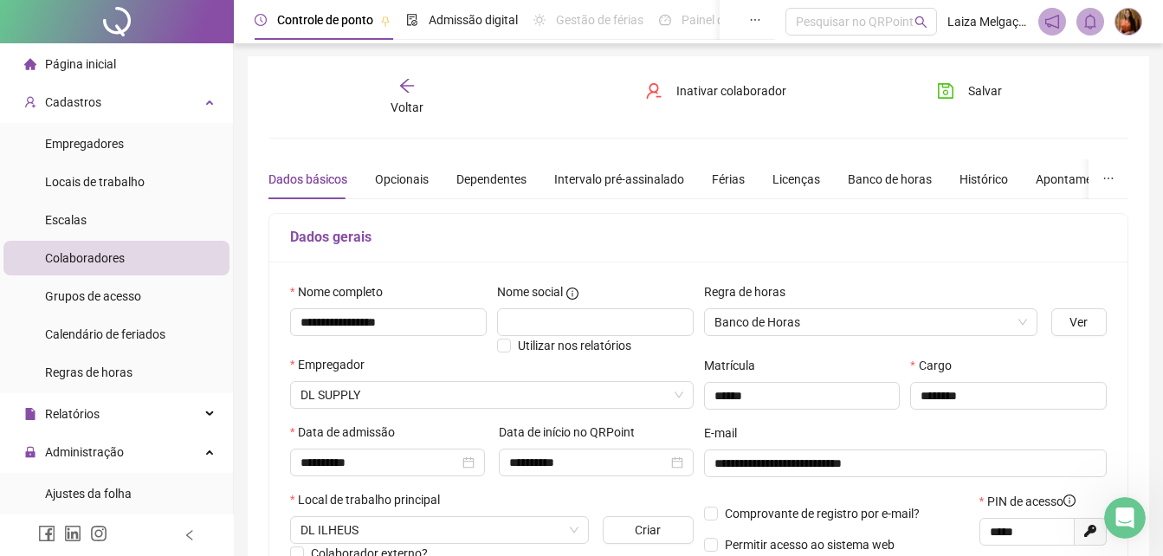
scroll to position [0, 0]
type input "**********"
click at [986, 87] on span "Salvar" at bounding box center [985, 91] width 34 height 19
click at [996, 90] on span "Salvar" at bounding box center [985, 91] width 34 height 19
click at [407, 87] on icon "arrow-left" at bounding box center [407, 87] width 14 height 14
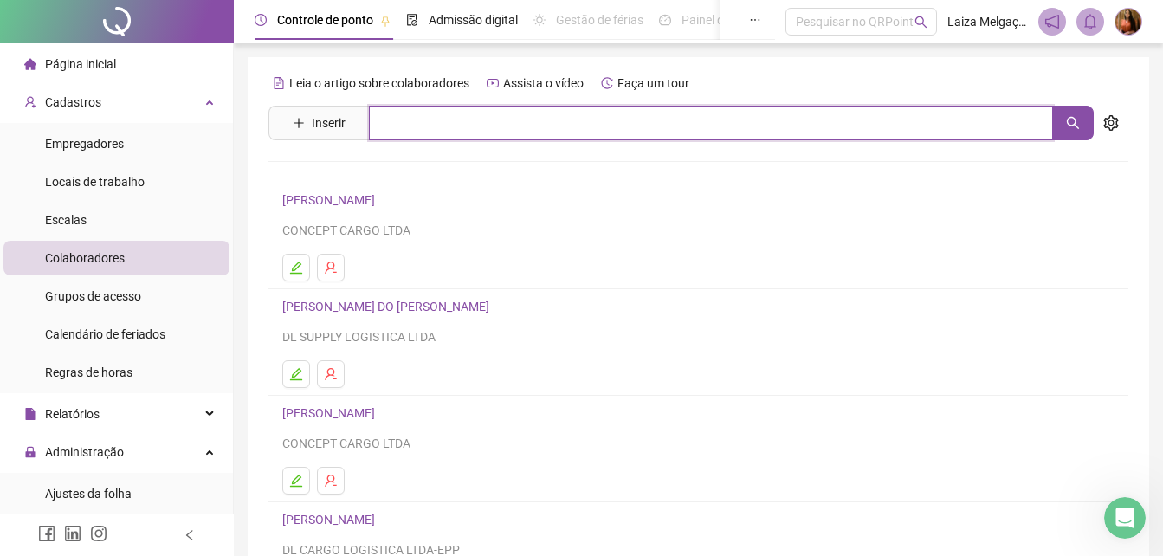
click at [455, 124] on input "text" at bounding box center [711, 123] width 684 height 35
type input "*****"
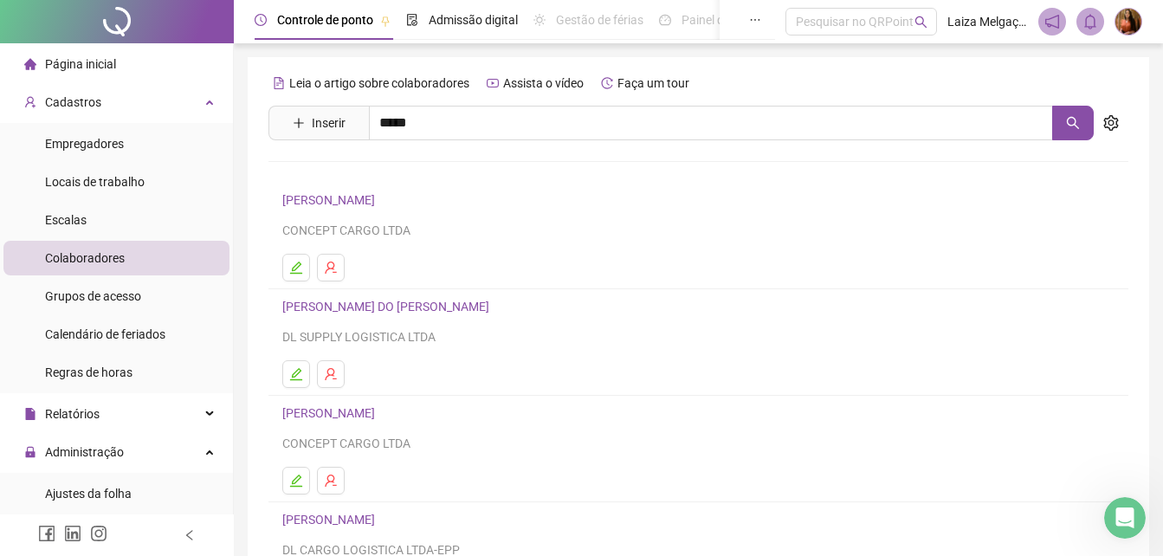
click at [329, 173] on link "[PERSON_NAME]" at bounding box center [346, 174] width 93 height 14
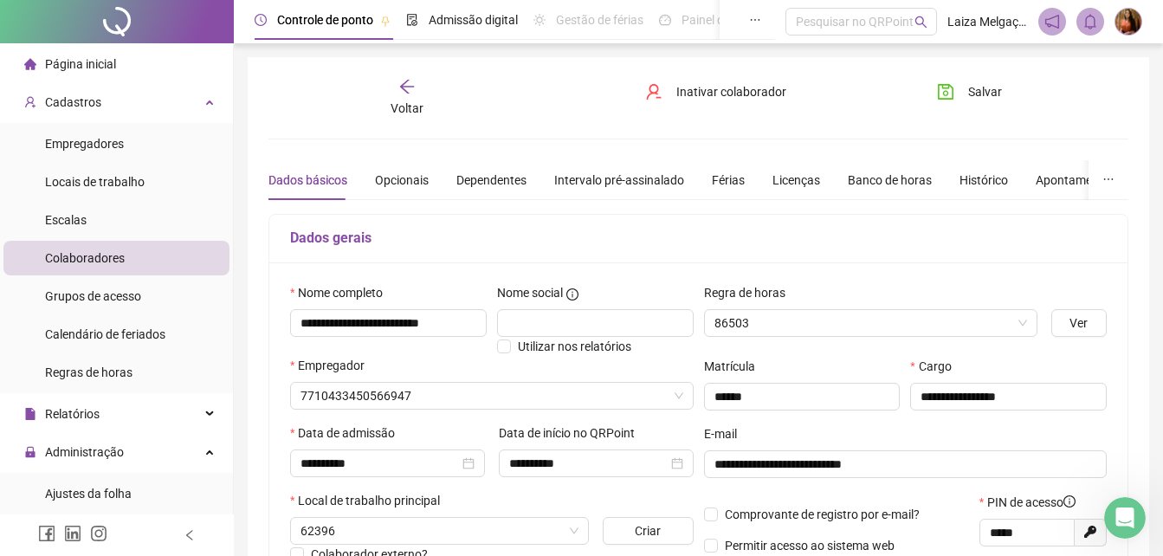
type input "**********"
click at [1106, 171] on button "button" at bounding box center [1108, 180] width 40 height 40
click at [402, 171] on div "Opcionais" at bounding box center [402, 180] width 54 height 19
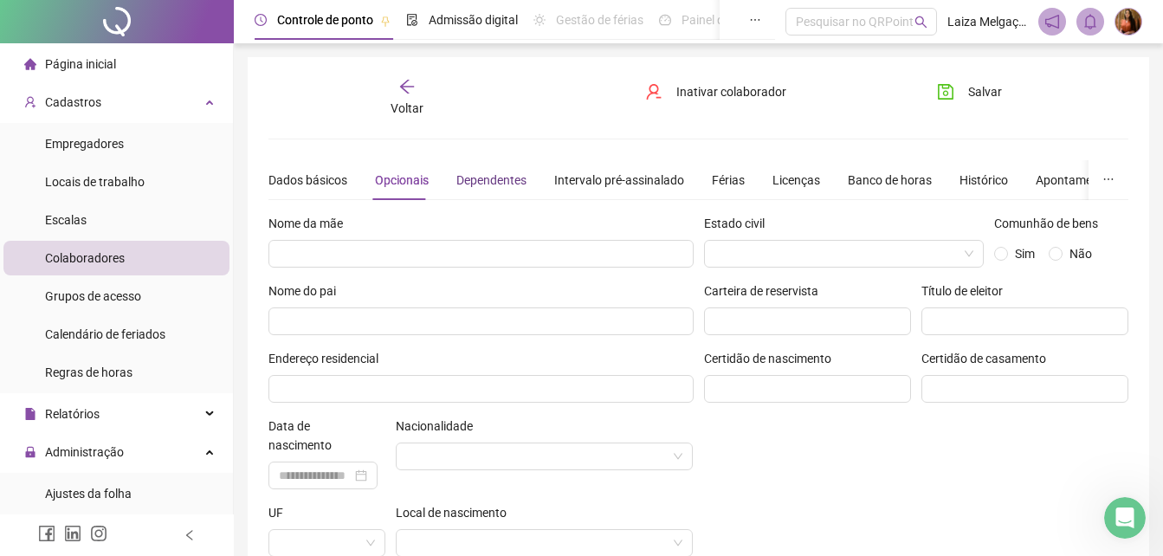
click at [501, 174] on div "Dependentes" at bounding box center [491, 180] width 70 height 19
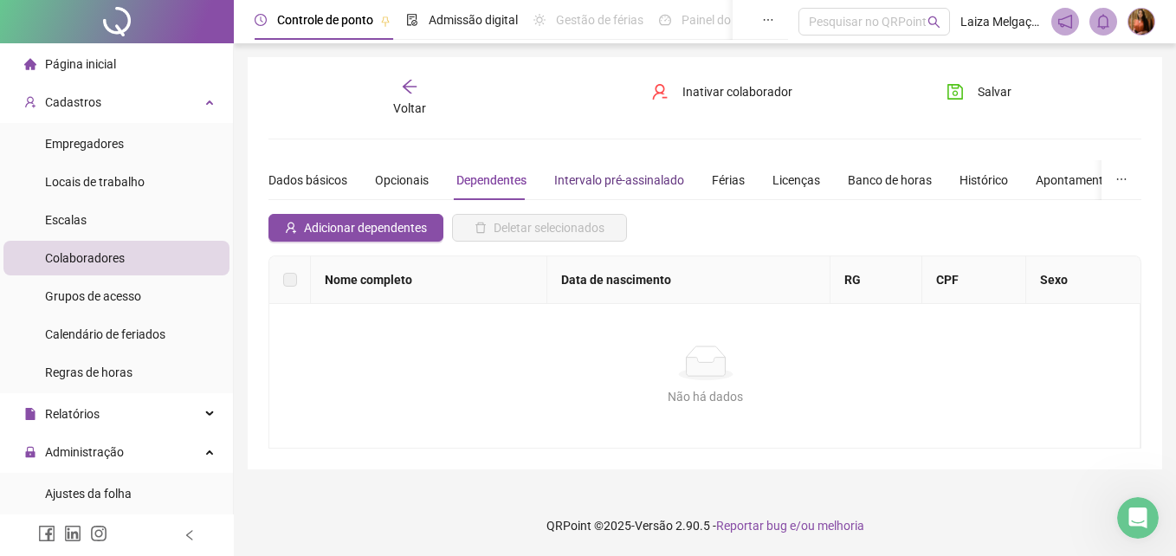
click at [589, 175] on div "Intervalo pré-assinalado" at bounding box center [619, 180] width 130 height 19
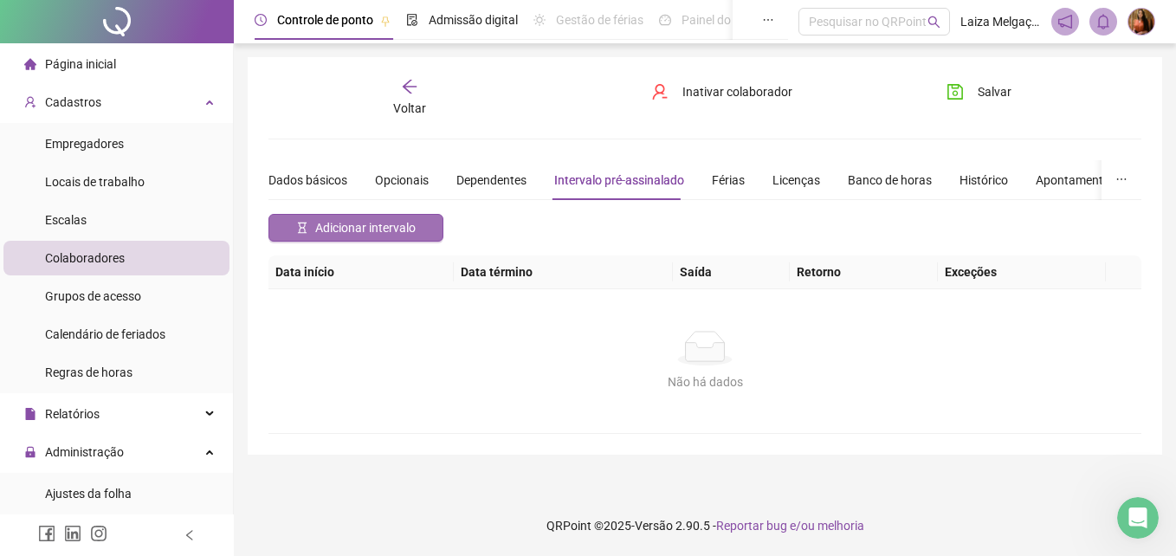
click at [367, 227] on span "Adicionar intervalo" at bounding box center [365, 227] width 100 height 19
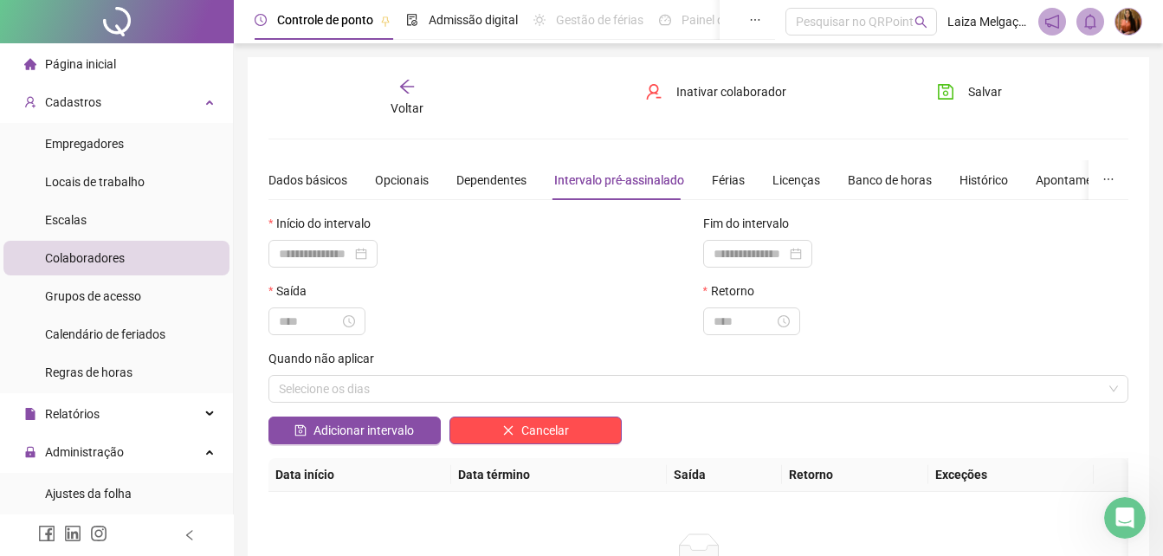
click at [401, 87] on icon "arrow-left" at bounding box center [407, 87] width 14 height 14
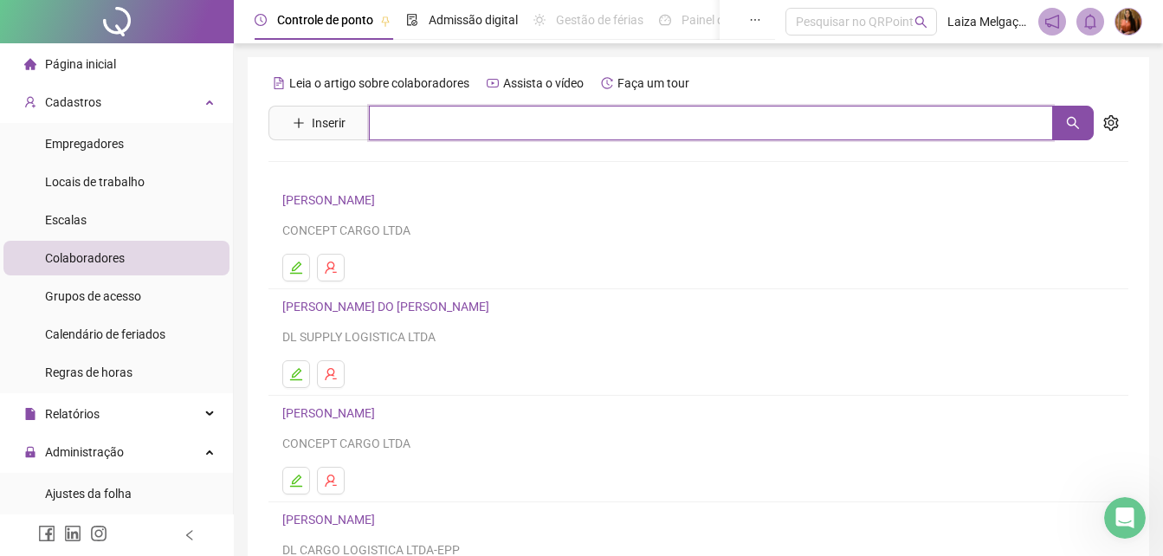
click at [436, 126] on input "text" at bounding box center [711, 123] width 684 height 35
type input "*******"
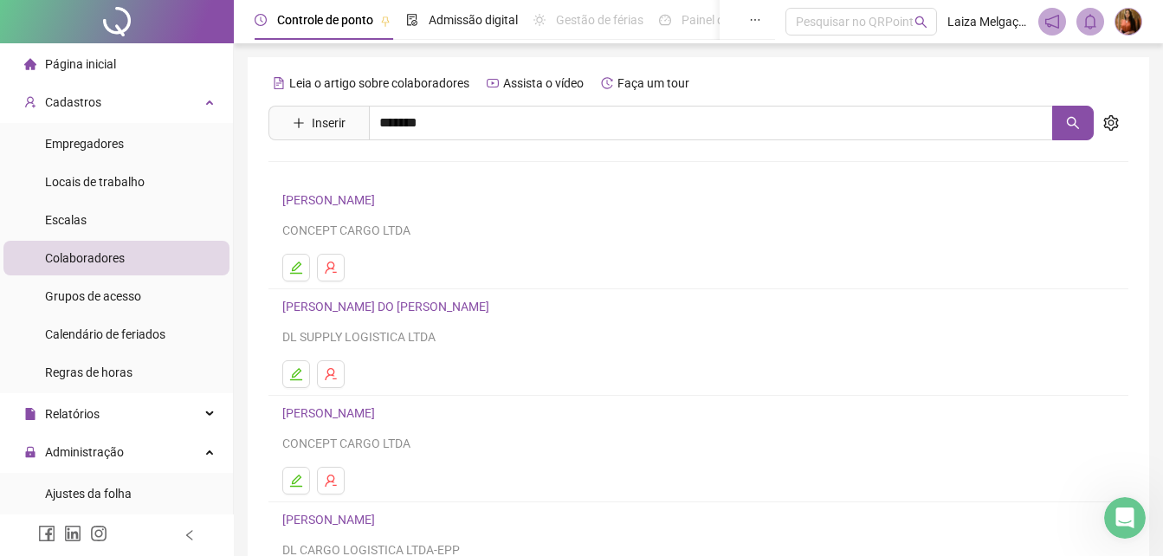
click at [423, 174] on link "ALISSON LOBÃO MENEZES" at bounding box center [374, 174] width 148 height 14
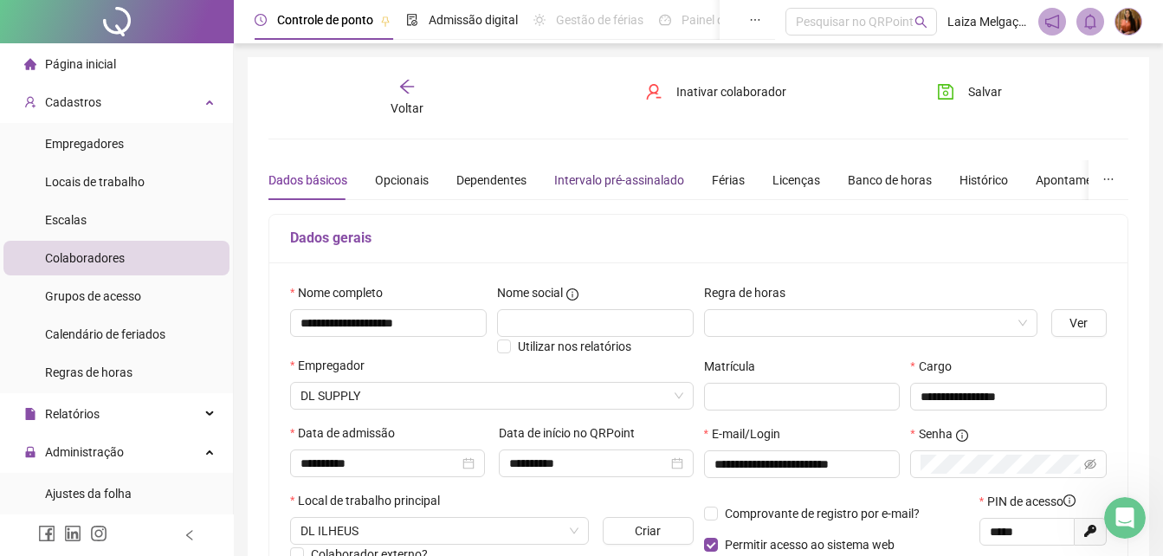
click at [575, 184] on div "Intervalo pré-assinalado" at bounding box center [619, 180] width 130 height 19
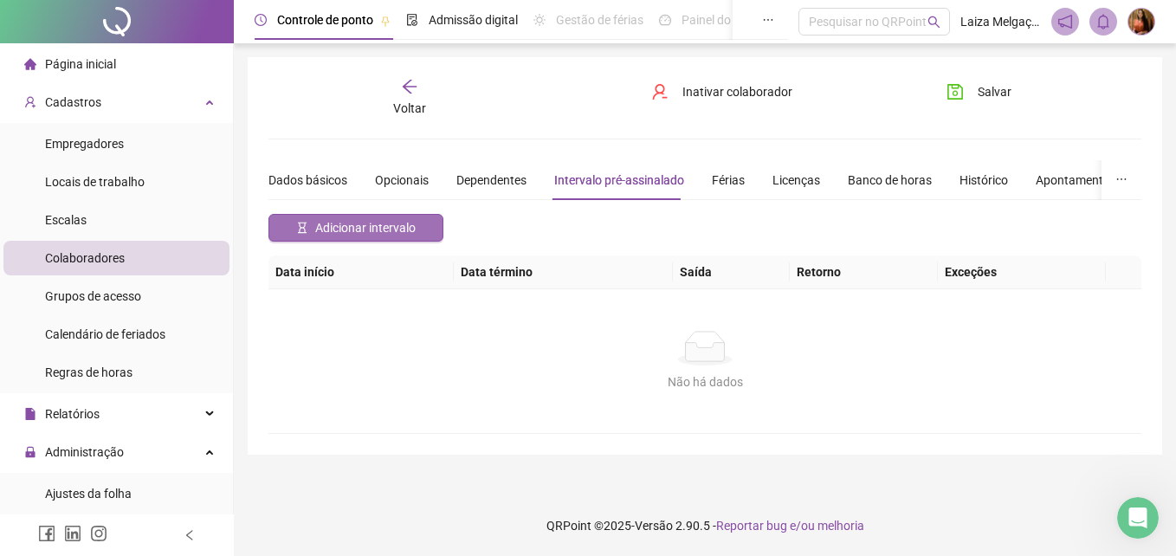
click at [356, 229] on span "Adicionar intervalo" at bounding box center [365, 227] width 100 height 19
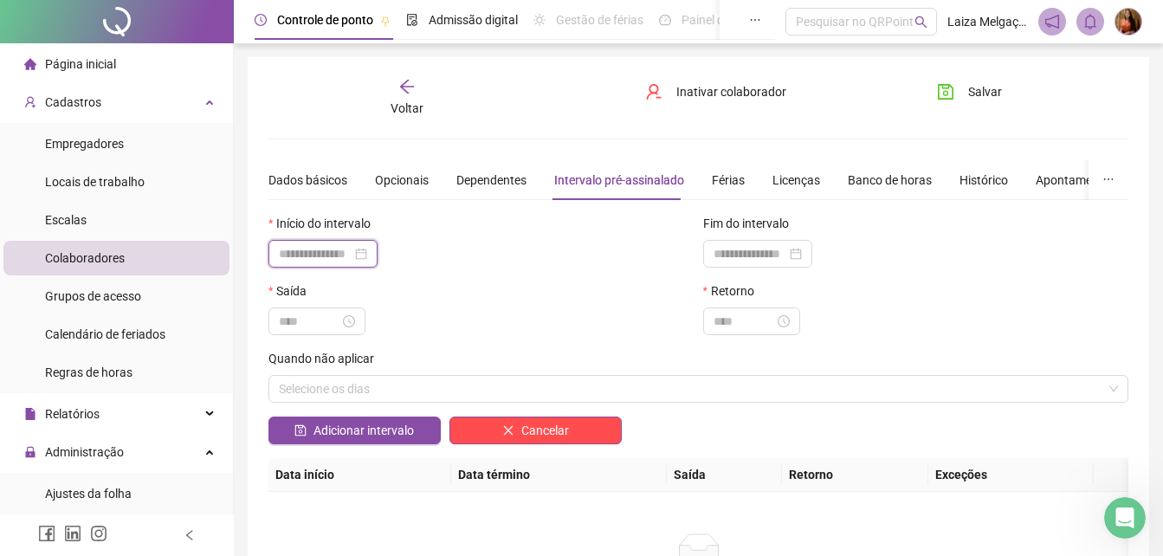
click at [318, 255] on input at bounding box center [315, 253] width 73 height 19
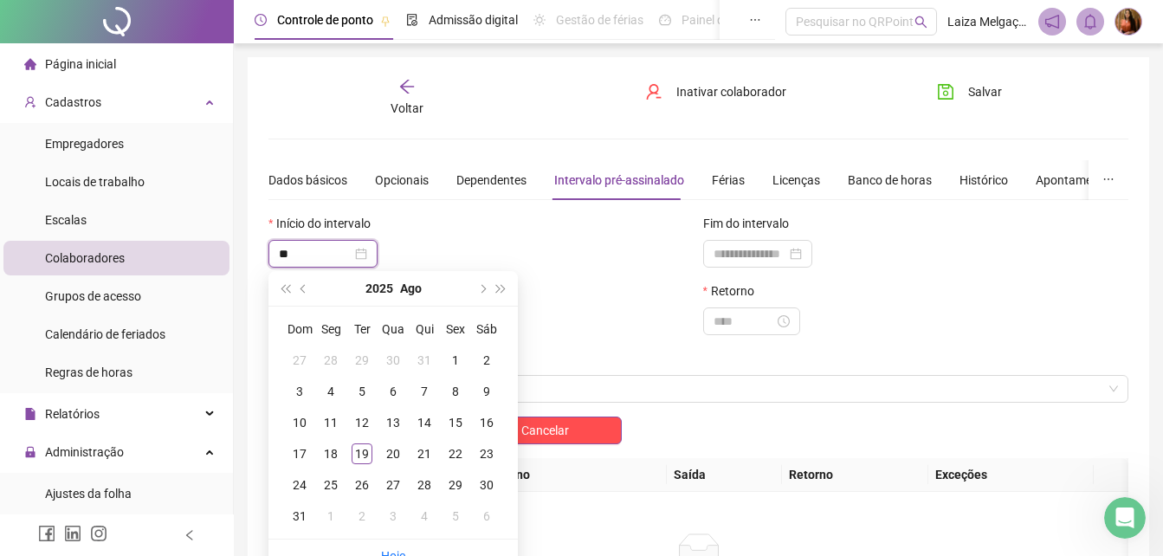
type input "*"
click at [471, 227] on div "Início do intervalo" at bounding box center [481, 227] width 426 height 26
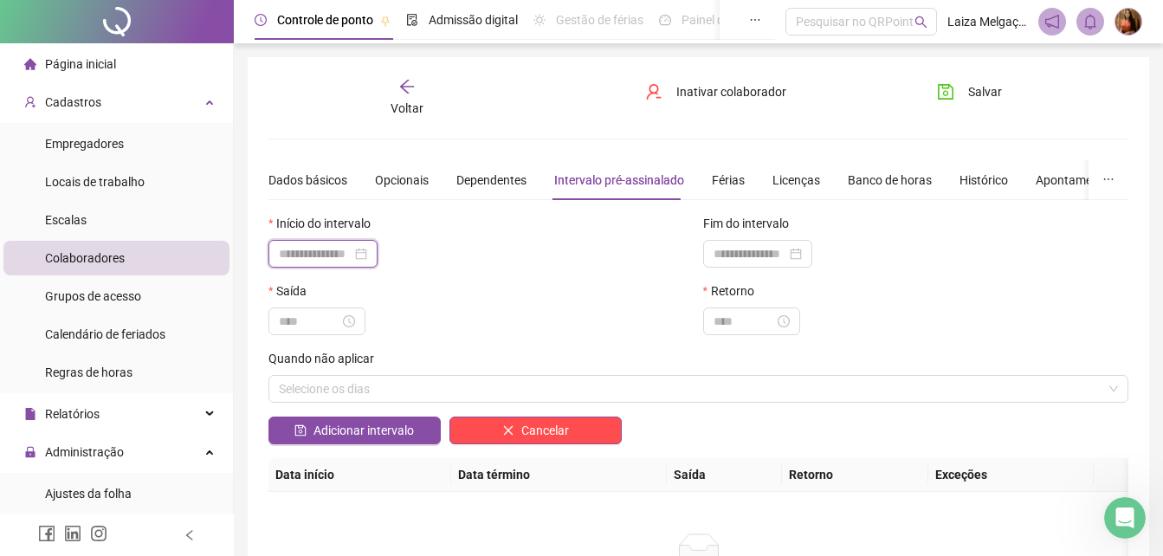
click at [306, 251] on input at bounding box center [315, 253] width 73 height 19
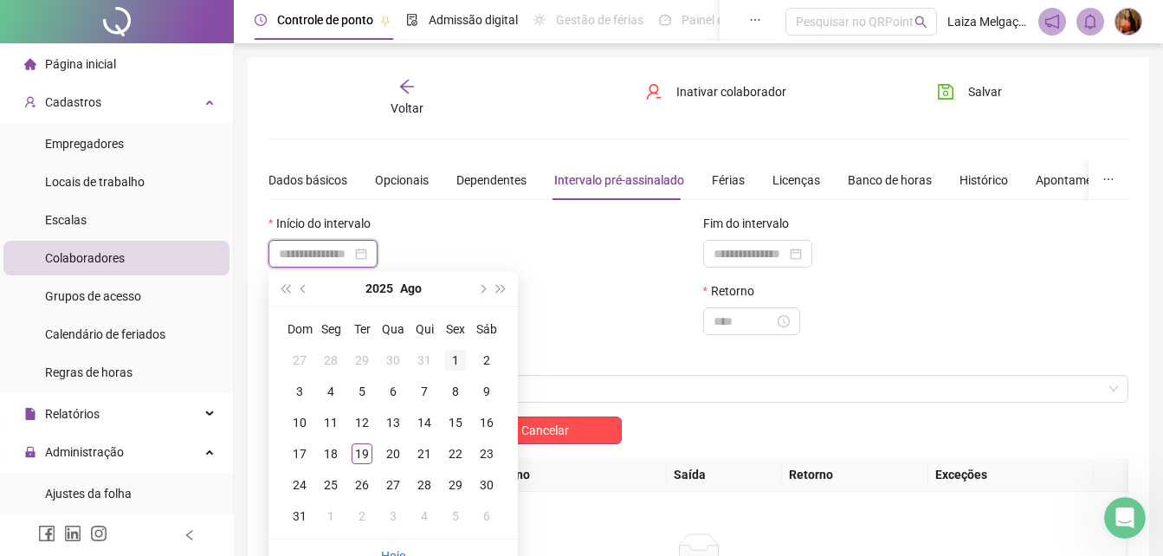
type input "**********"
click at [455, 358] on div "1" at bounding box center [455, 360] width 21 height 21
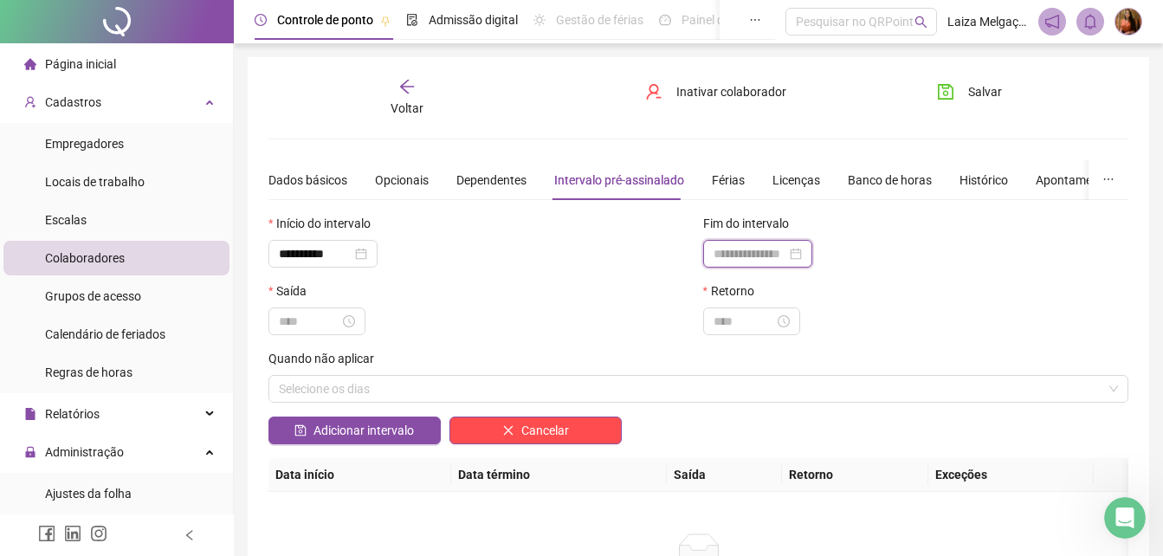
click at [766, 252] on input at bounding box center [749, 253] width 73 height 19
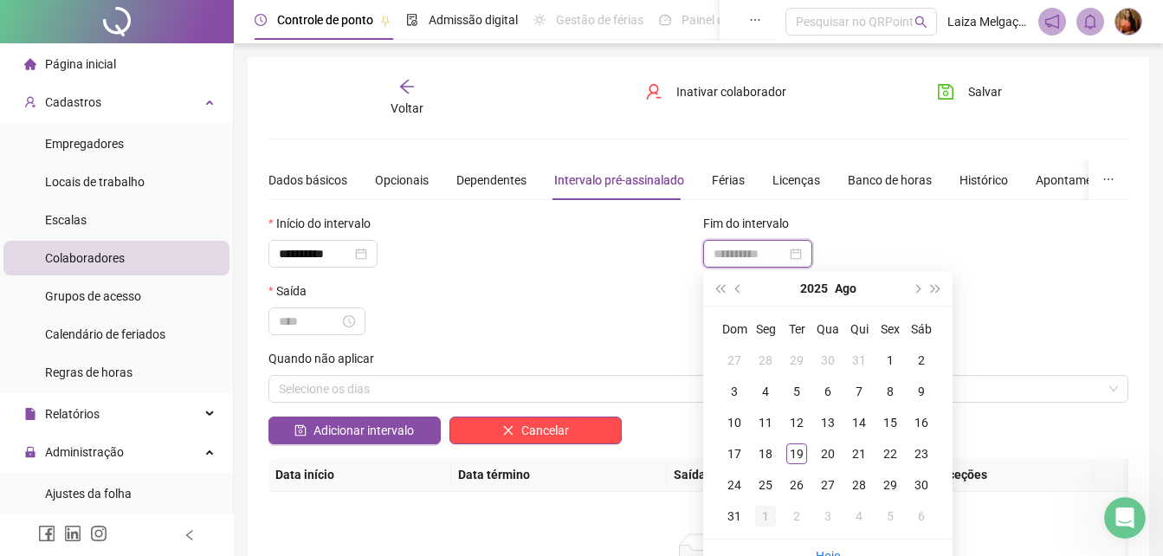
type input "**********"
click at [730, 516] on div "31" at bounding box center [734, 516] width 21 height 21
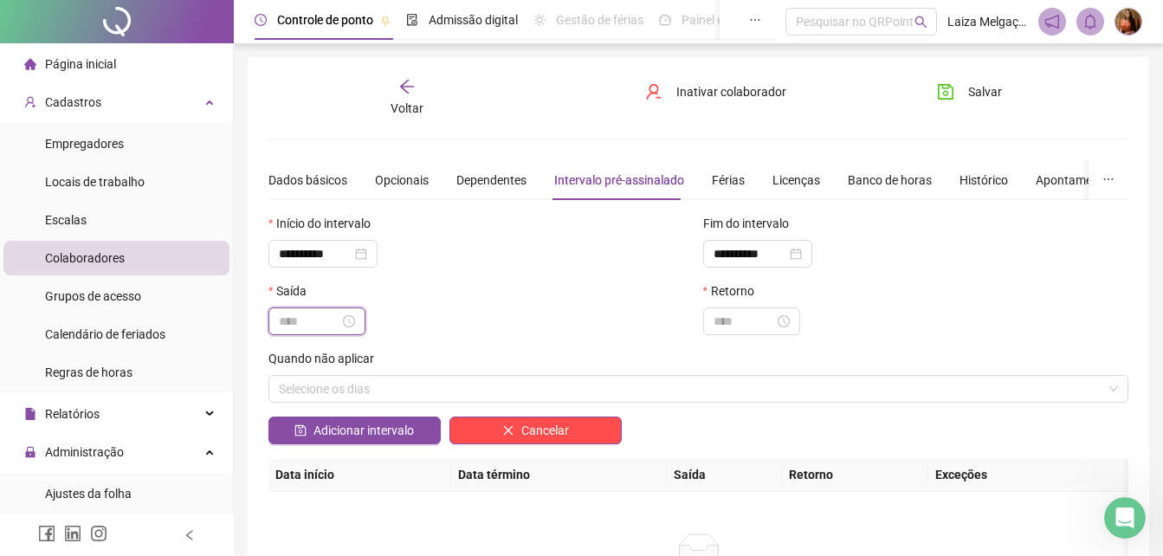
click at [314, 325] on input at bounding box center [309, 321] width 61 height 19
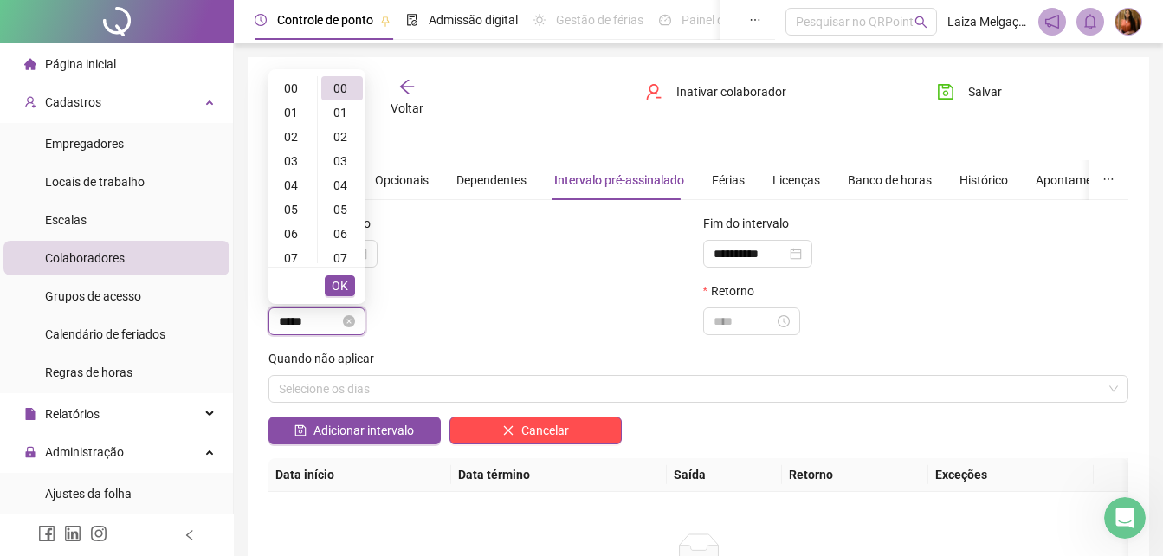
scroll to position [291, 0]
type input "*****"
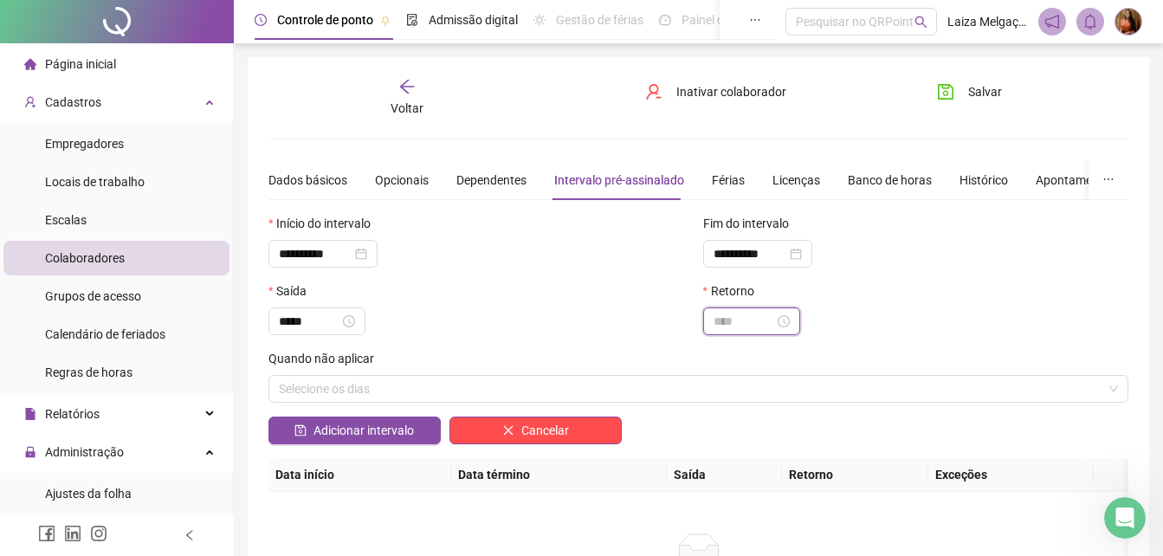
click at [760, 323] on input at bounding box center [743, 321] width 61 height 19
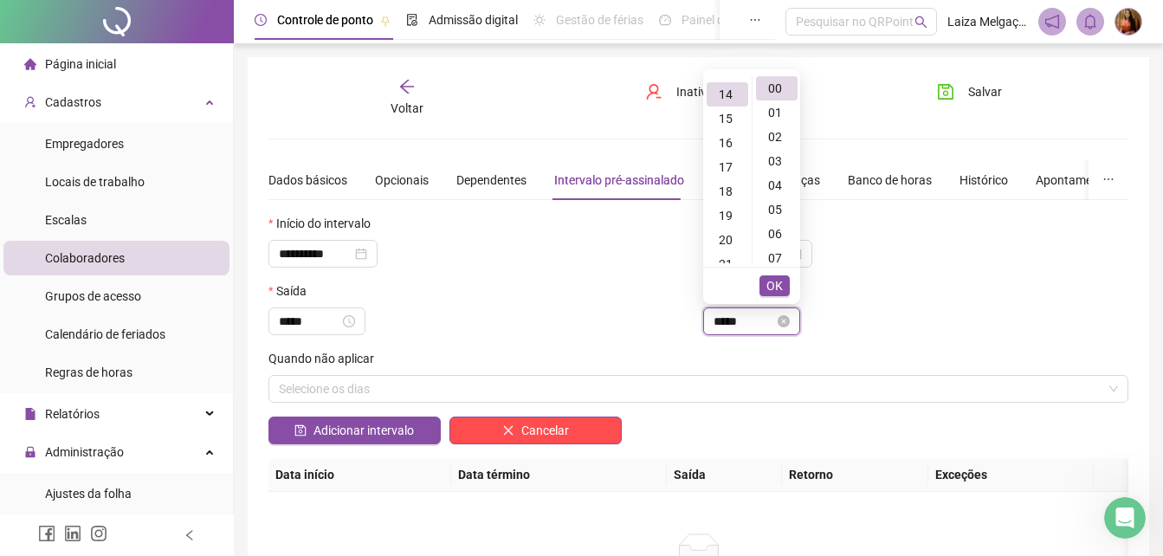
scroll to position [339, 0]
type input "*****"
click at [942, 340] on div "Retorno *****" at bounding box center [916, 315] width 435 height 68
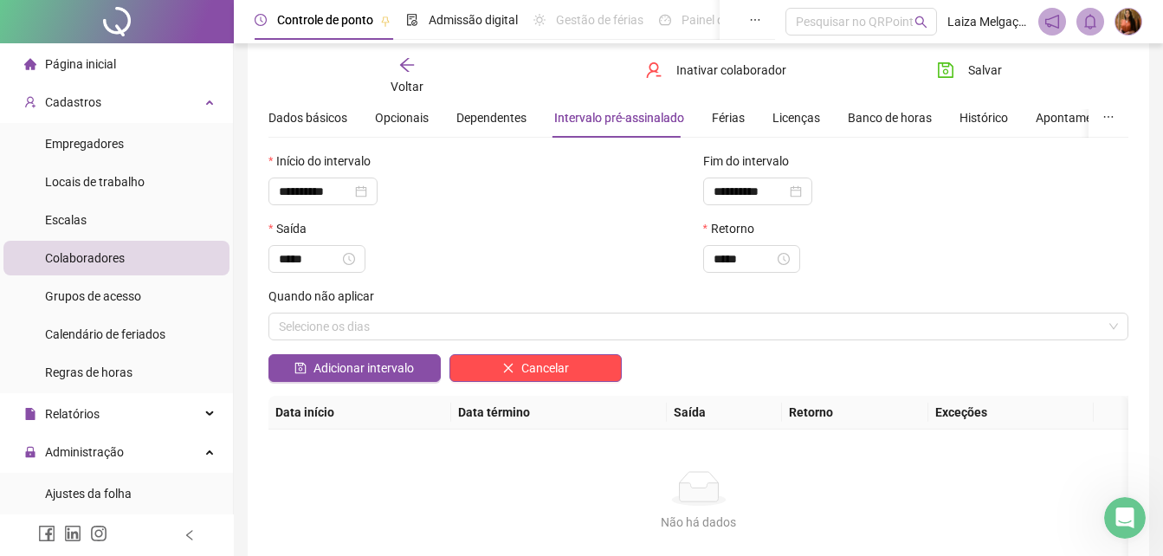
scroll to position [87, 0]
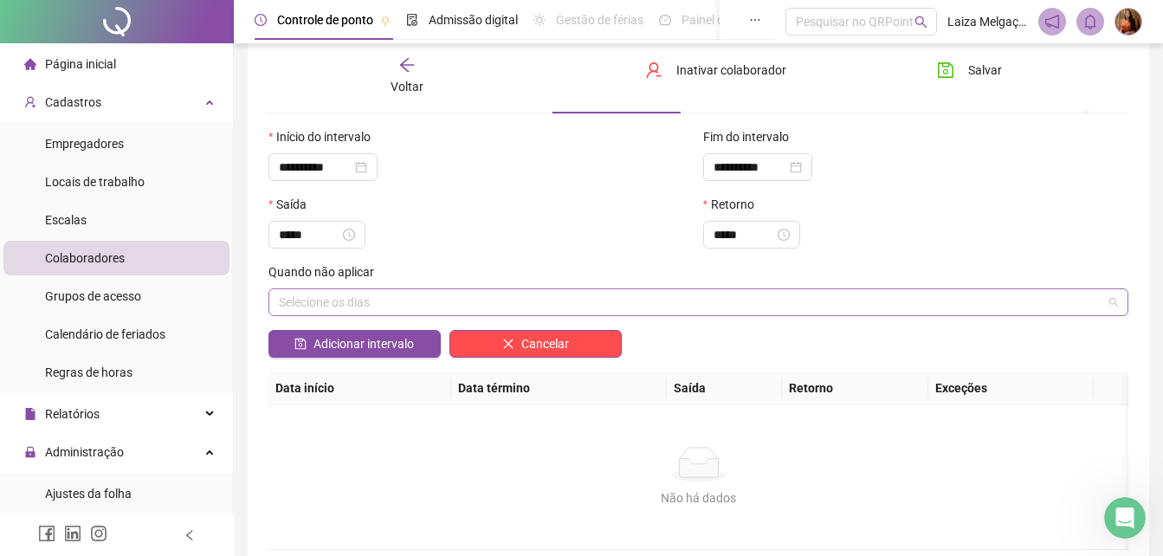
click at [376, 298] on div "Selecione os dias" at bounding box center [698, 302] width 860 height 28
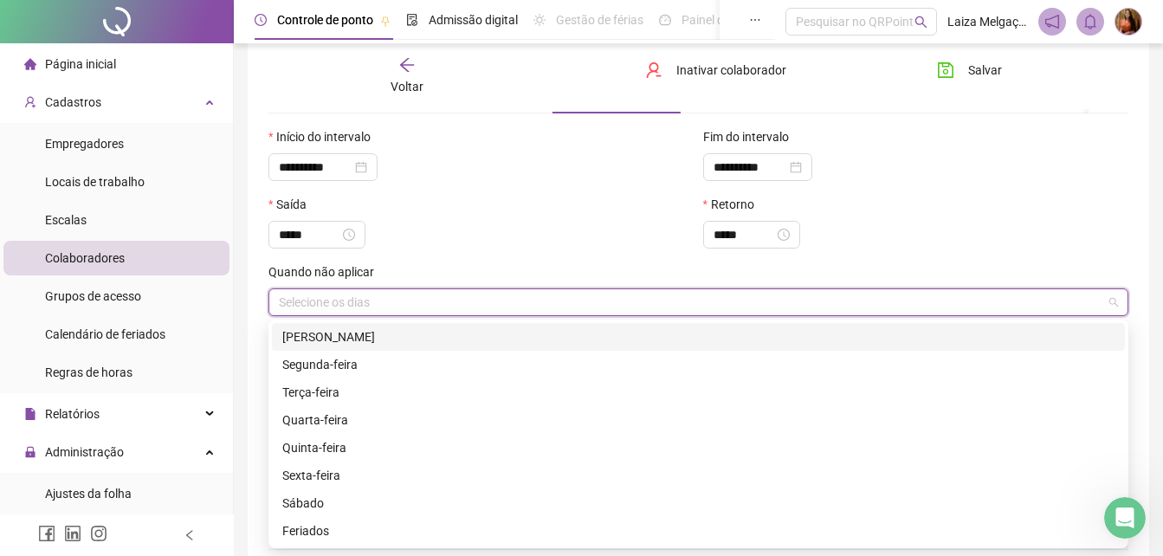
click at [332, 338] on div "[PERSON_NAME]" at bounding box center [698, 336] width 832 height 19
click at [486, 245] on div at bounding box center [481, 235] width 426 height 28
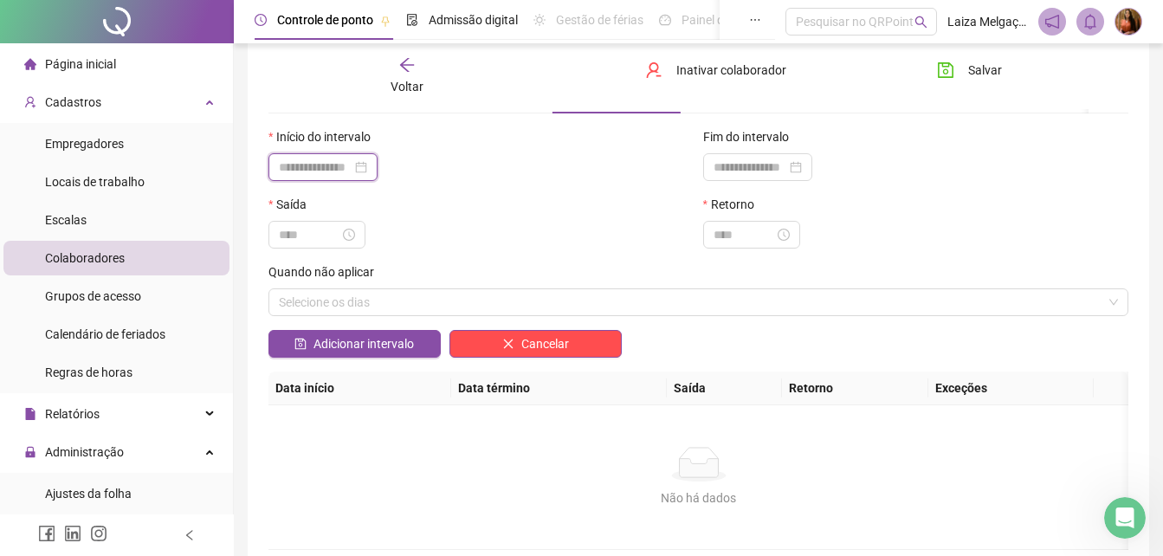
click at [318, 171] on input at bounding box center [315, 167] width 73 height 19
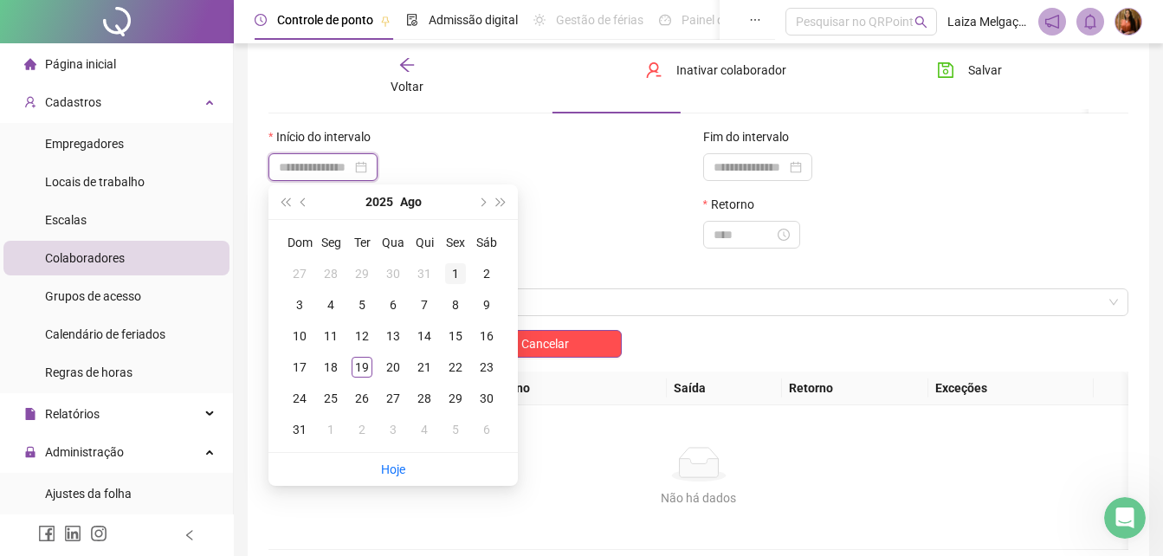
type input "**********"
click at [456, 267] on div "1" at bounding box center [455, 273] width 21 height 21
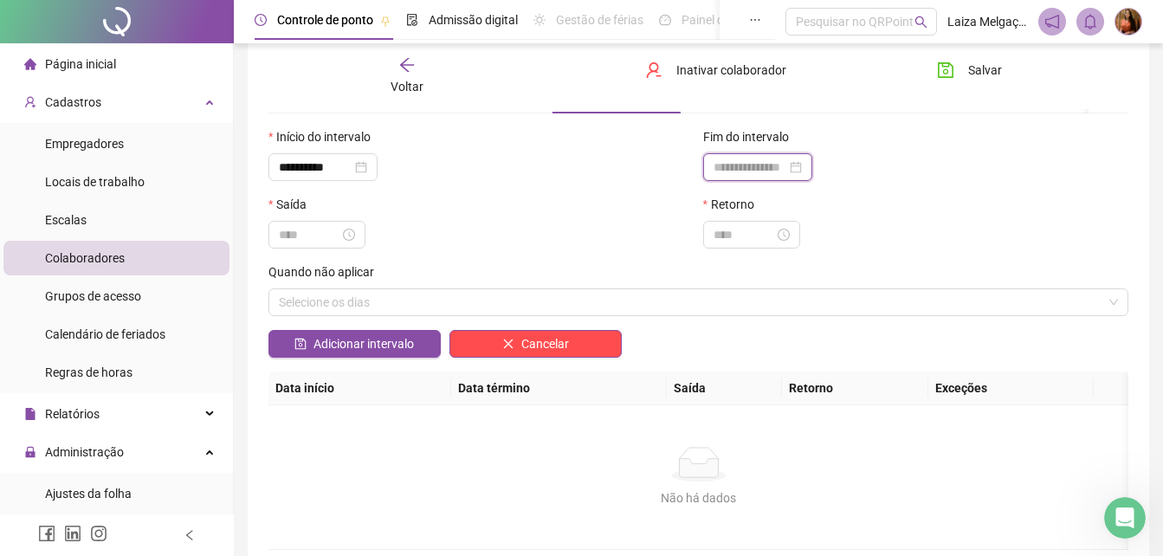
click at [751, 172] on input at bounding box center [749, 167] width 73 height 19
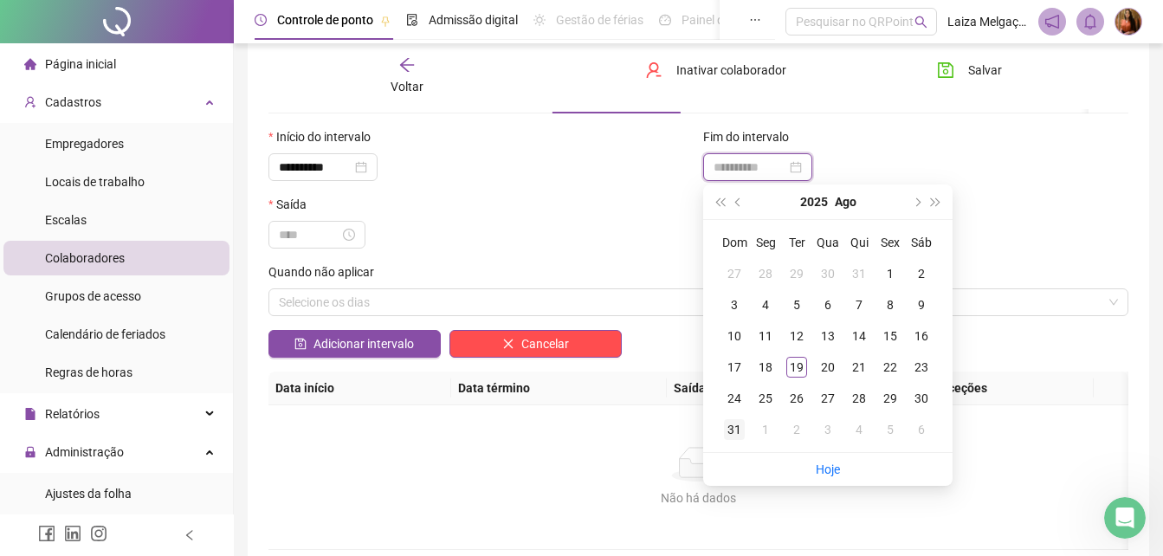
type input "**********"
click at [739, 424] on div "31" at bounding box center [734, 429] width 21 height 21
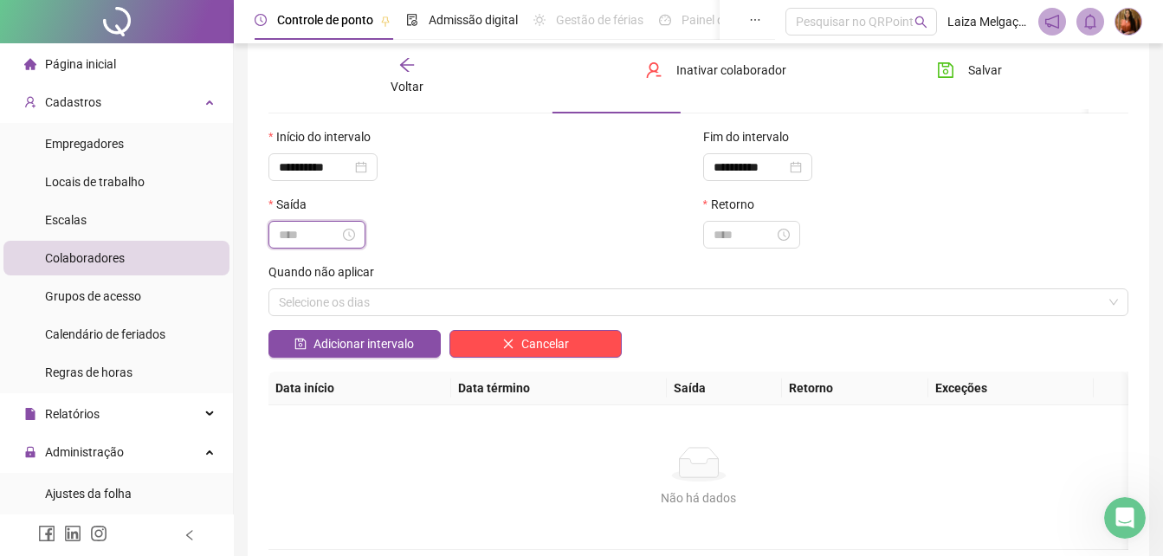
click at [311, 227] on input at bounding box center [309, 234] width 61 height 19
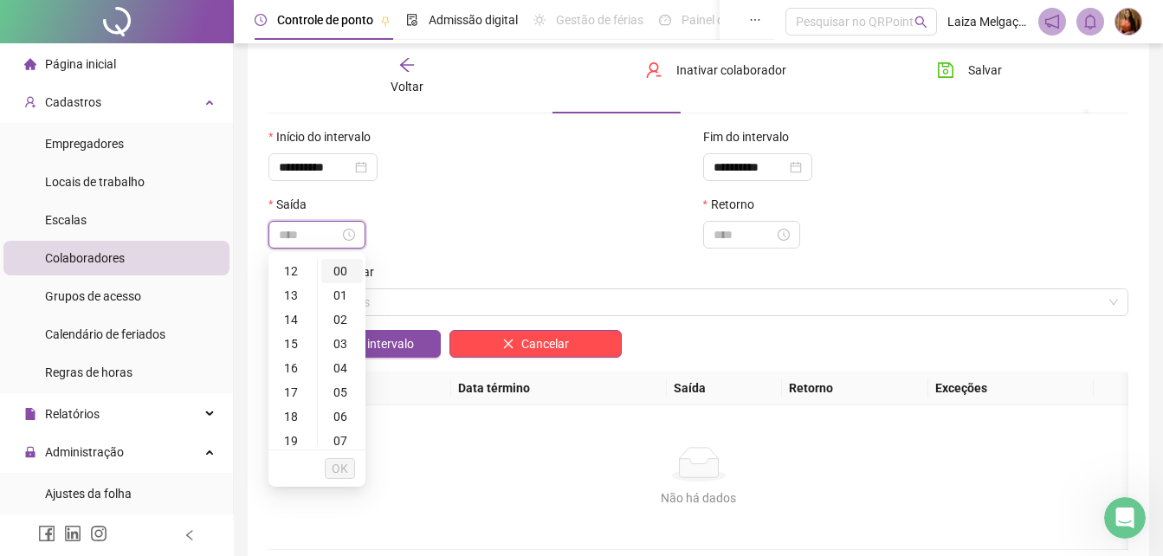
type input "*****"
click at [302, 265] on div "12" at bounding box center [293, 271] width 42 height 24
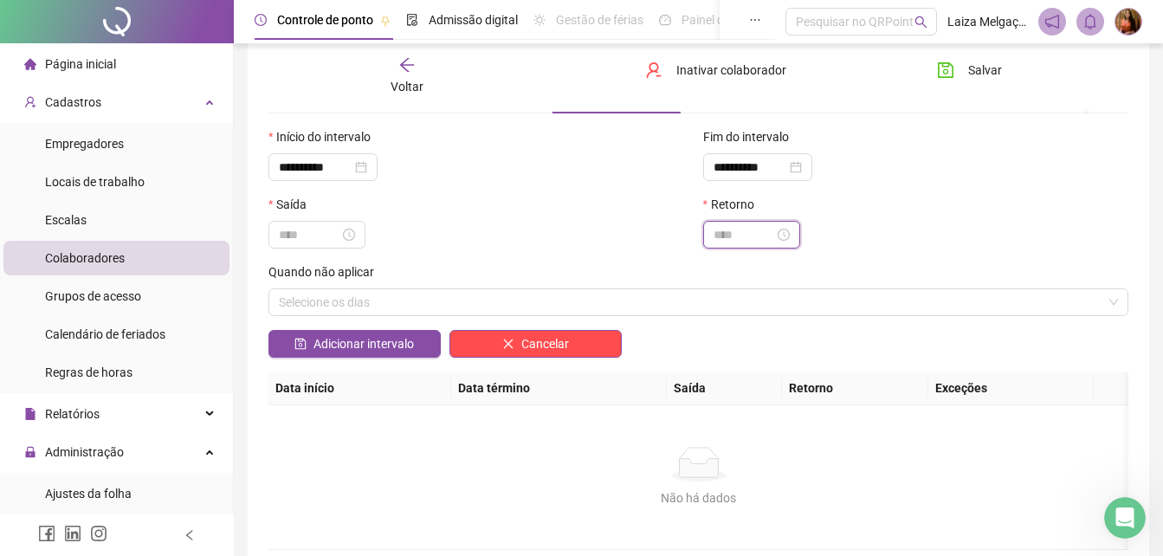
click at [748, 243] on input at bounding box center [743, 234] width 61 height 19
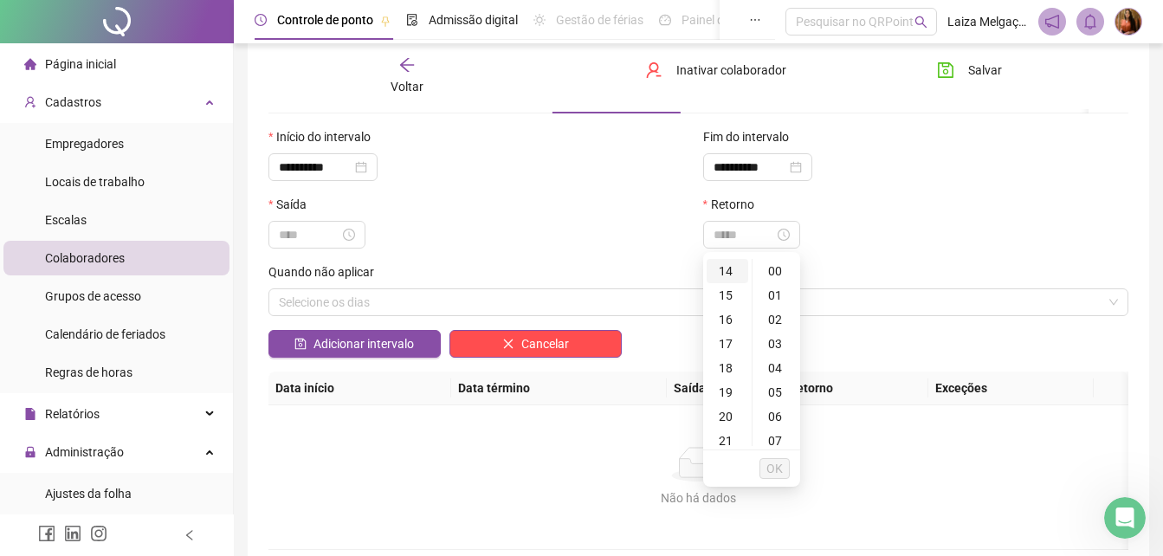
click at [727, 266] on div "14" at bounding box center [728, 271] width 42 height 24
type input "*****"
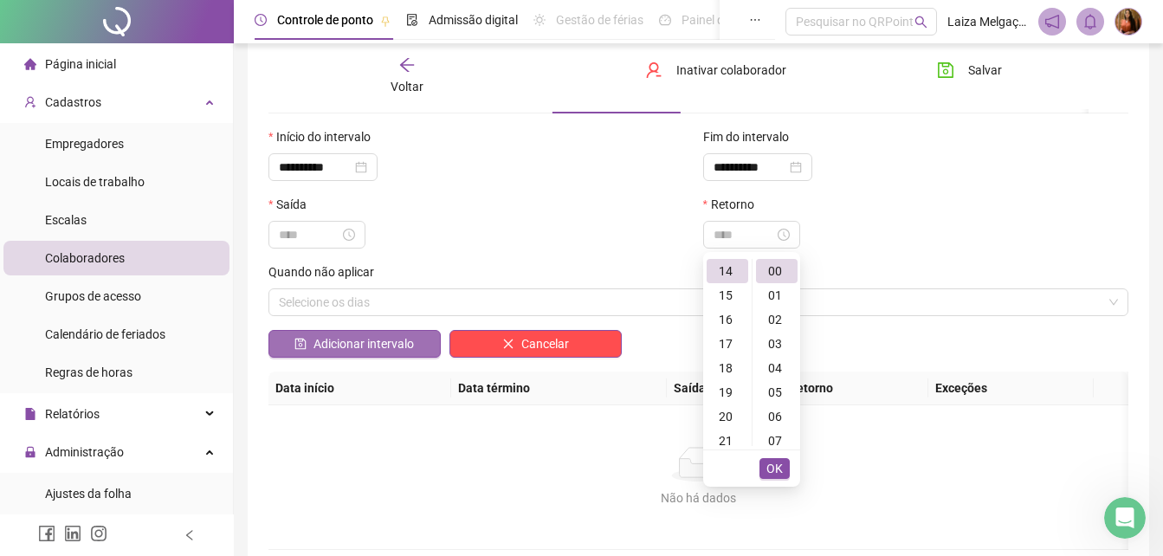
click at [357, 346] on span "Adicionar intervalo" at bounding box center [363, 343] width 100 height 19
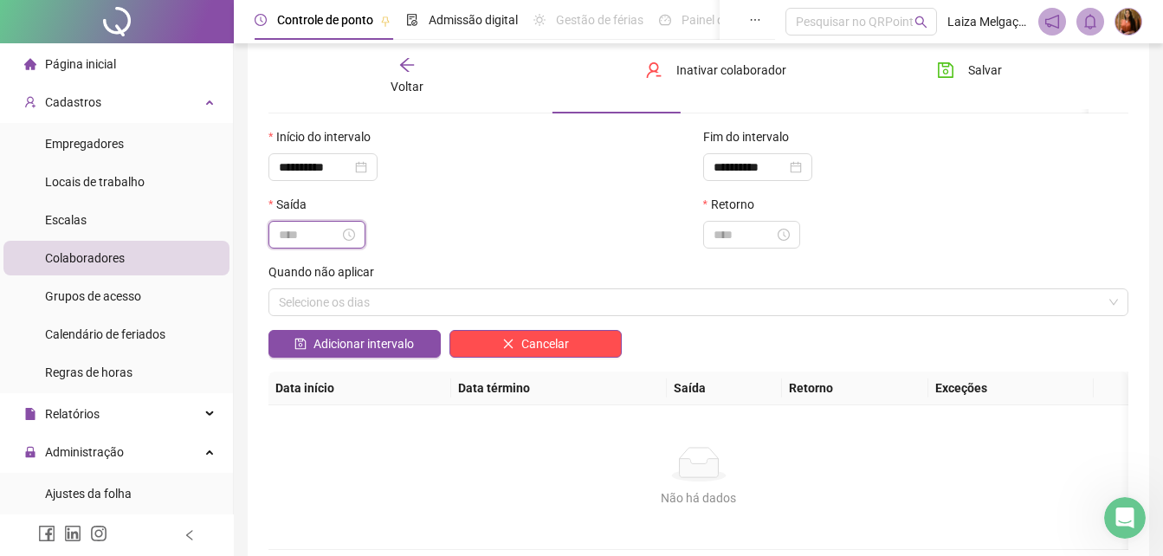
click at [314, 233] on input at bounding box center [309, 234] width 61 height 19
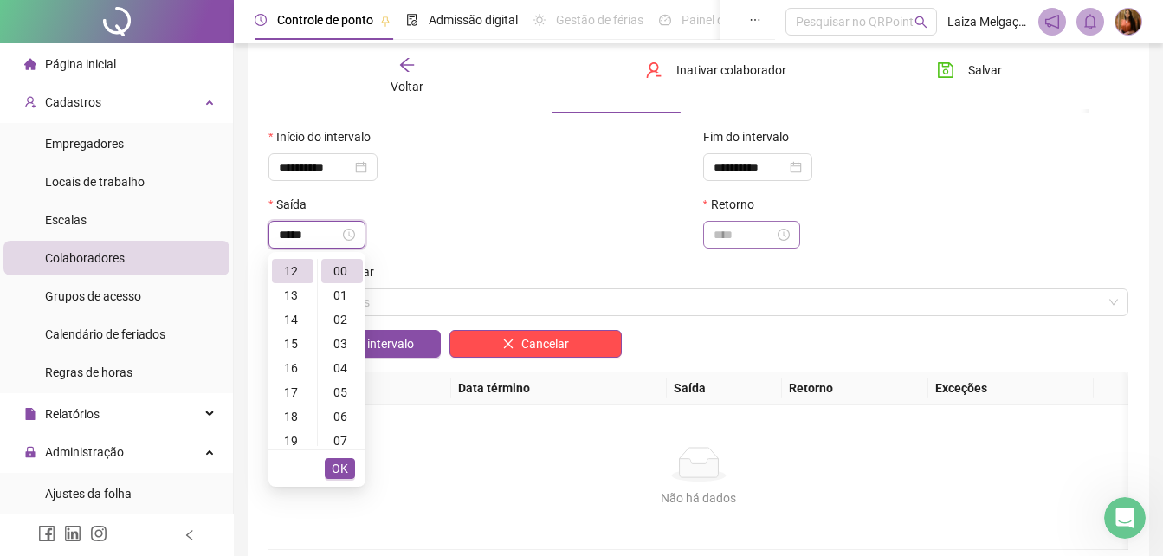
type input "*****"
click at [752, 227] on input at bounding box center [743, 234] width 61 height 19
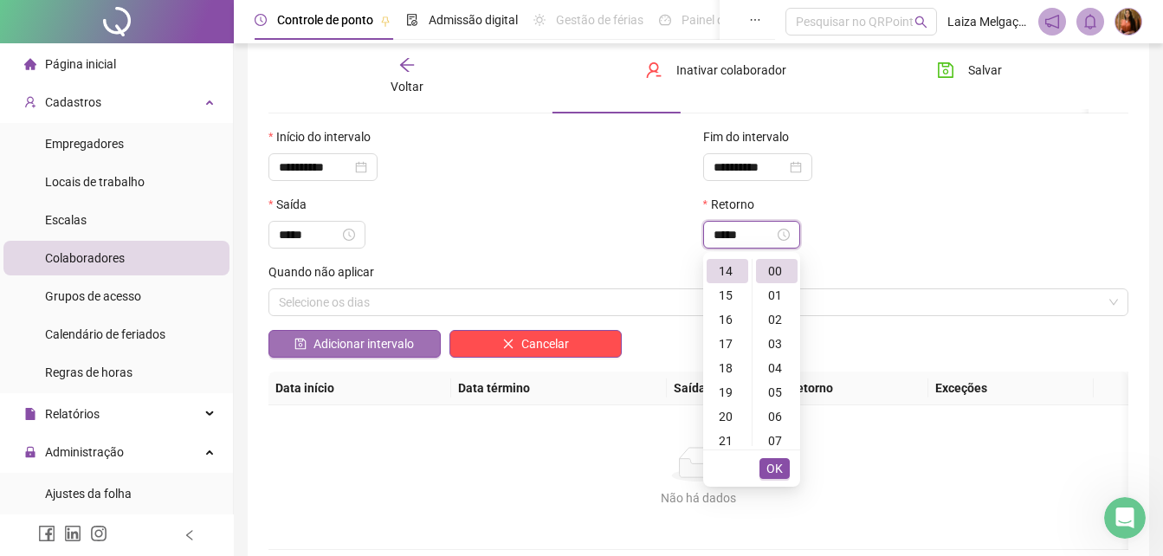
type input "*****"
click at [347, 345] on span "Adicionar intervalo" at bounding box center [363, 343] width 100 height 19
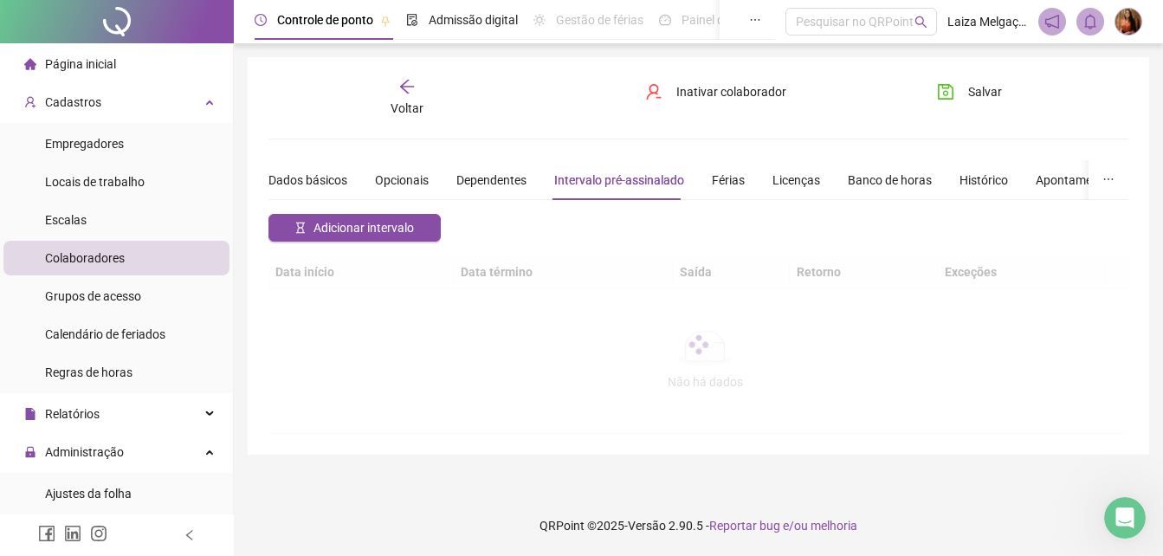
scroll to position [0, 0]
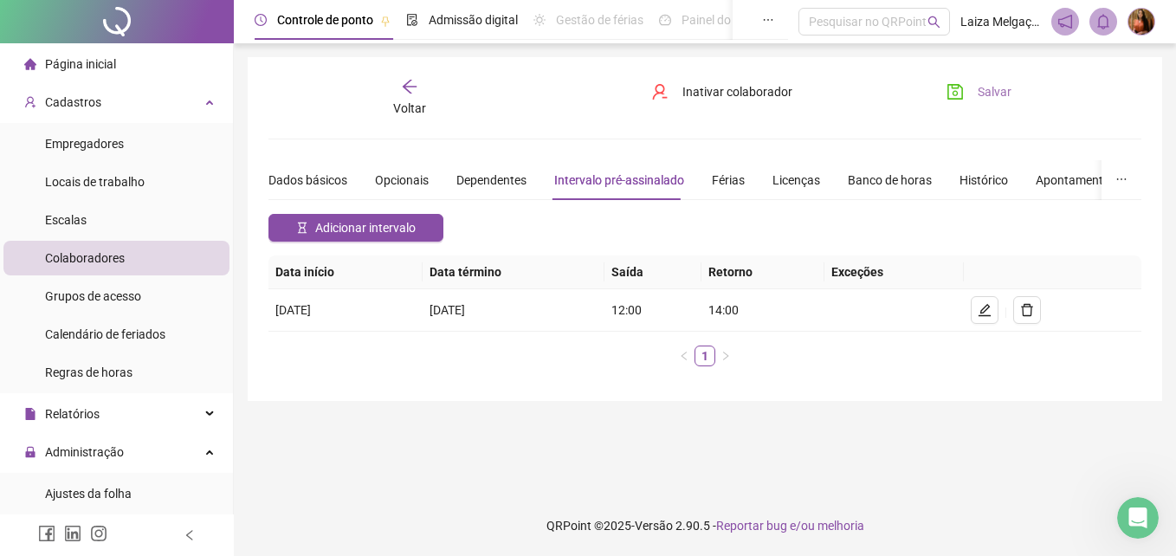
click at [991, 90] on span "Salvar" at bounding box center [995, 91] width 34 height 19
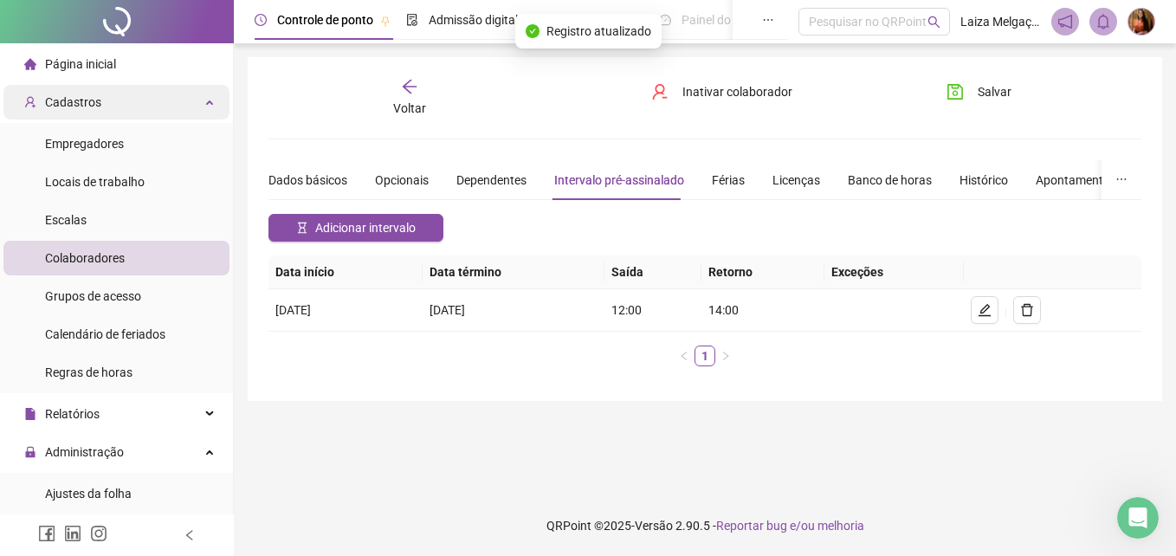
click at [72, 107] on span "Cadastros" at bounding box center [73, 102] width 56 height 14
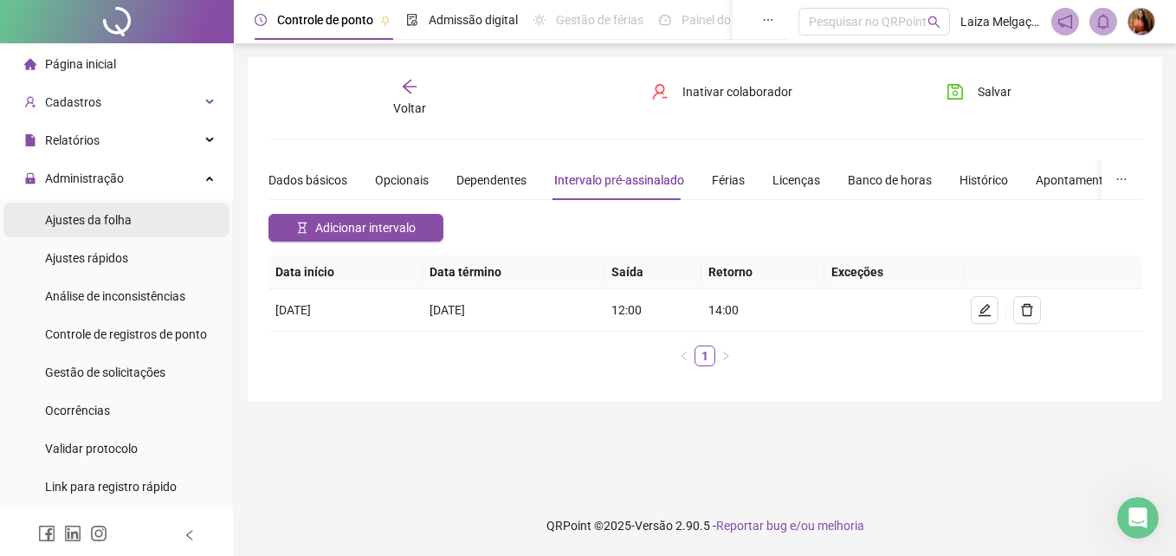
click at [75, 215] on span "Ajustes da folha" at bounding box center [88, 220] width 87 height 14
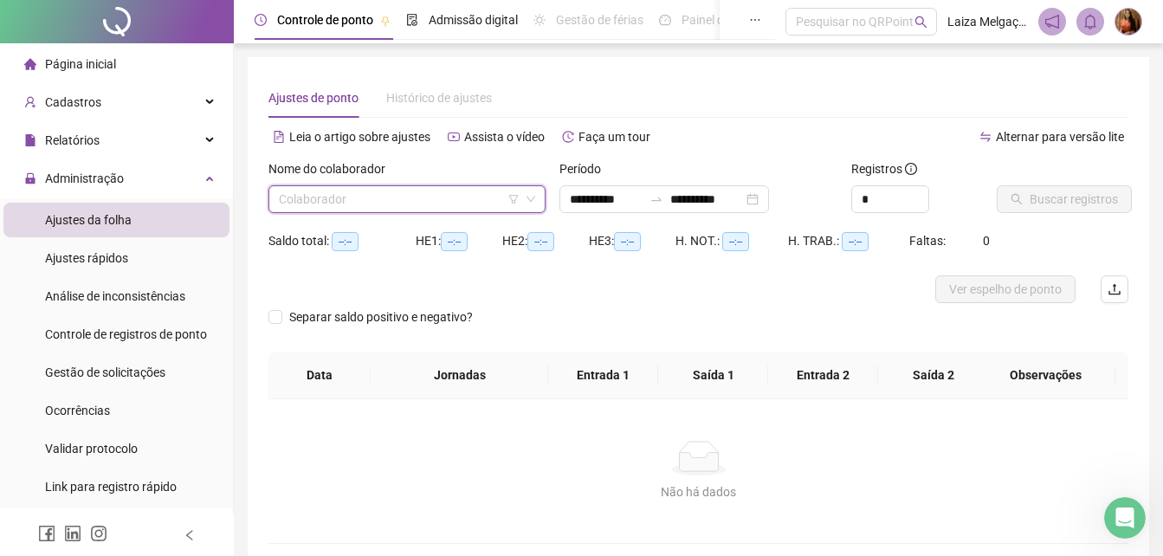
click at [350, 202] on input "search" at bounding box center [399, 199] width 241 height 26
type input "**********"
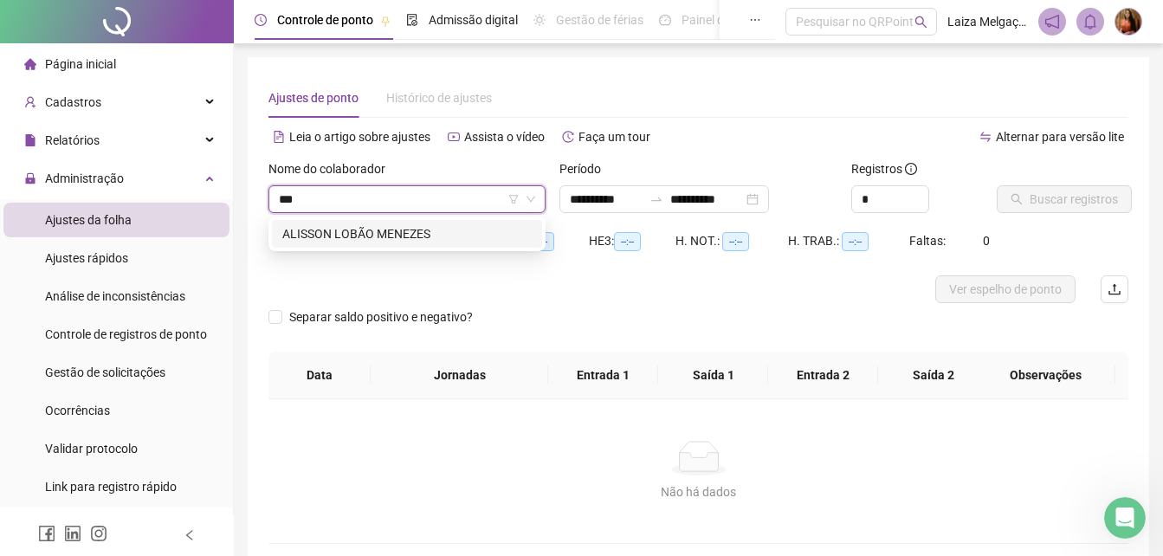
type input "****"
click at [369, 230] on div "ALISSON LOBÃO MENEZES" at bounding box center [406, 233] width 249 height 19
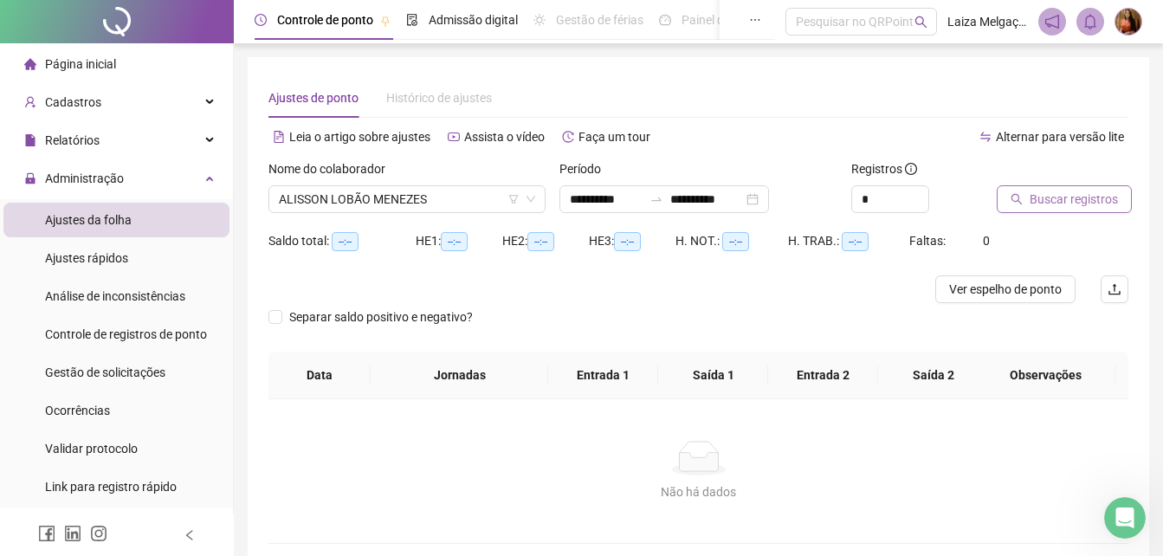
click at [1066, 202] on span "Buscar registros" at bounding box center [1073, 199] width 88 height 19
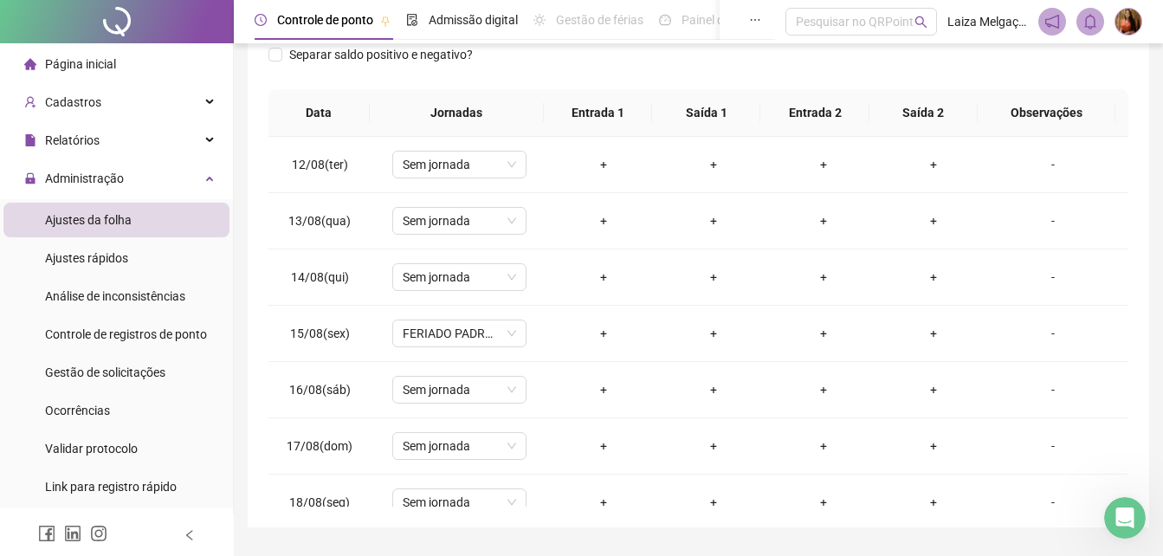
scroll to position [643, 0]
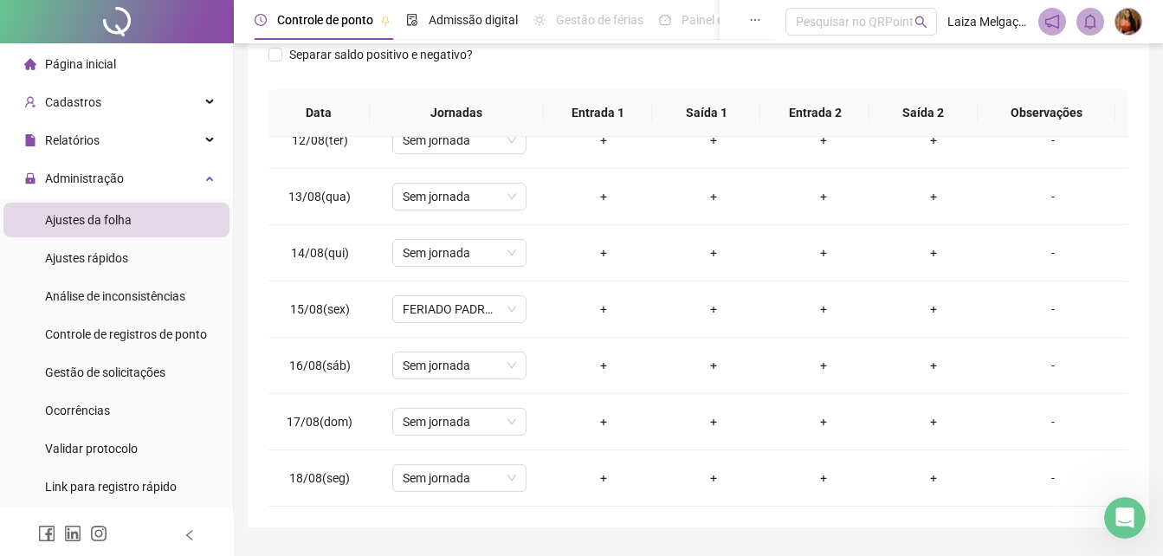
click at [1147, 191] on div "**********" at bounding box center [698, 161] width 901 height 733
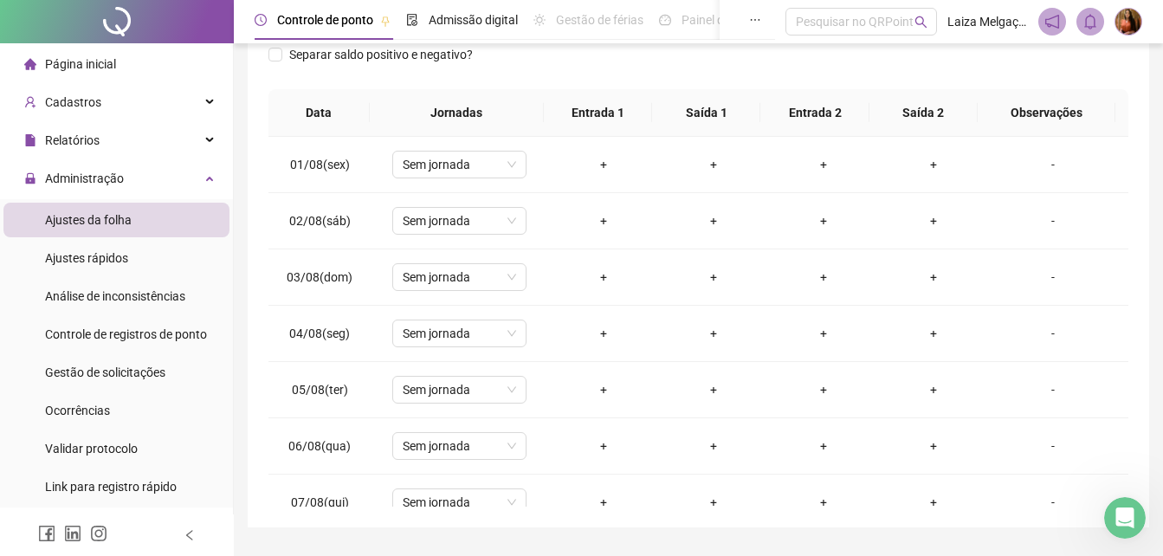
click at [1156, 165] on div "**********" at bounding box center [698, 170] width 929 height 864
click at [1158, 147] on div "**********" at bounding box center [698, 170] width 929 height 864
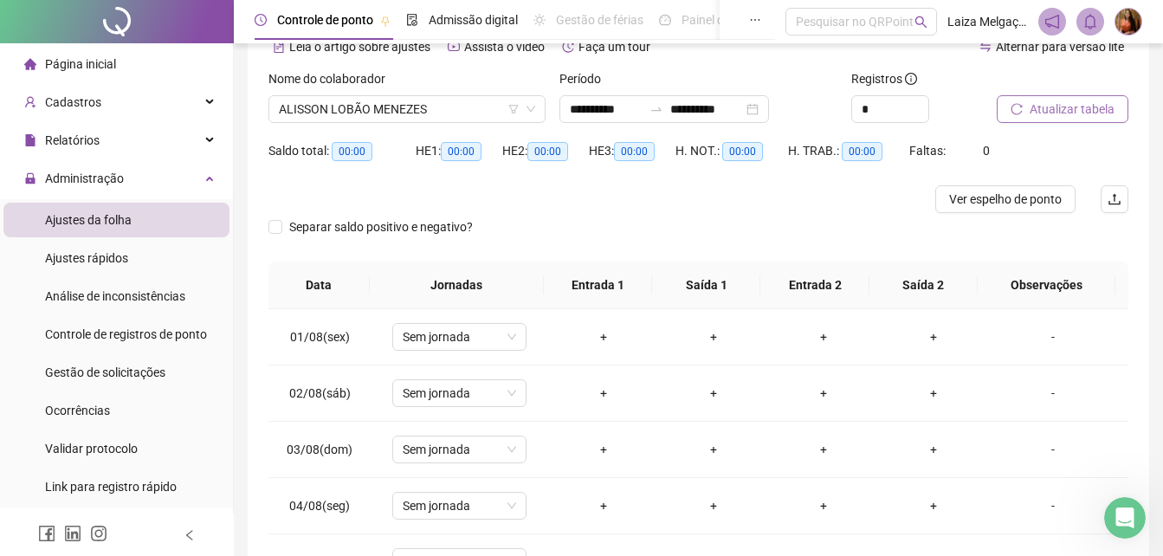
scroll to position [73, 0]
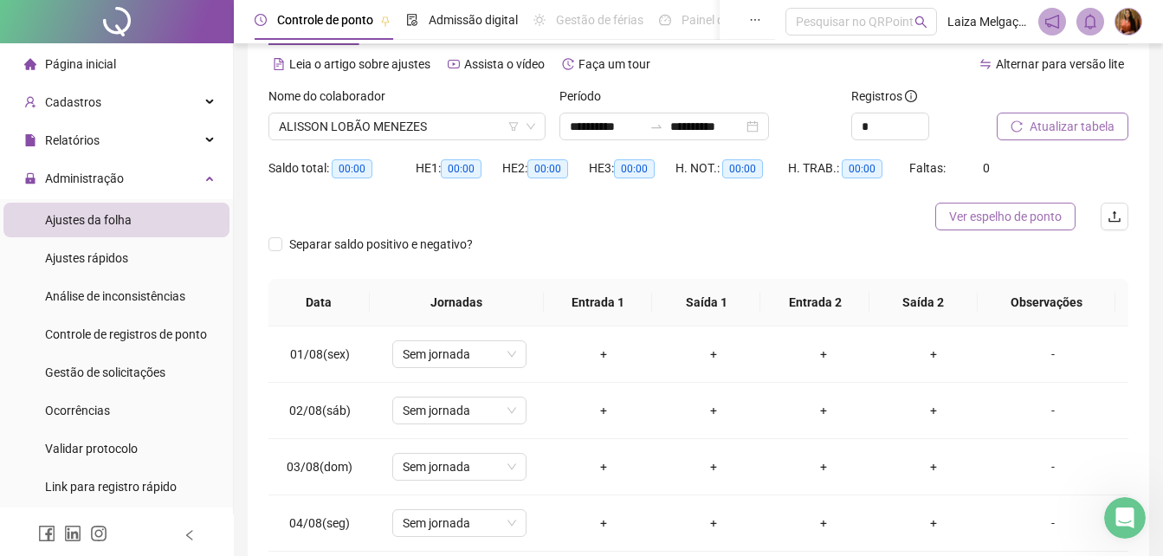
click at [1010, 225] on span "Ver espelho de ponto" at bounding box center [1005, 216] width 113 height 19
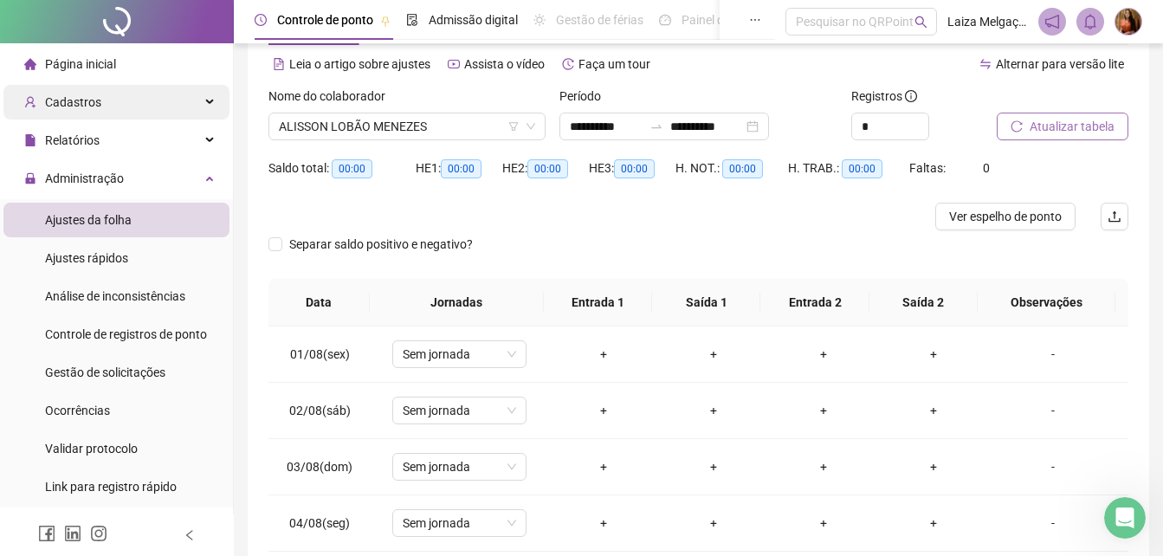
click at [87, 111] on span "Cadastros" at bounding box center [62, 102] width 77 height 35
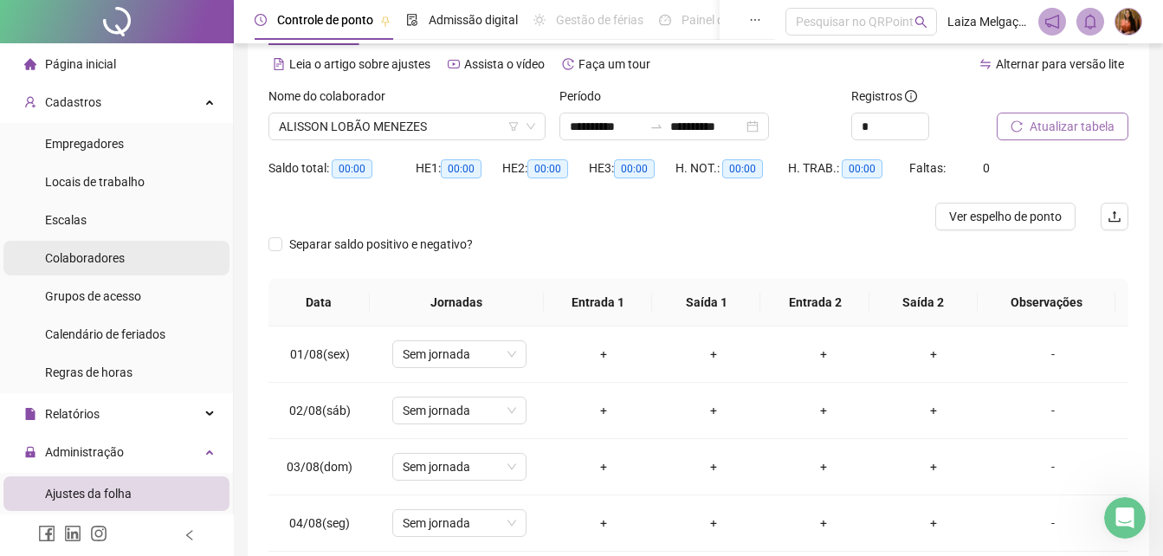
click at [93, 256] on span "Colaboradores" at bounding box center [85, 258] width 80 height 14
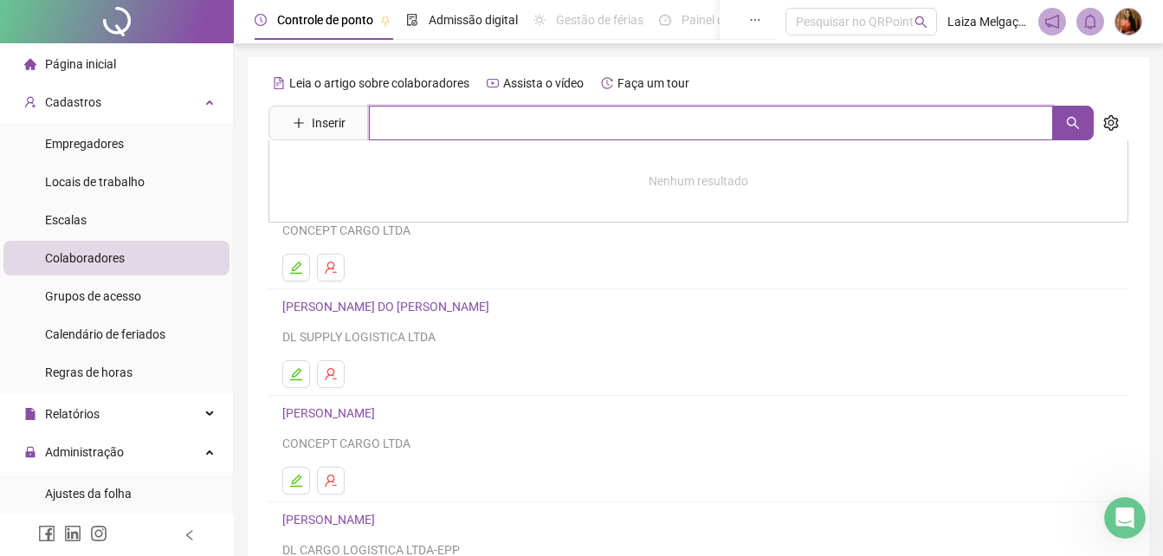
click at [504, 122] on input "text" at bounding box center [711, 123] width 684 height 35
type input "*******"
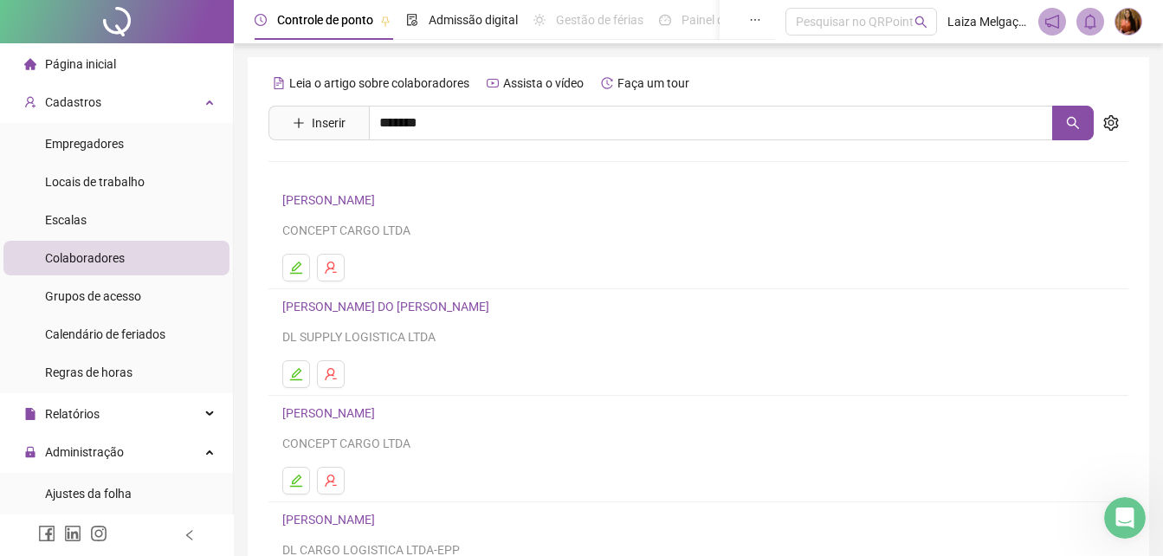
click at [422, 169] on link "ALISSON LOBÃO MENEZES" at bounding box center [374, 174] width 148 height 14
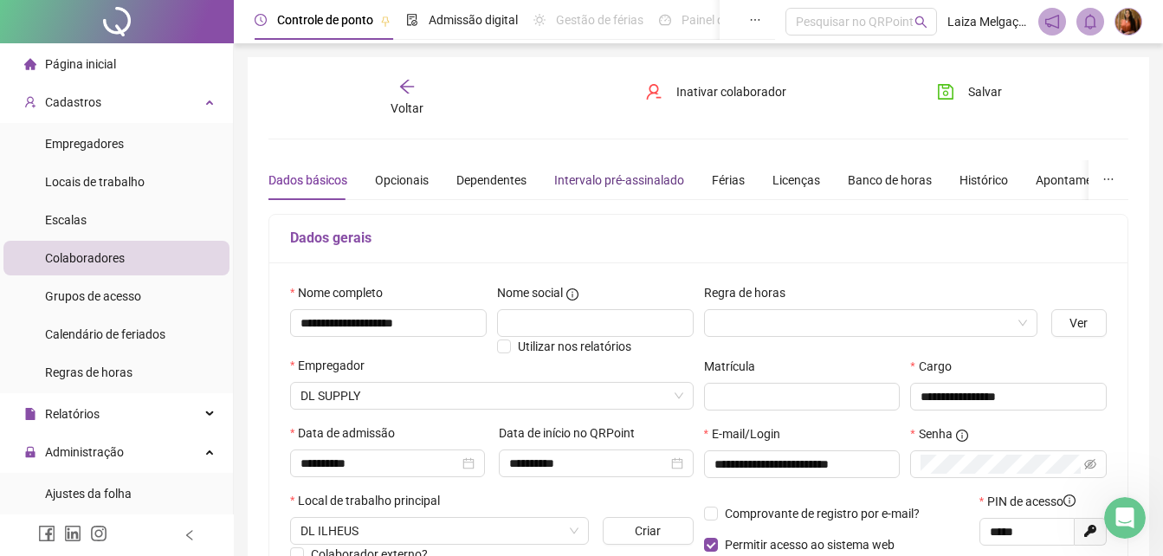
click at [588, 181] on div "Intervalo pré-assinalado" at bounding box center [619, 180] width 130 height 19
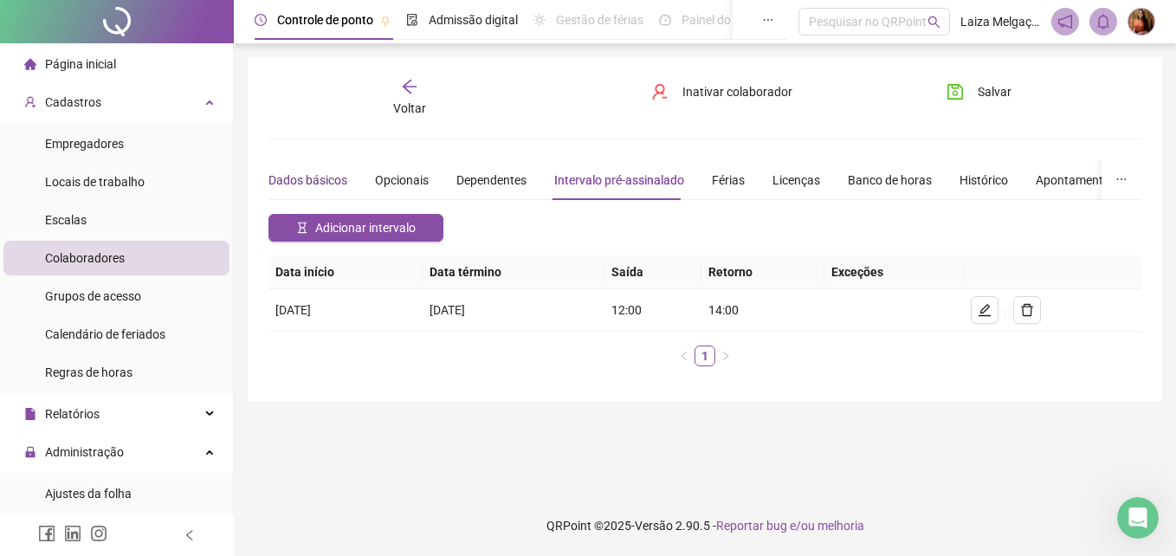
click at [307, 184] on div "Dados básicos" at bounding box center [307, 180] width 79 height 19
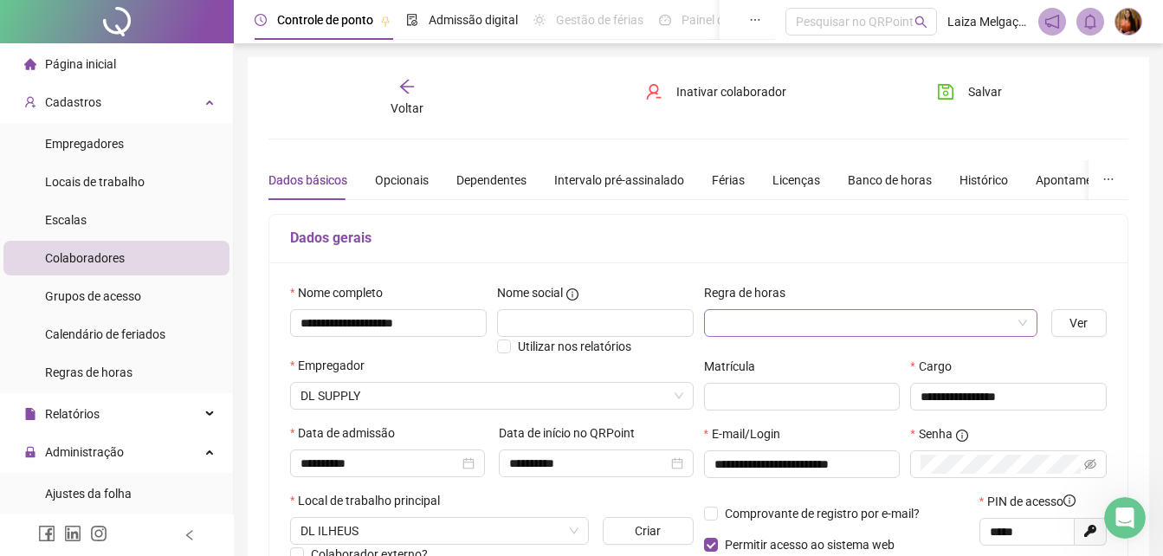
click at [756, 320] on input "search" at bounding box center [862, 323] width 297 height 26
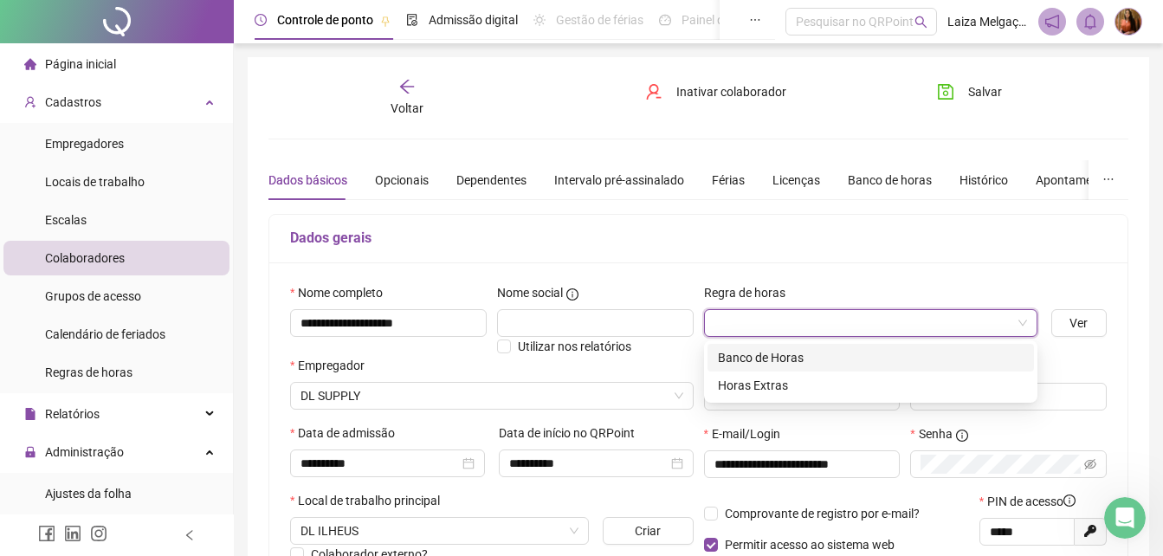
click at [762, 352] on div "Banco de Horas" at bounding box center [871, 357] width 306 height 19
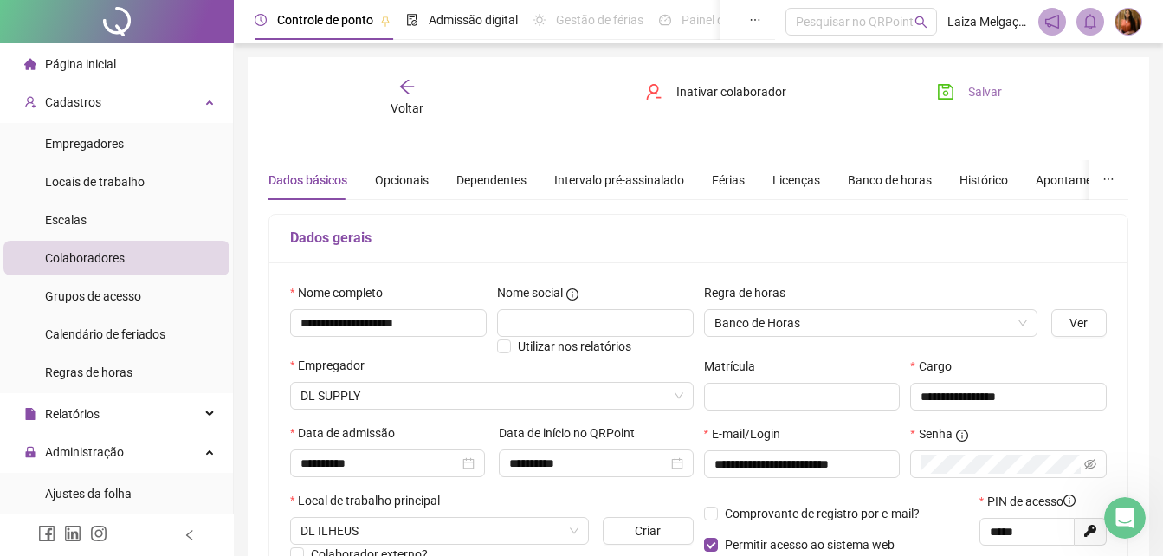
click at [986, 91] on span "Salvar" at bounding box center [985, 91] width 34 height 19
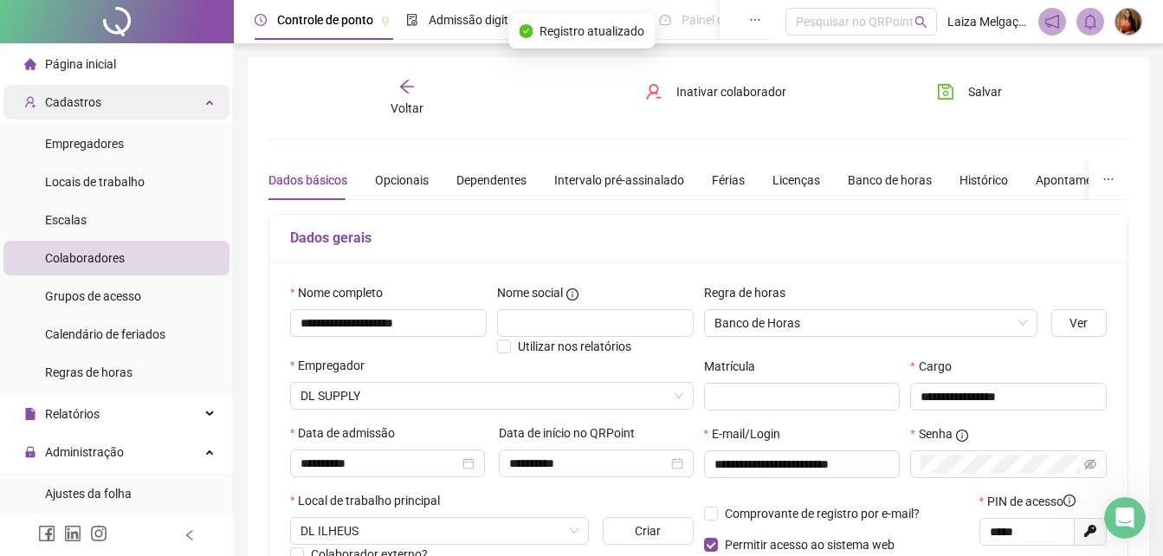
click at [112, 105] on div "Cadastros" at bounding box center [116, 102] width 226 height 35
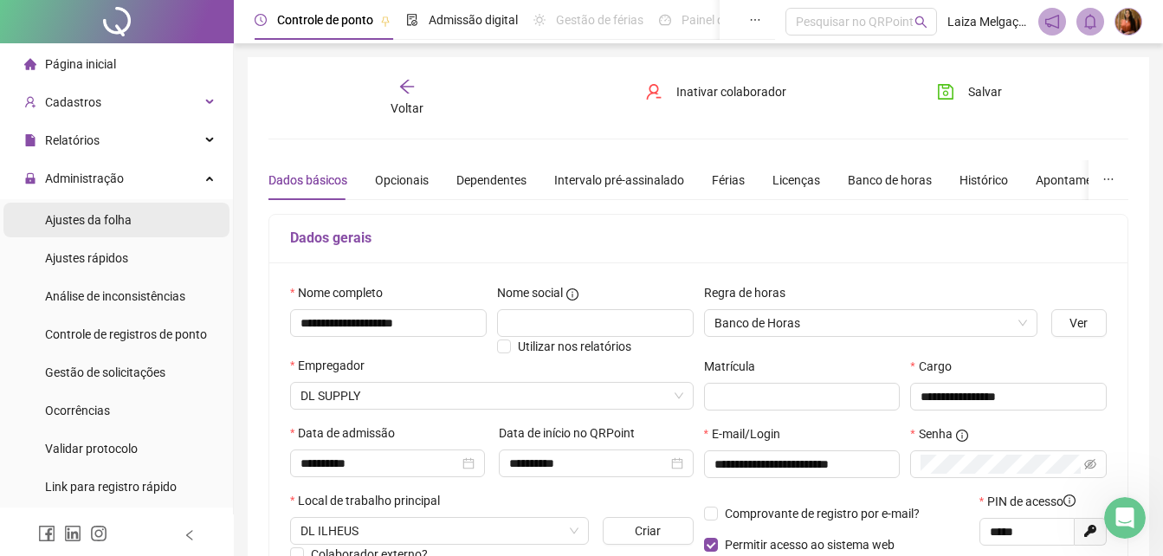
click at [100, 210] on div "Ajustes da folha" at bounding box center [88, 220] width 87 height 35
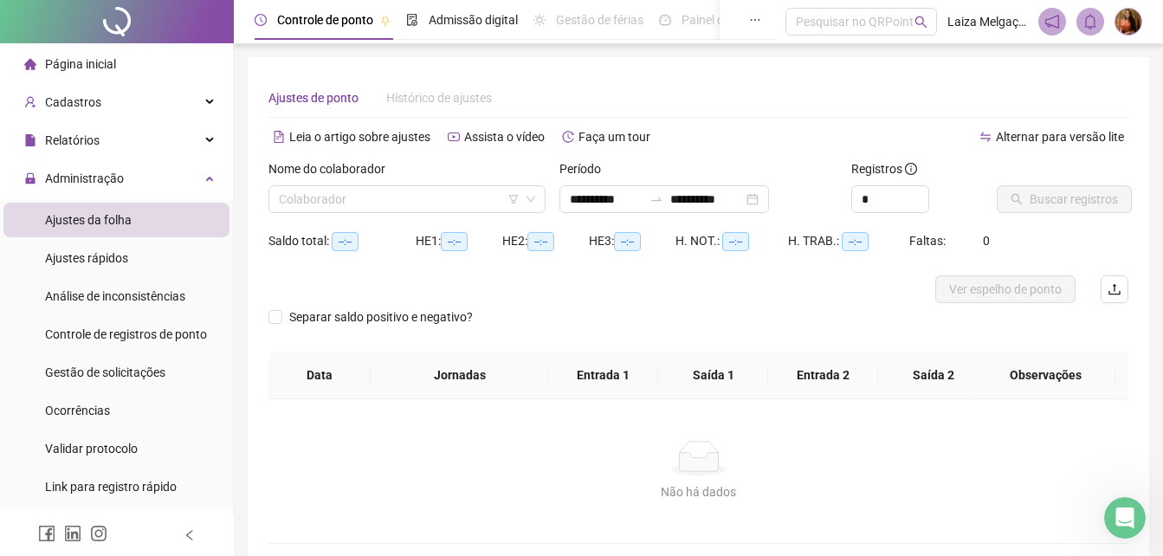
type input "**********"
click at [307, 210] on input "search" at bounding box center [399, 199] width 241 height 26
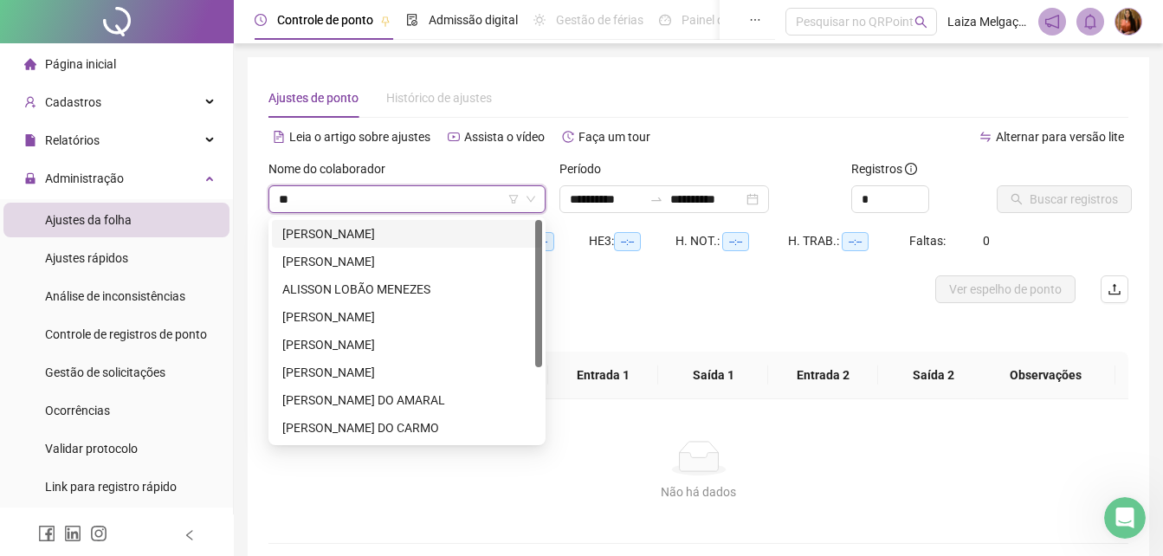
type input "***"
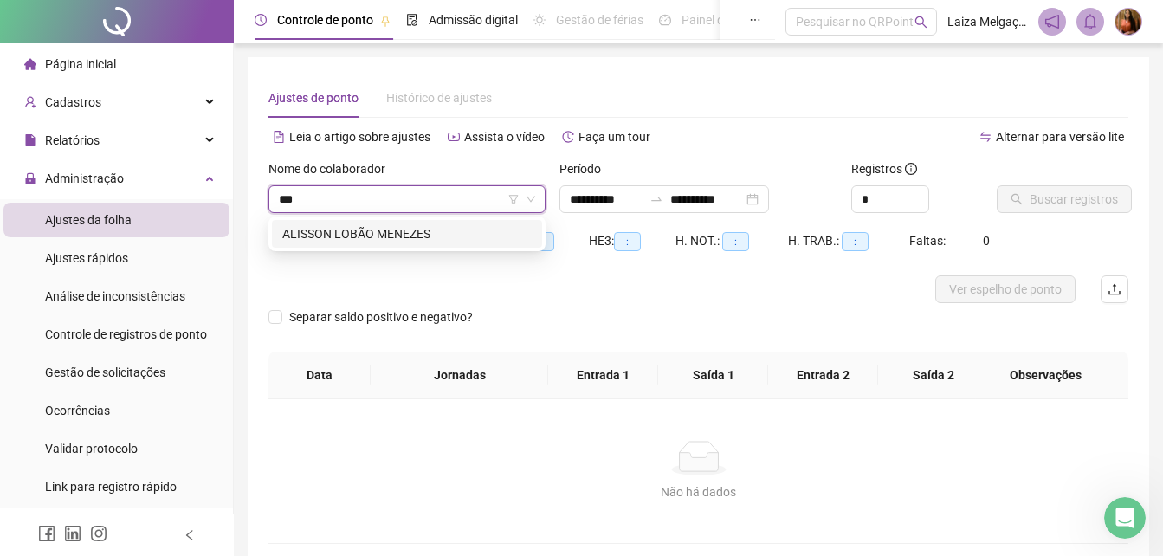
click at [319, 241] on div "ALISSON LOBÃO MENEZES" at bounding box center [406, 233] width 249 height 19
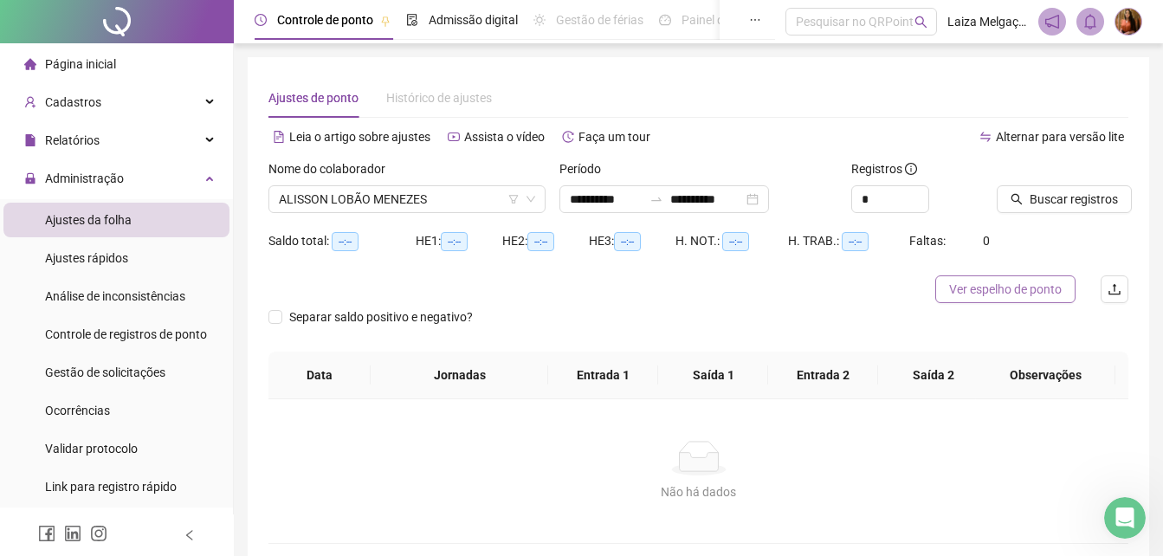
click at [1012, 292] on span "Ver espelho de ponto" at bounding box center [1005, 289] width 113 height 19
click at [1062, 208] on span "Buscar registros" at bounding box center [1073, 199] width 88 height 19
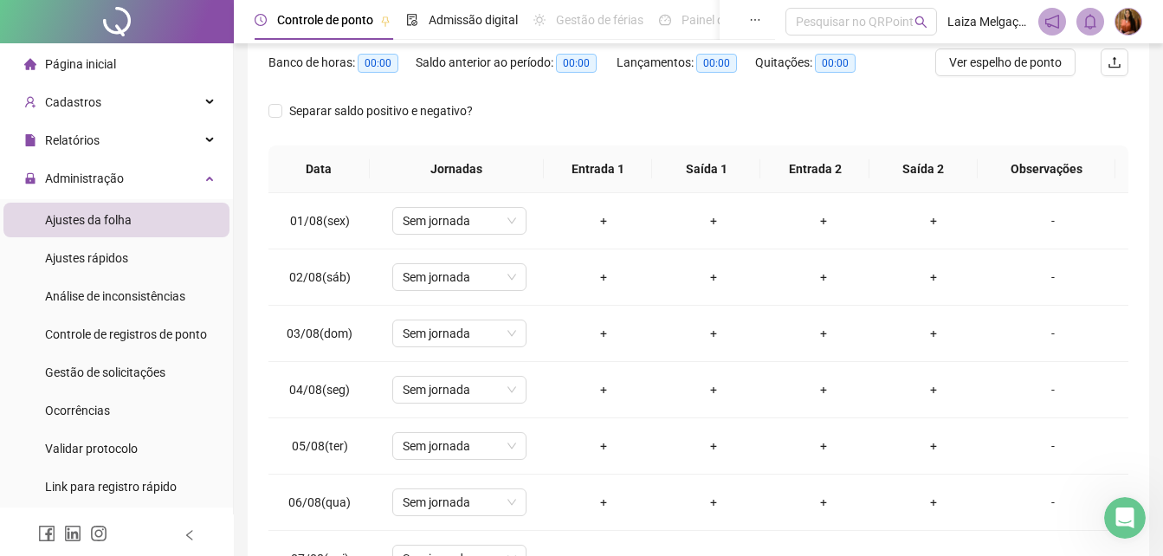
scroll to position [231, 0]
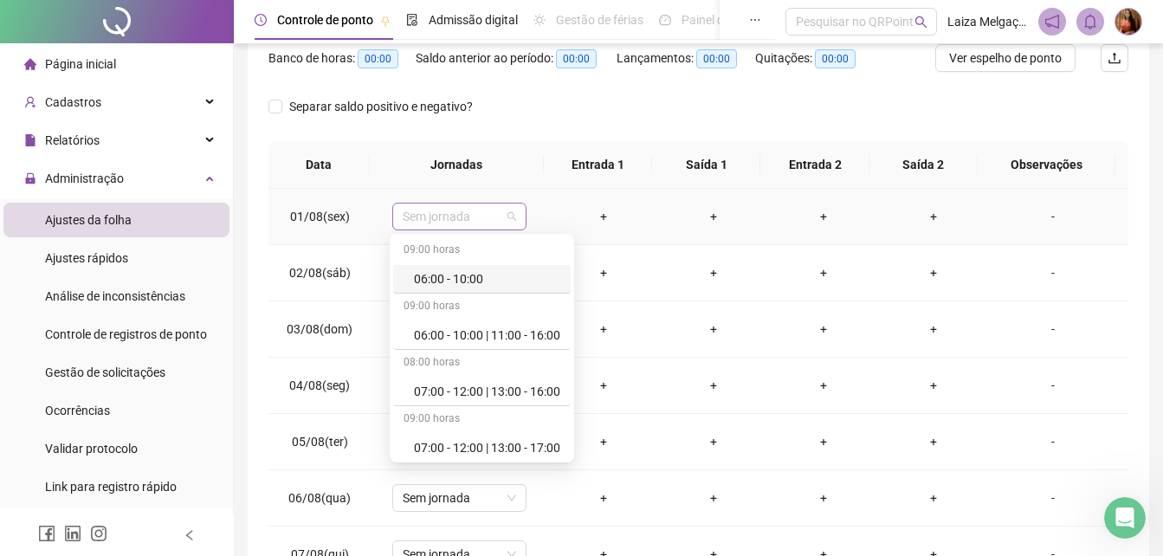
click at [480, 211] on span "Sem jornada" at bounding box center [459, 216] width 113 height 26
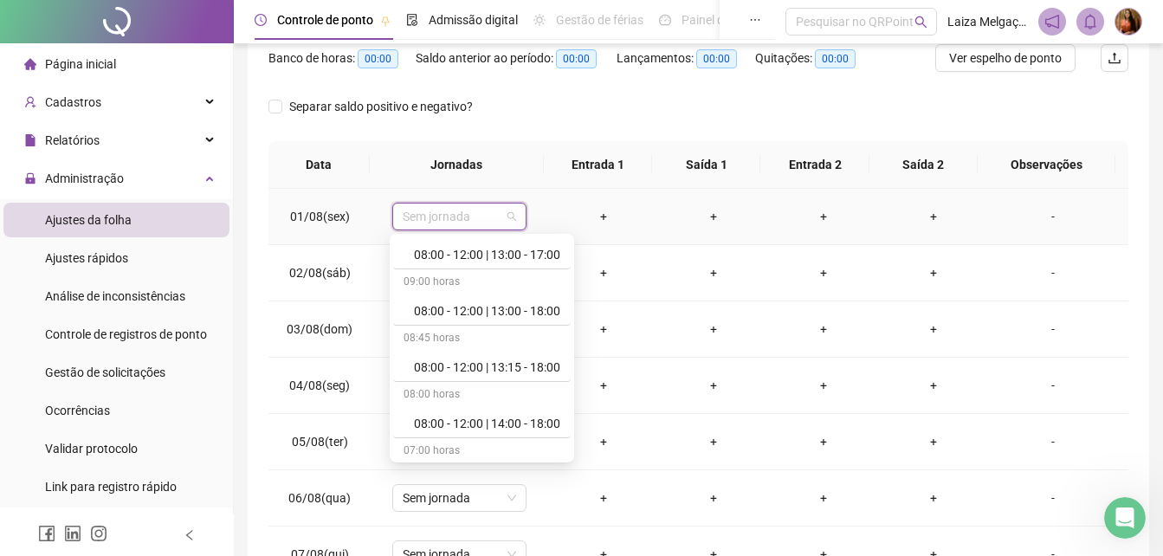
scroll to position [433, 0]
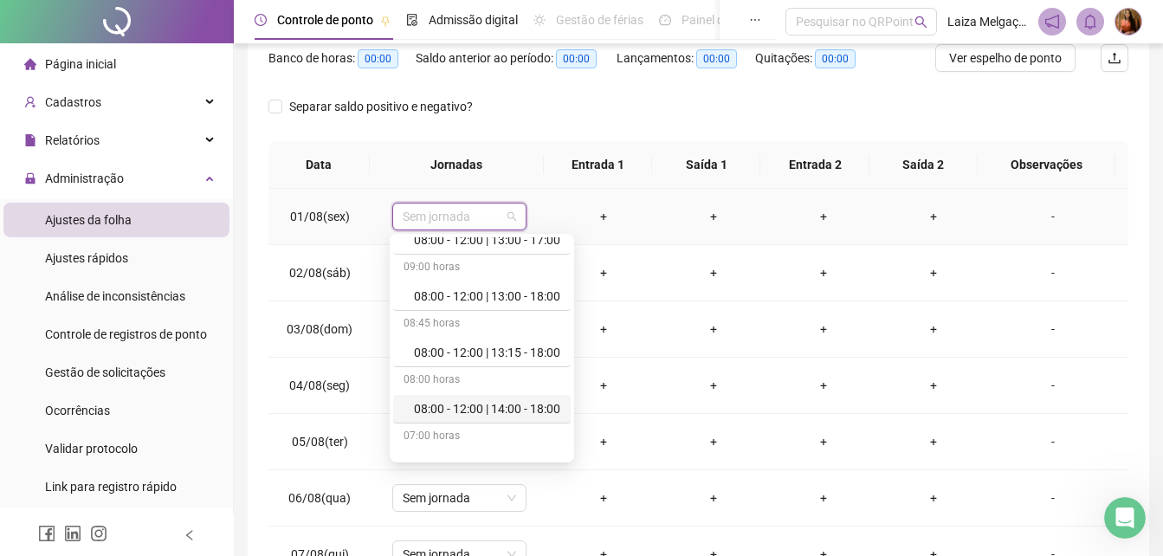
click at [477, 412] on div "08:00 - 12:00 | 14:00 - 18:00" at bounding box center [487, 408] width 146 height 19
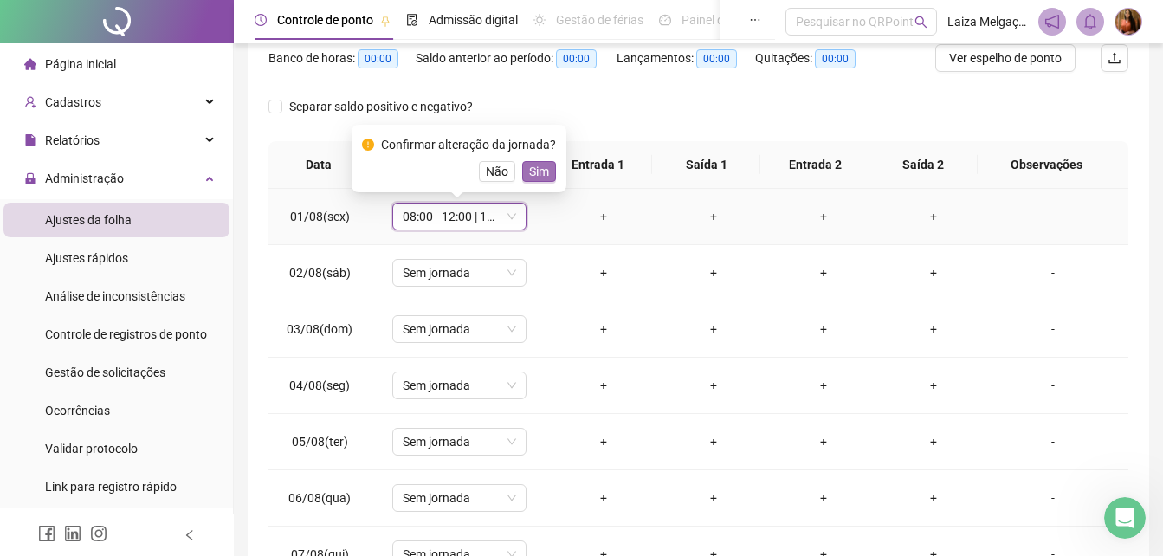
click at [535, 171] on span "Sim" at bounding box center [539, 171] width 20 height 19
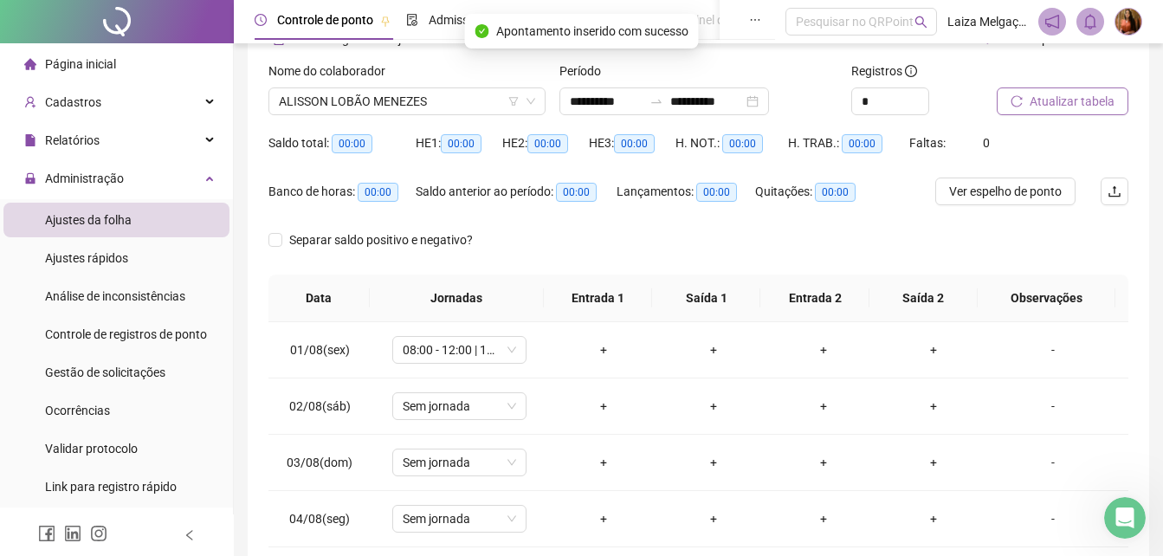
scroll to position [94, 0]
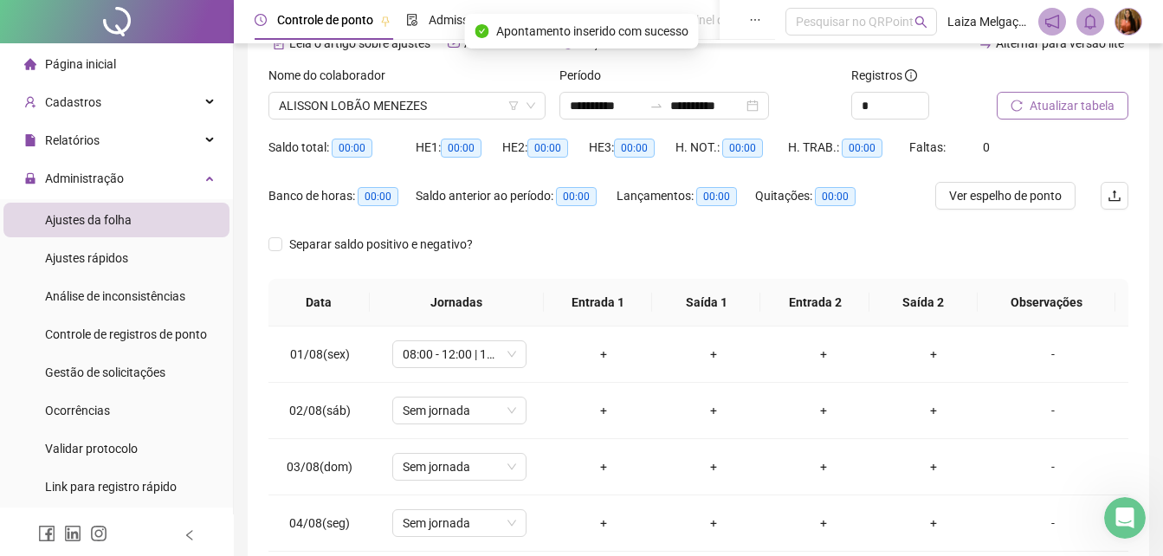
click at [1081, 106] on span "Atualizar tabela" at bounding box center [1071, 105] width 85 height 19
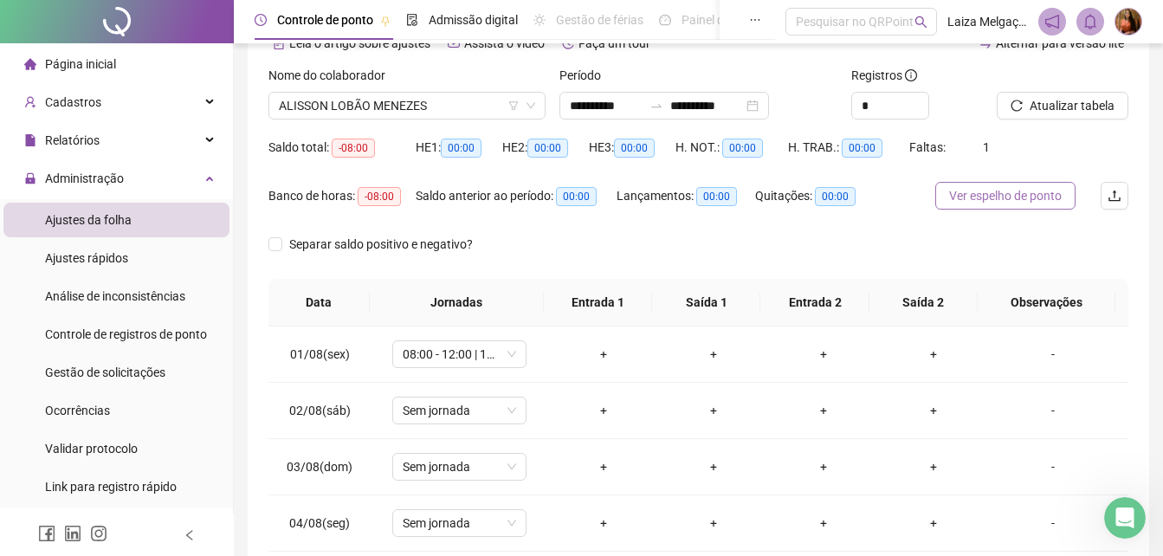
click at [1006, 186] on span "Ver espelho de ponto" at bounding box center [1005, 195] width 113 height 19
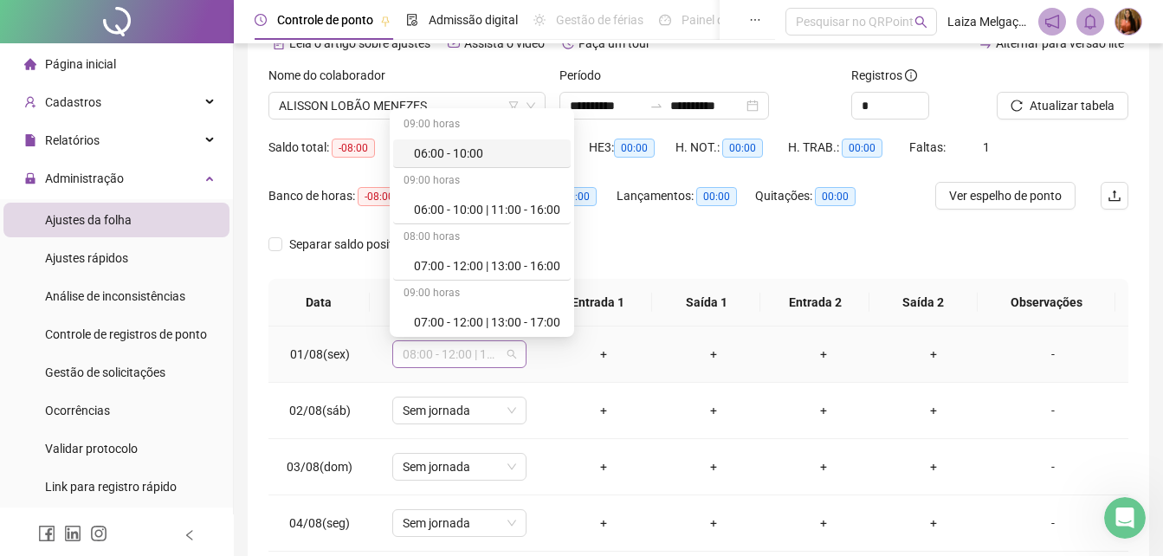
click at [511, 352] on span "08:00 - 12:00 | 14:00 - 18:00" at bounding box center [459, 354] width 113 height 26
click at [470, 137] on div "09:00 horas" at bounding box center [481, 126] width 177 height 28
click at [764, 223] on div "Quitações: 00:00" at bounding box center [815, 206] width 121 height 48
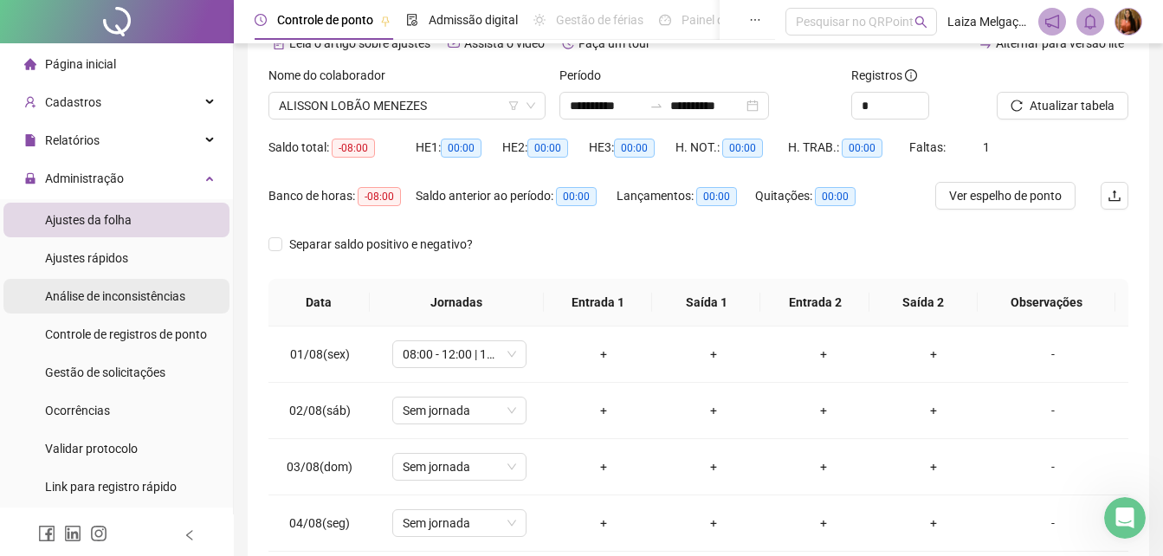
click at [117, 292] on span "Análise de inconsistências" at bounding box center [115, 296] width 140 height 14
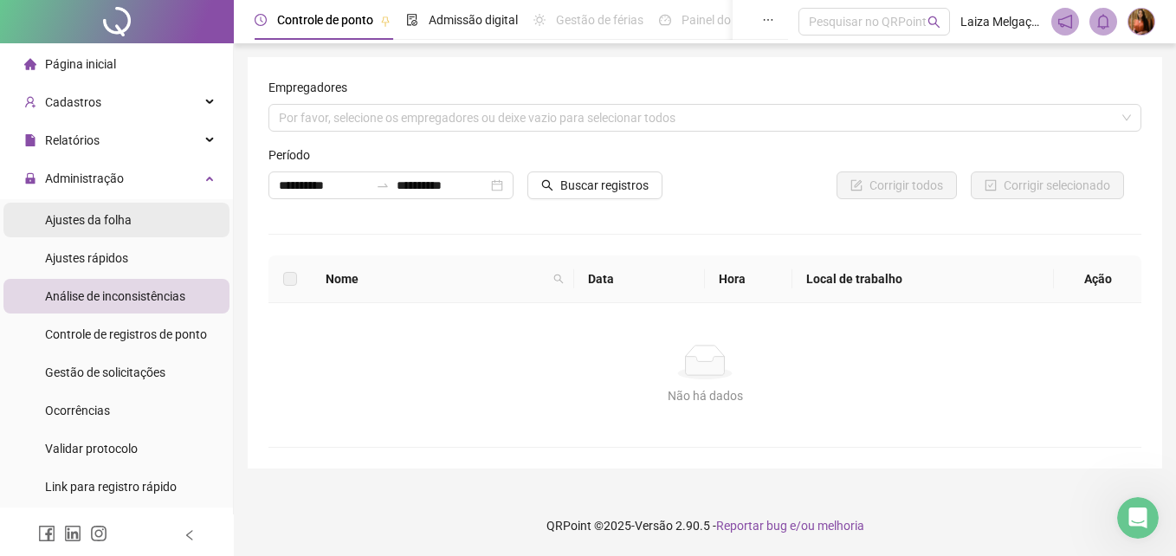
click at [95, 223] on span "Ajustes da folha" at bounding box center [88, 220] width 87 height 14
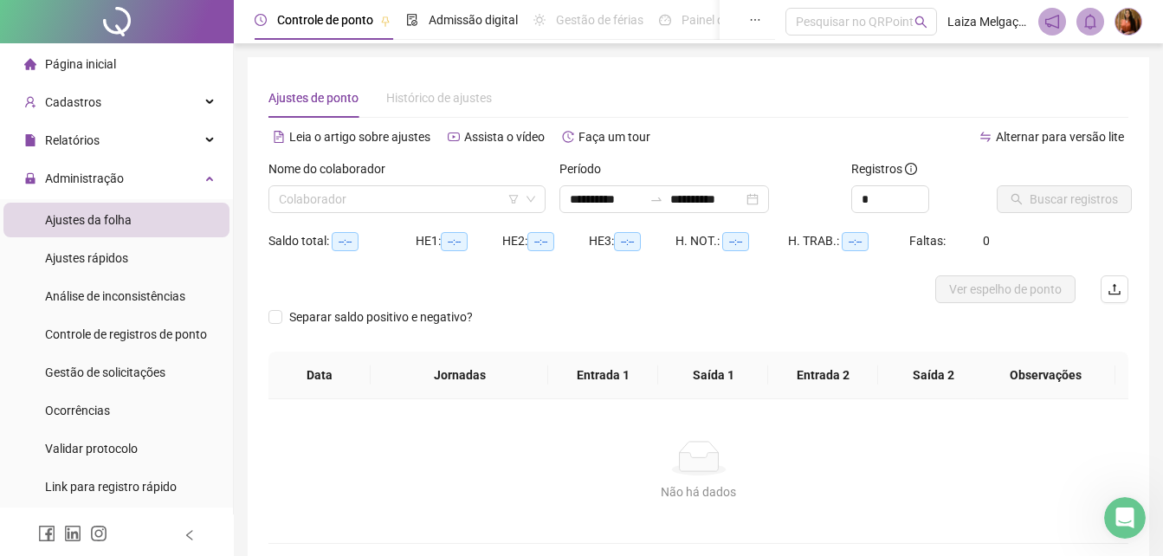
type input "**********"
click at [93, 63] on span "Página inicial" at bounding box center [80, 64] width 71 height 14
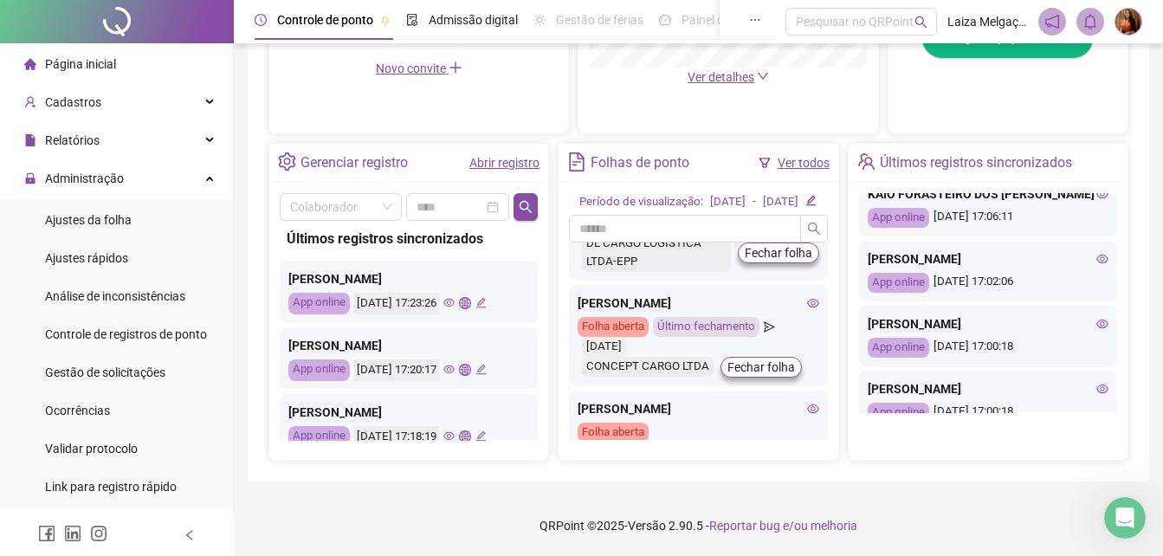
scroll to position [521, 0]
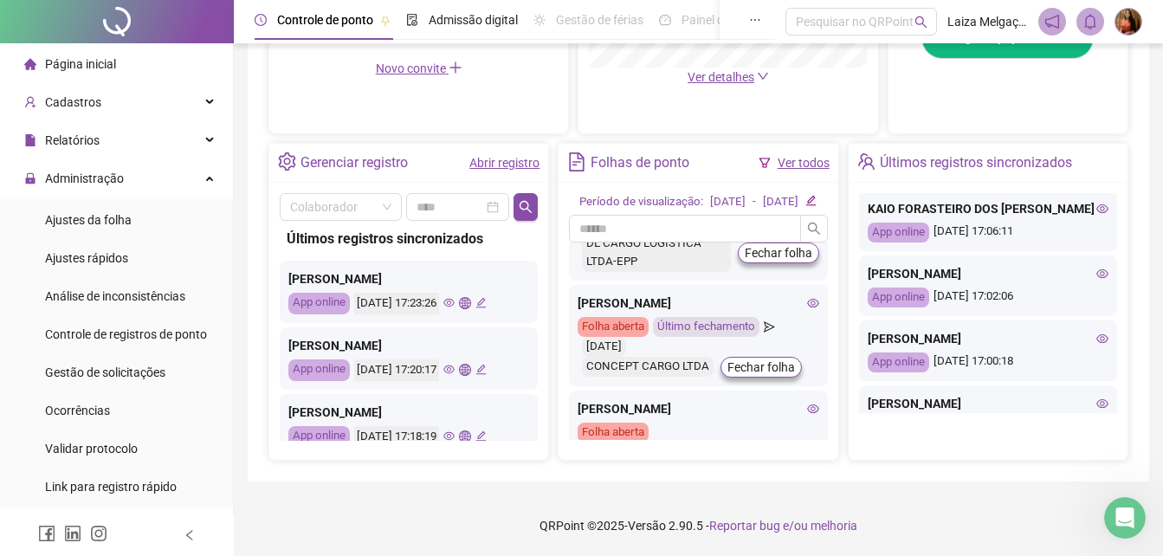
drag, startPoint x: 1108, startPoint y: 343, endPoint x: 1118, endPoint y: 304, distance: 40.1
click at [1118, 304] on div "[PERSON_NAME] App online [DATE] 17:23:26 [PERSON_NAME] App online [DATE] 17:20:…" at bounding box center [988, 307] width 279 height 249
click at [1118, 300] on div "[PERSON_NAME] App online [DATE] 17:23:26 [PERSON_NAME] App online [DATE] 17:20:…" at bounding box center [988, 307] width 279 height 249
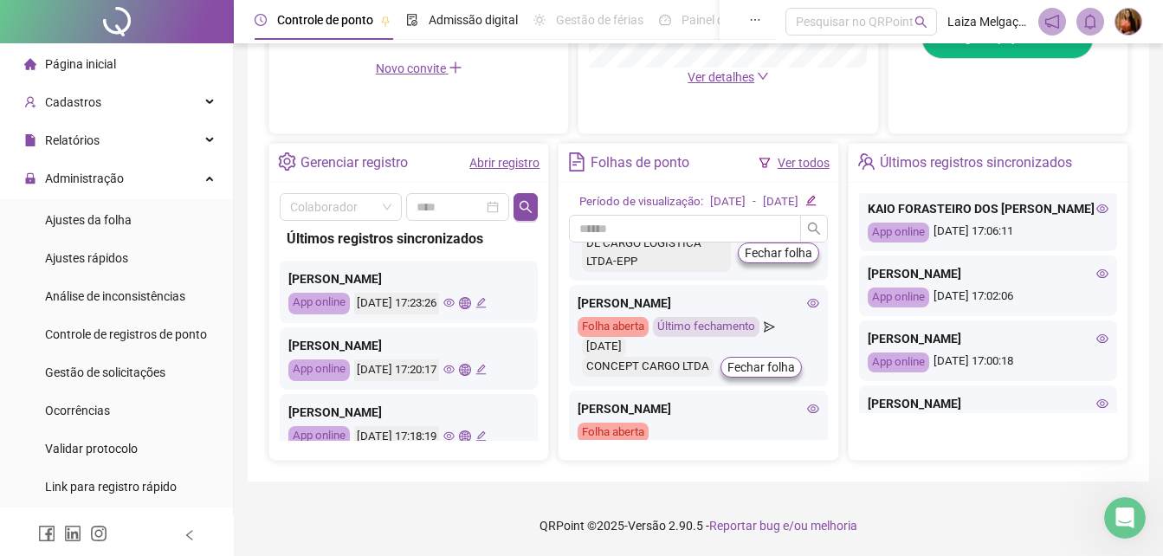
click at [1121, 295] on div "[PERSON_NAME] App online [DATE] 17:23:26 [PERSON_NAME] App online [DATE] 17:20:…" at bounding box center [988, 307] width 279 height 249
click at [1124, 287] on div "[PERSON_NAME] App online [DATE] 17:23:26 [PERSON_NAME] App online [DATE] 17:20:…" at bounding box center [988, 307] width 279 height 249
click at [1125, 287] on div "[PERSON_NAME] App online [DATE] 17:23:26 [PERSON_NAME] App online [DATE] 17:20:…" at bounding box center [988, 307] width 279 height 249
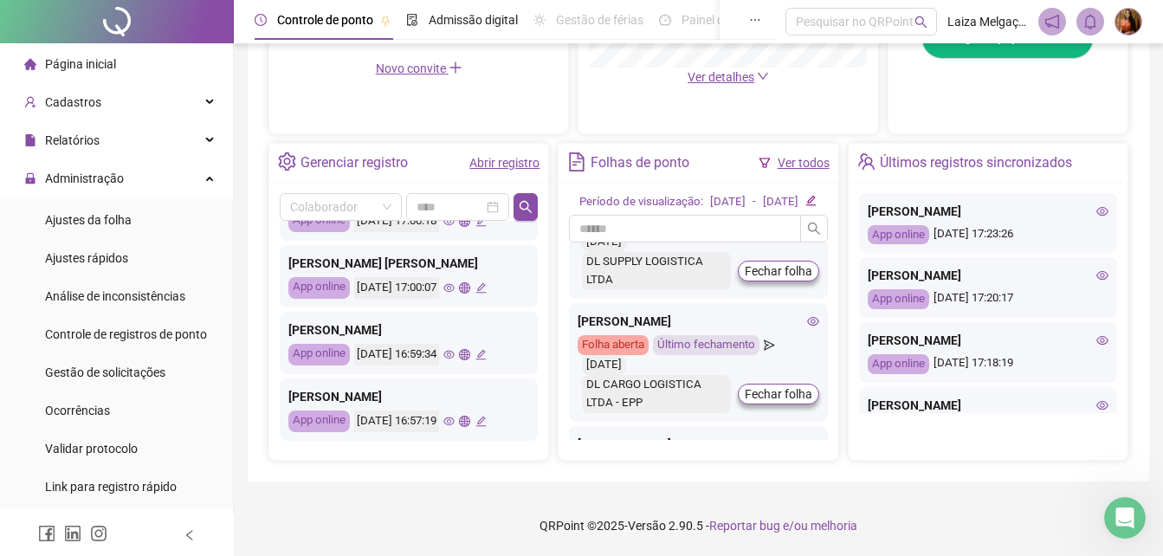
scroll to position [4597, 0]
